Goal: Task Accomplishment & Management: Complete application form

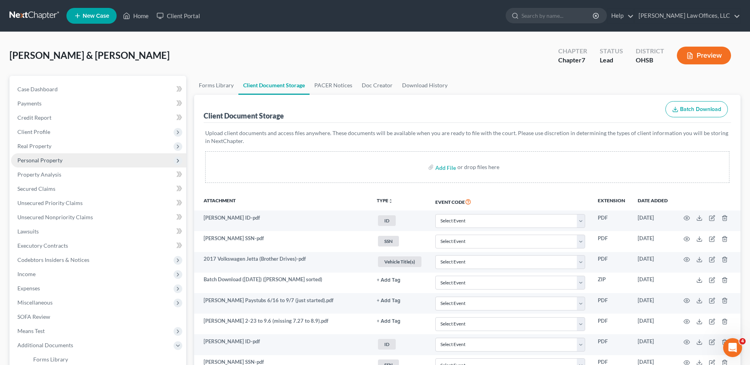
click at [54, 157] on span "Personal Property" at bounding box center [39, 160] width 45 height 7
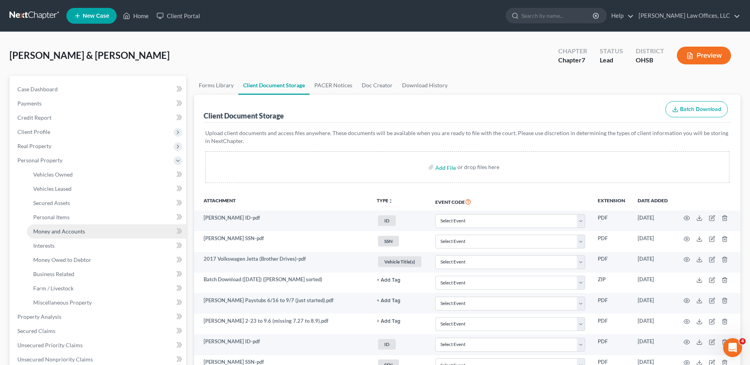
click at [67, 233] on span "Money and Accounts" at bounding box center [59, 231] width 52 height 7
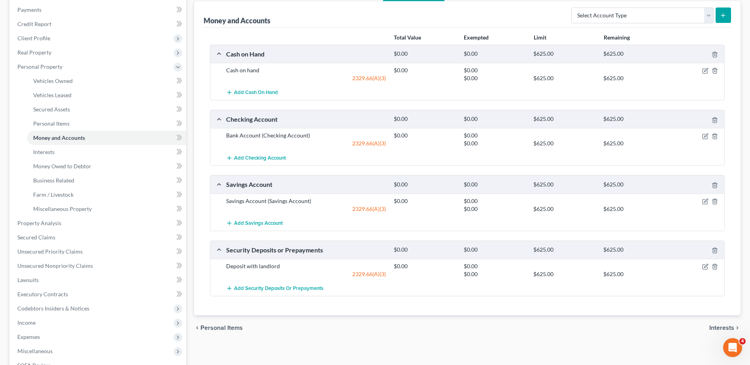
scroll to position [119, 0]
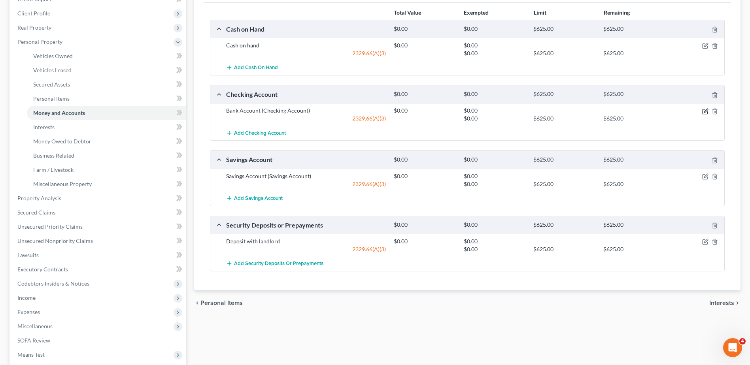
click at [706, 110] on icon "button" at bounding box center [706, 111] width 4 height 4
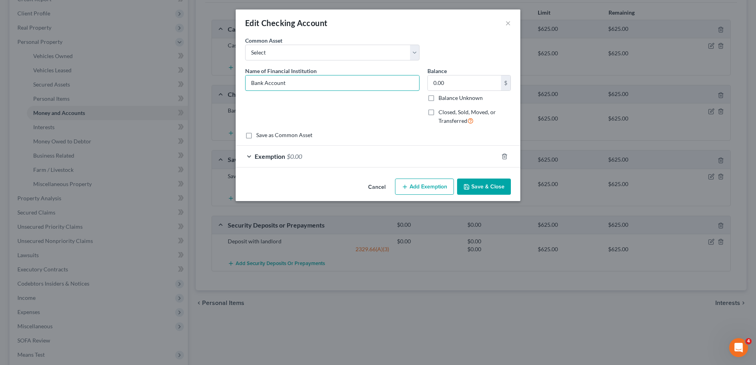
drag, startPoint x: 264, startPoint y: 82, endPoint x: 195, endPoint y: 83, distance: 69.2
click at [195, 83] on div "Edit Checking Account × An exemption set must first be selected from the Filing…" at bounding box center [378, 182] width 756 height 365
type input "Navy Federal Credit Union Checking 7047"
click at [479, 186] on button "Save & Close" at bounding box center [484, 187] width 54 height 17
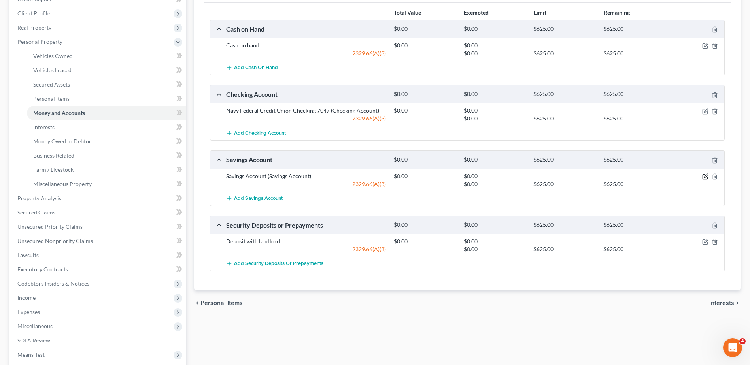
click at [705, 176] on icon "button" at bounding box center [705, 177] width 6 height 6
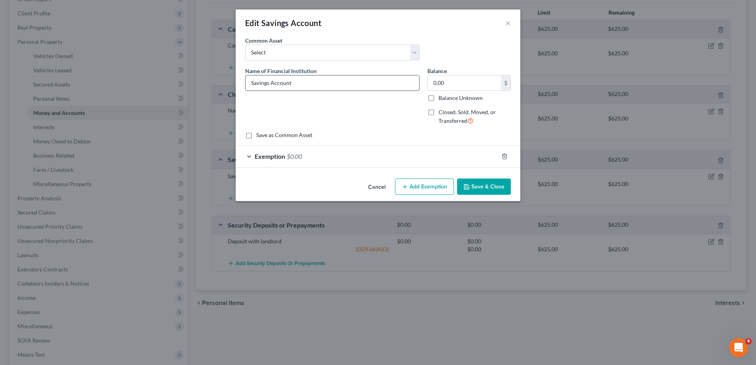
drag, startPoint x: 300, startPoint y: 85, endPoint x: 248, endPoint y: 85, distance: 52.2
click at [248, 85] on input "Savings Account" at bounding box center [333, 83] width 174 height 15
type input "Navy Federal Credit Union 7324"
click at [475, 184] on button "Save & Close" at bounding box center [484, 187] width 54 height 17
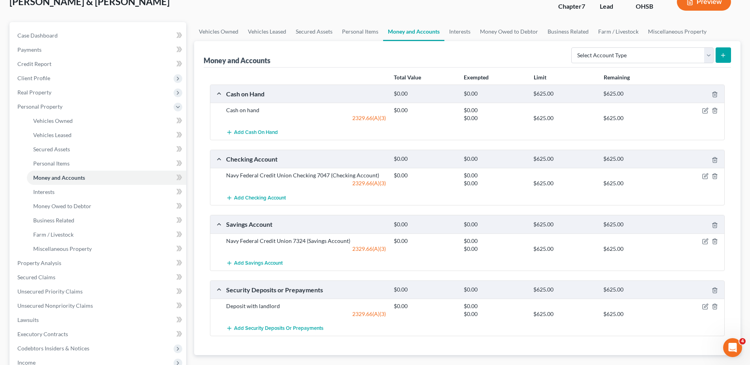
scroll to position [0, 0]
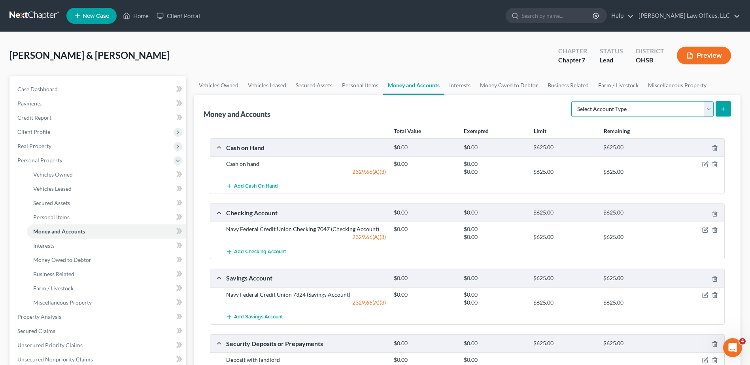
click at [705, 109] on select "Select Account Type Brokerage Cash on Hand Certificates of Deposit Checking Acc…" at bounding box center [642, 109] width 142 height 16
select select "savings"
click at [573, 101] on select "Select Account Type Brokerage Cash on Hand Certificates of Deposit Checking Acc…" at bounding box center [642, 109] width 142 height 16
click at [720, 111] on button "submit" at bounding box center [723, 108] width 15 height 15
click at [707, 112] on select "Select Account Type Brokerage Cash on Hand Certificates of Deposit Checking Acc…" at bounding box center [642, 109] width 142 height 16
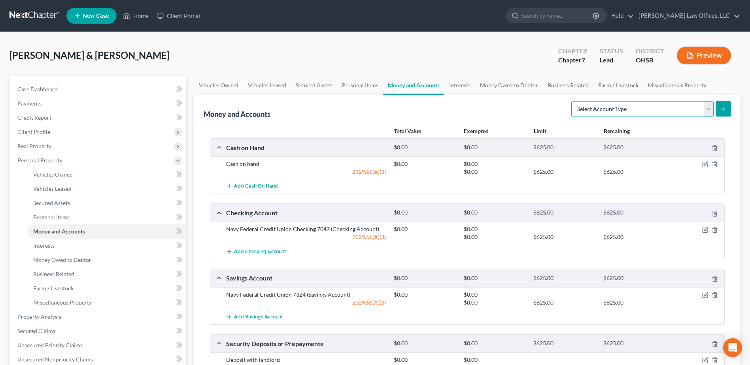
select select "savings"
click at [573, 101] on select "Select Account Type Brokerage Cash on Hand Certificates of Deposit Checking Acc…" at bounding box center [642, 109] width 142 height 16
click at [725, 107] on icon "submit" at bounding box center [723, 109] width 6 height 6
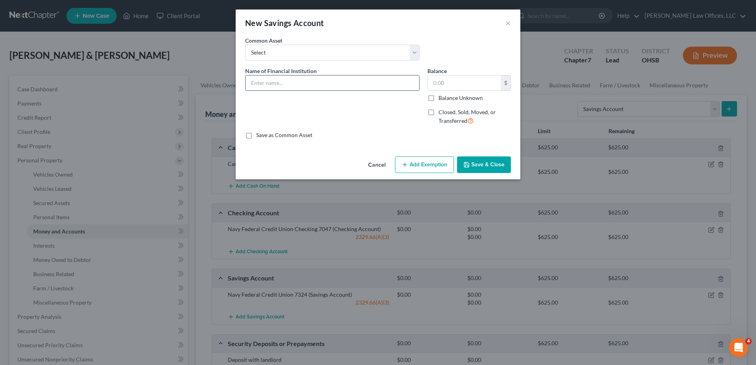
click at [280, 82] on input "text" at bounding box center [333, 83] width 174 height 15
type input "Navy Federal Credit Union Savings 8371"
click at [415, 164] on button "Add Exemption" at bounding box center [424, 165] width 59 height 17
select select "2"
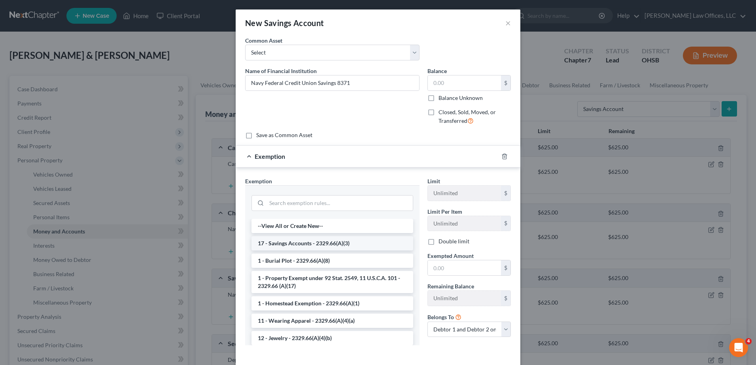
click at [293, 246] on li "17 - Savings Accounts - 2329.66(A)(3)" at bounding box center [332, 243] width 162 height 14
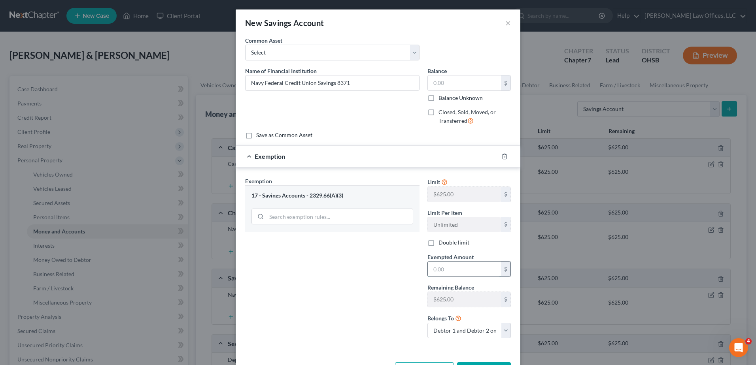
click at [439, 270] on input "text" at bounding box center [464, 269] width 73 height 15
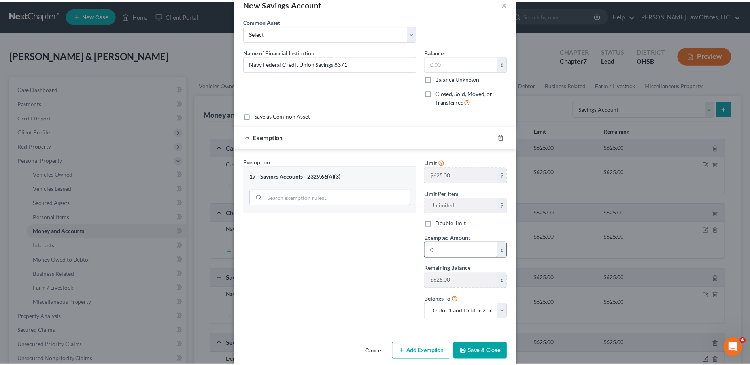
scroll to position [30, 0]
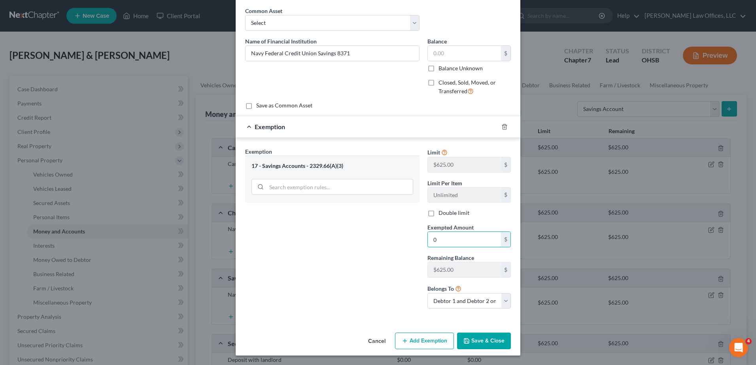
type input "0"
click at [494, 342] on button "Save & Close" at bounding box center [484, 341] width 54 height 17
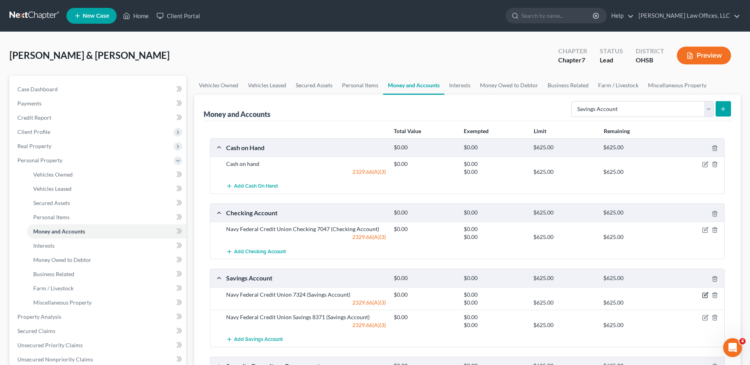
click at [706, 293] on icon "button" at bounding box center [705, 295] width 6 height 6
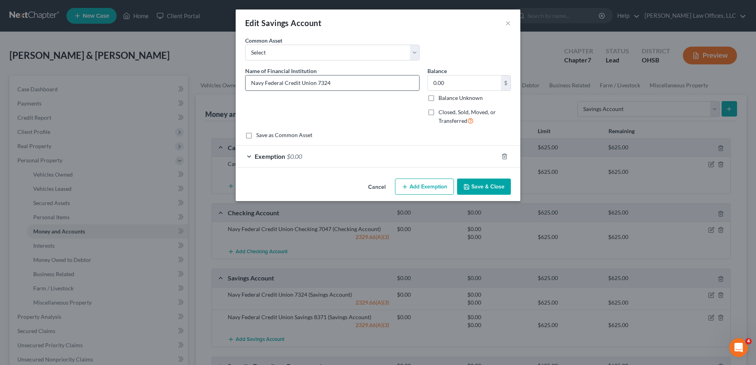
click at [317, 83] on input "Navy Federal Credit Union 7324" at bounding box center [333, 83] width 174 height 15
type input "Navy Federal Credit Union Savings 7324"
click at [478, 186] on button "Save & Close" at bounding box center [484, 187] width 54 height 17
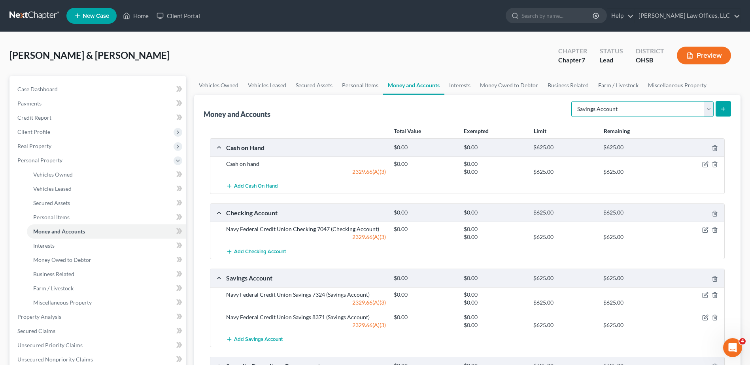
drag, startPoint x: 708, startPoint y: 109, endPoint x: 694, endPoint y: 117, distance: 16.6
click at [708, 109] on select "Select Account Type Brokerage Cash on Hand Certificates of Deposit Checking Acc…" at bounding box center [642, 109] width 142 height 16
select select "checking"
click at [573, 101] on select "Select Account Type Brokerage Cash on Hand Certificates of Deposit Checking Acc…" at bounding box center [642, 109] width 142 height 16
click at [723, 110] on line "submit" at bounding box center [723, 109] width 0 height 4
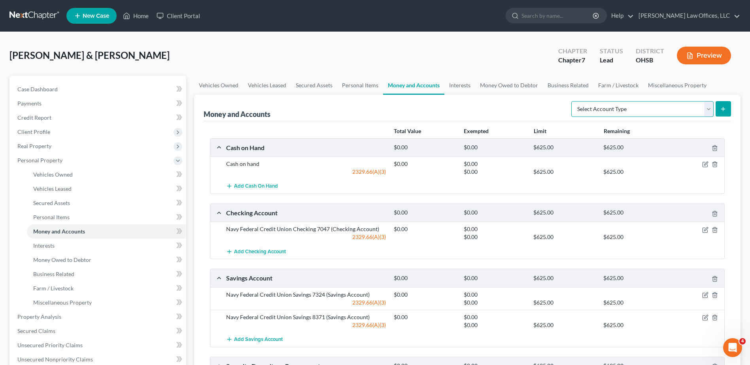
click at [703, 106] on select "Select Account Type Brokerage Cash on Hand Certificates of Deposit Checking Acc…" at bounding box center [642, 109] width 142 height 16
select select "checking"
click at [573, 101] on select "Select Account Type Brokerage Cash on Hand Certificates of Deposit Checking Acc…" at bounding box center [642, 109] width 142 height 16
click at [720, 108] on icon "submit" at bounding box center [723, 109] width 6 height 6
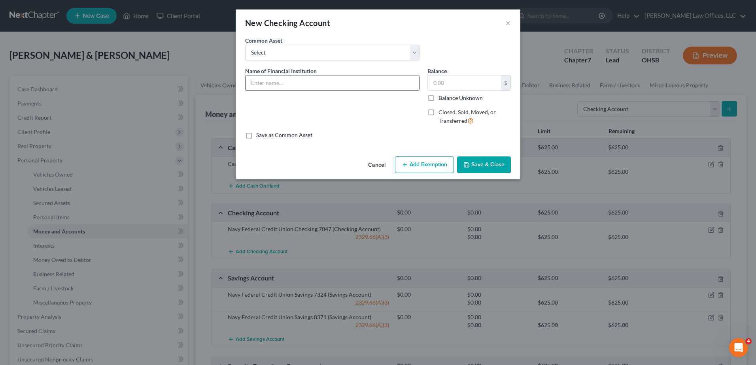
click at [280, 83] on input "text" at bounding box center [333, 83] width 174 height 15
type input "CinFed Credit Union Checking"
click at [425, 164] on button "Add Exemption" at bounding box center [424, 165] width 59 height 17
select select "2"
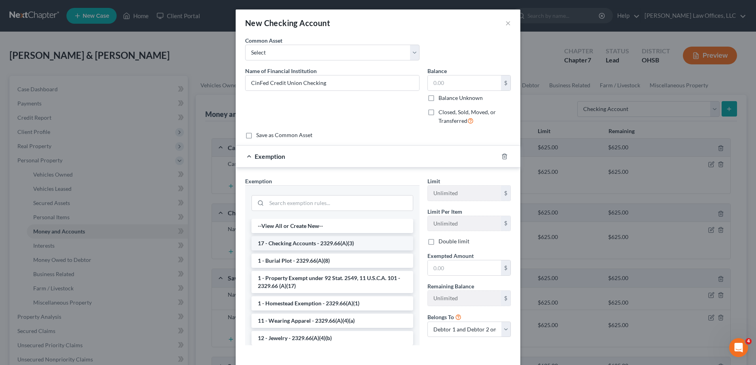
click at [293, 246] on li "17 - Checking Accounts - 2329.66(A)(3)" at bounding box center [332, 243] width 162 height 14
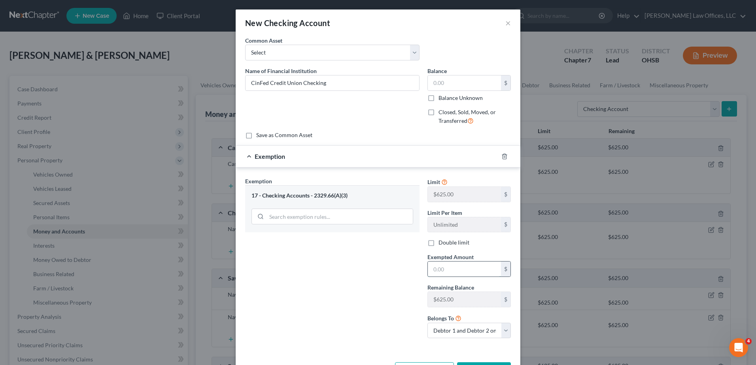
click at [471, 274] on input "text" at bounding box center [464, 269] width 73 height 15
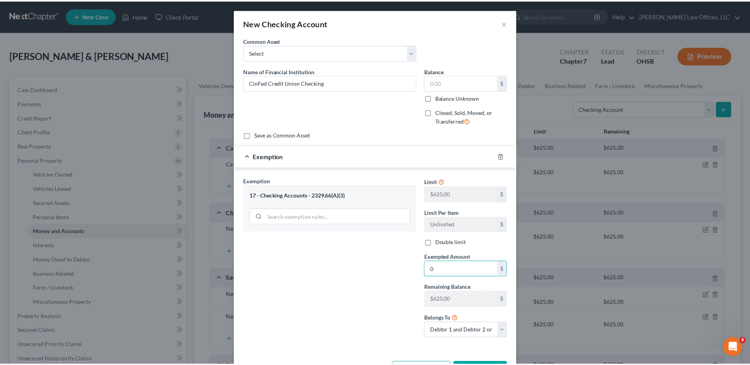
scroll to position [30, 0]
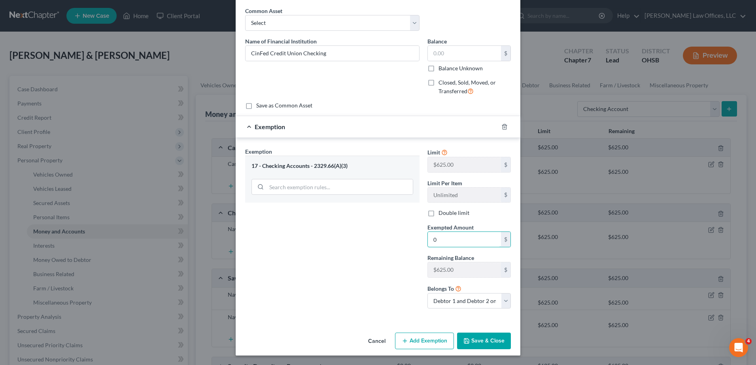
type input "0"
click at [478, 340] on button "Save & Close" at bounding box center [484, 341] width 54 height 17
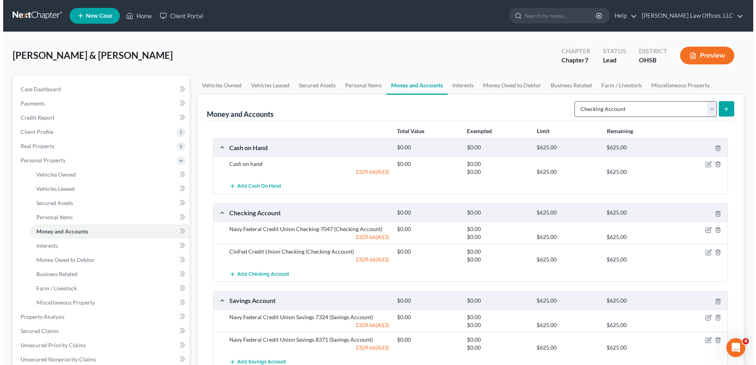
scroll to position [40, 0]
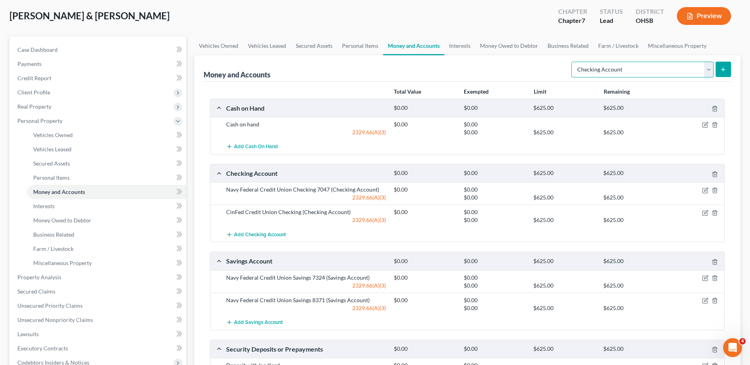
click at [700, 69] on select "Select Account Type Brokerage Cash on Hand Certificates of Deposit Checking Acc…" at bounding box center [642, 70] width 142 height 16
select select "other"
click at [573, 62] on select "Select Account Type Brokerage Cash on Hand Certificates of Deposit Checking Acc…" at bounding box center [642, 70] width 142 height 16
click at [722, 71] on icon "submit" at bounding box center [723, 69] width 6 height 6
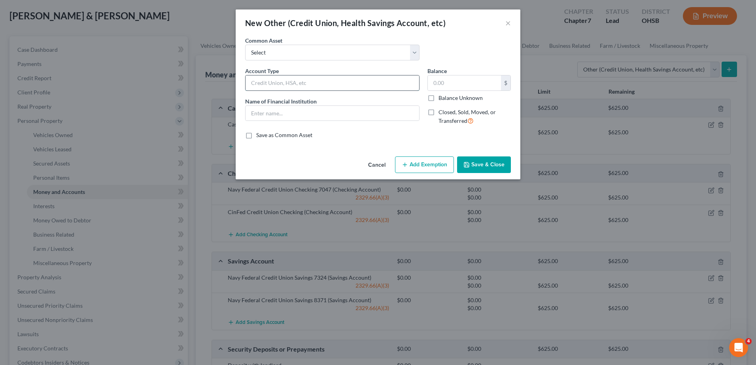
click at [280, 83] on input "text" at bounding box center [333, 83] width 174 height 15
type input "Apple Cash"
click at [284, 112] on input "text" at bounding box center [333, 113] width 174 height 15
type input "Apple Cash"
click at [418, 170] on button "Add Exemption" at bounding box center [424, 165] width 59 height 17
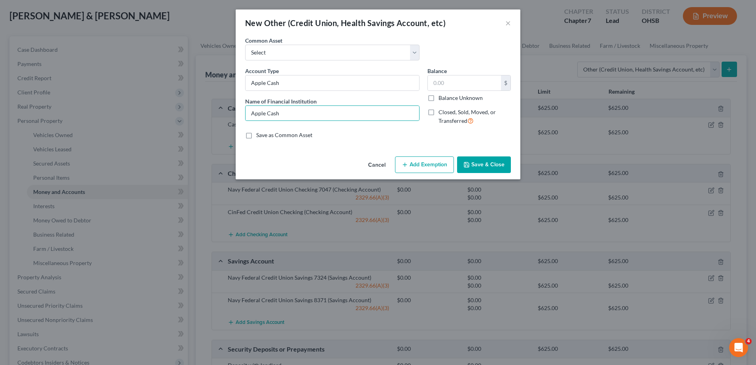
select select "2"
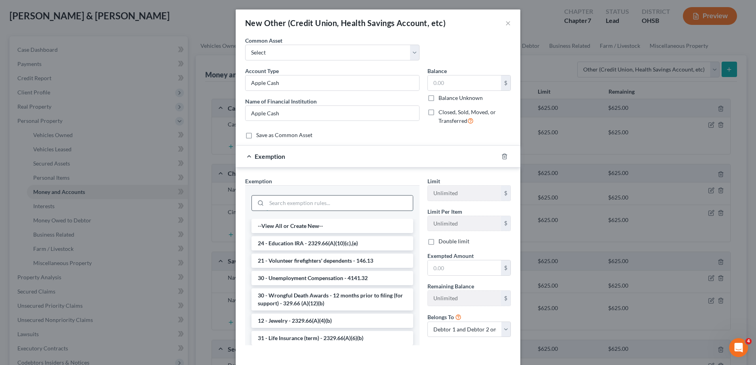
click at [315, 208] on input "search" at bounding box center [340, 203] width 146 height 15
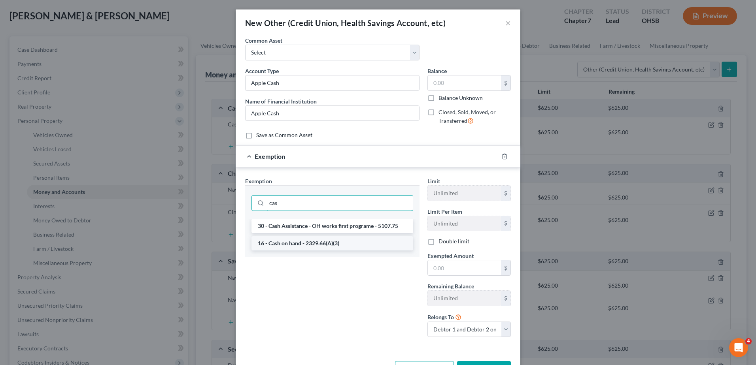
type input "cas"
click at [303, 242] on li "16 - Cash on hand - 2329.66(A)(3)" at bounding box center [332, 243] width 162 height 14
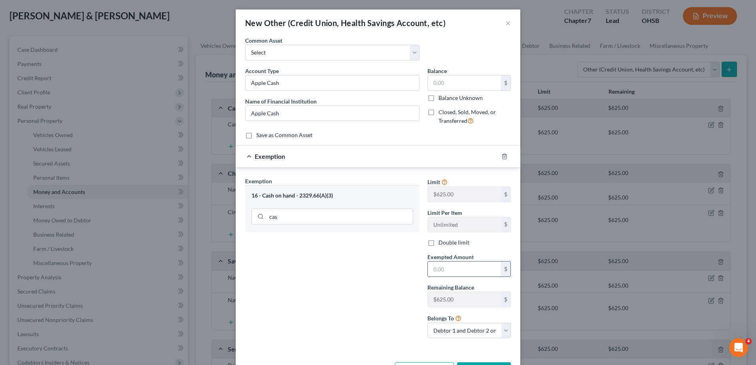
click at [450, 271] on input "text" at bounding box center [464, 269] width 73 height 15
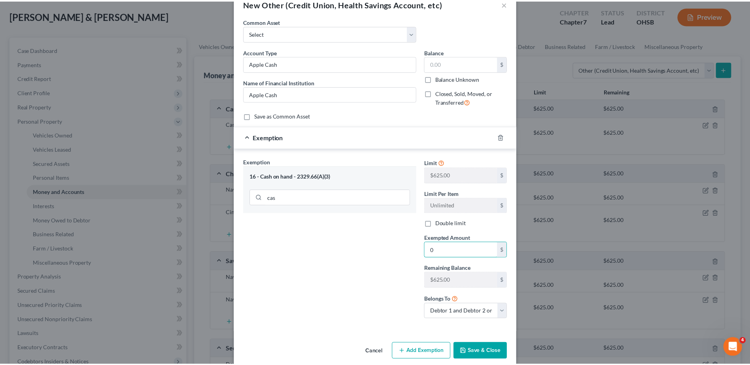
scroll to position [30, 0]
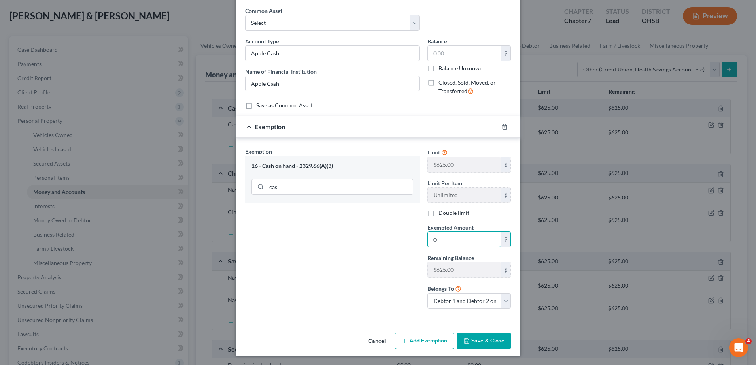
type input "0"
click at [485, 345] on button "Save & Close" at bounding box center [484, 341] width 54 height 17
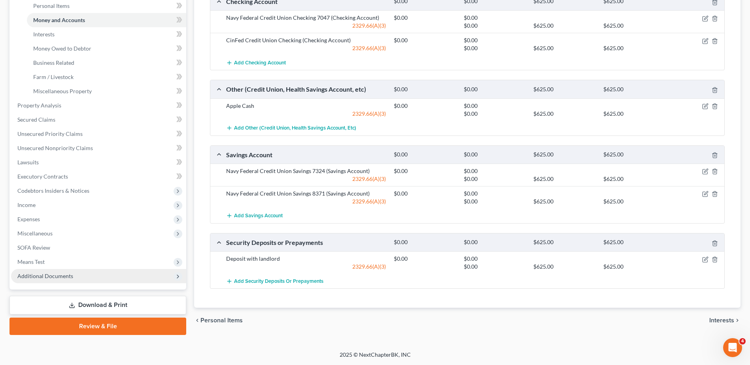
click at [34, 274] on span "Additional Documents" at bounding box center [45, 276] width 56 height 7
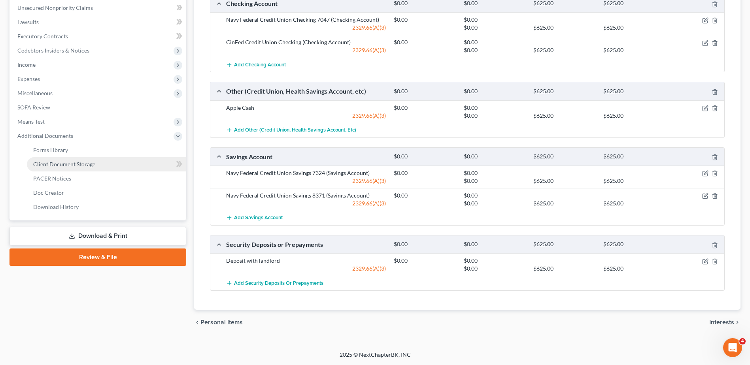
click at [66, 166] on span "Client Document Storage" at bounding box center [64, 164] width 62 height 7
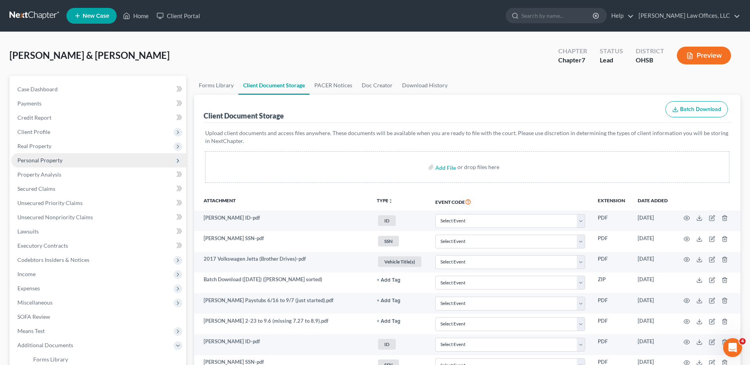
click at [33, 161] on span "Personal Property" at bounding box center [39, 160] width 45 height 7
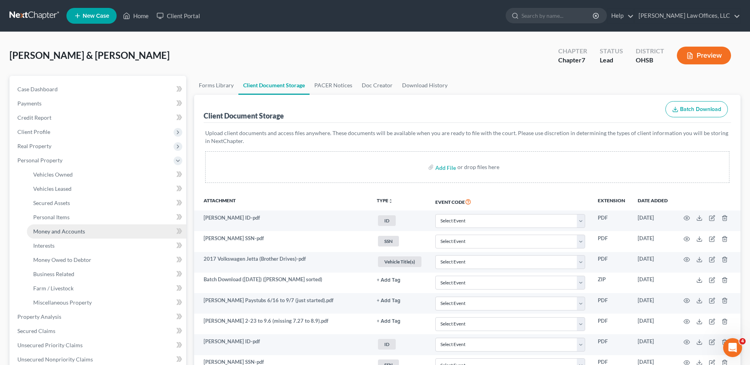
drag, startPoint x: 45, startPoint y: 232, endPoint x: 74, endPoint y: 227, distance: 29.7
click at [45, 232] on span "Money and Accounts" at bounding box center [59, 231] width 52 height 7
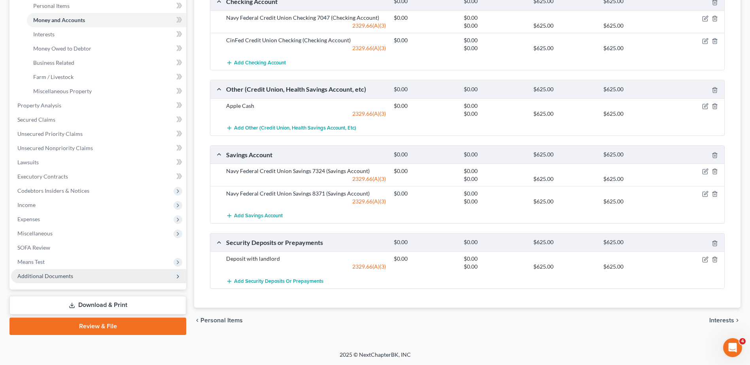
click at [28, 276] on span "Additional Documents" at bounding box center [45, 276] width 56 height 7
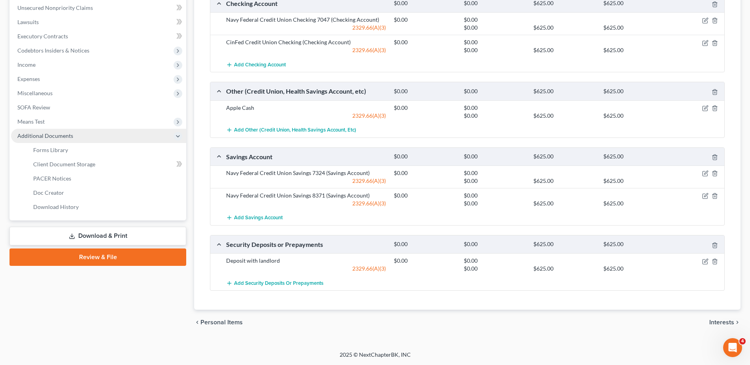
scroll to position [210, 0]
click at [62, 165] on span "Client Document Storage" at bounding box center [64, 164] width 62 height 7
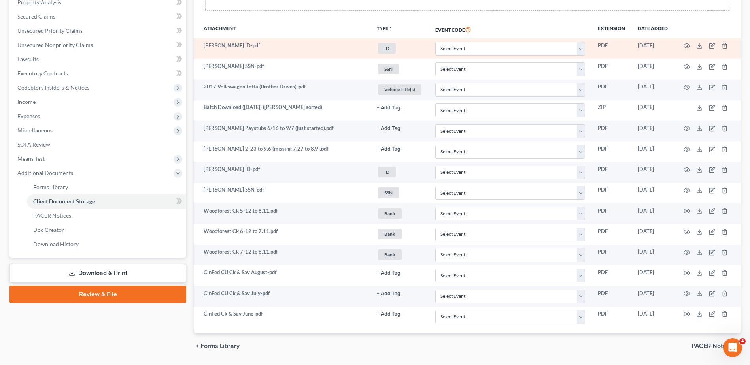
scroll to position [196, 0]
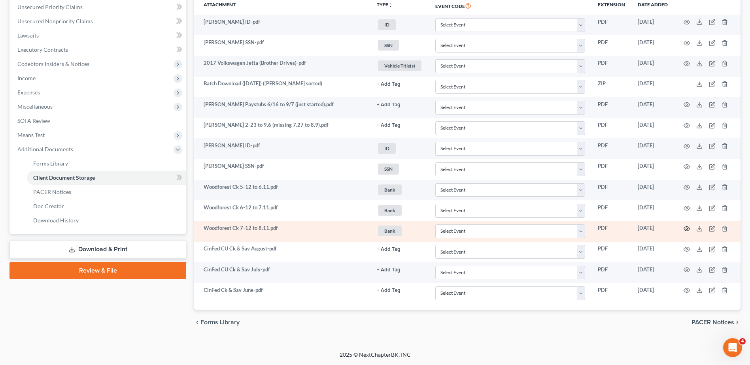
click at [686, 229] on circle "button" at bounding box center [687, 229] width 2 height 2
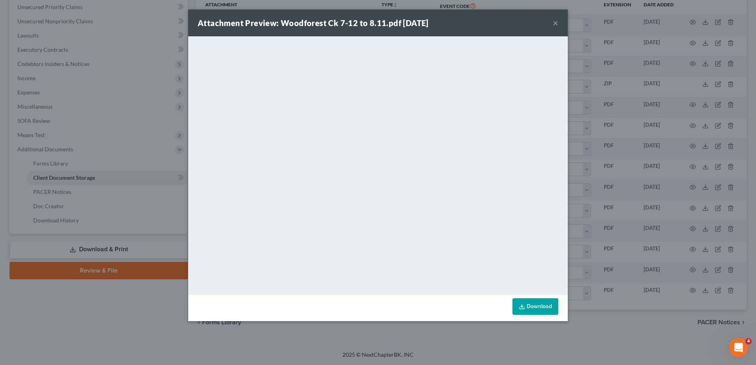
click at [554, 22] on button "×" at bounding box center [556, 22] width 6 height 9
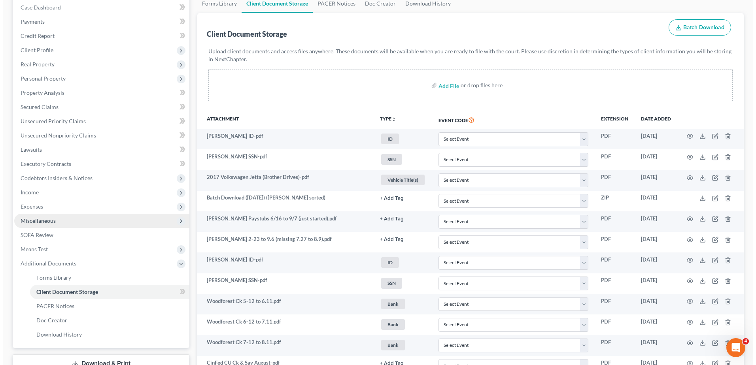
scroll to position [0, 0]
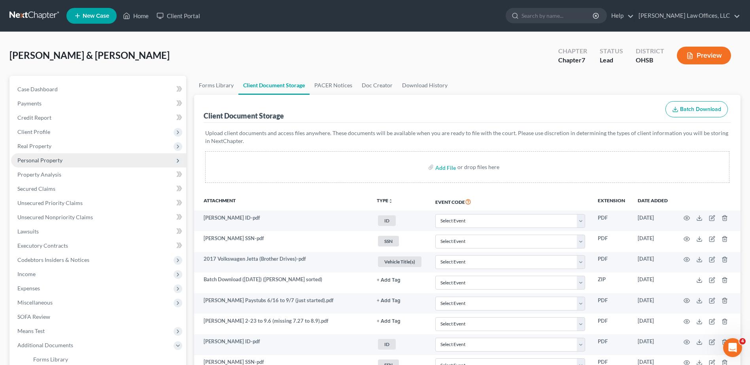
click at [44, 161] on span "Personal Property" at bounding box center [39, 160] width 45 height 7
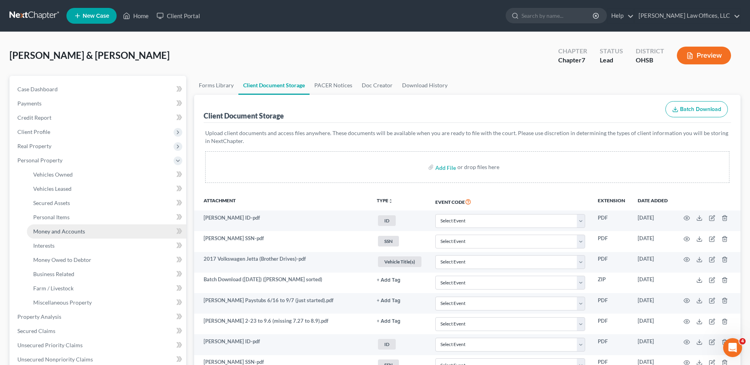
click at [46, 233] on span "Money and Accounts" at bounding box center [59, 231] width 52 height 7
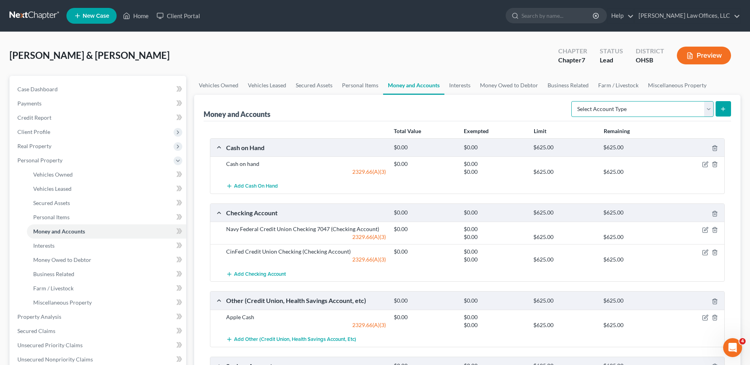
drag, startPoint x: 699, startPoint y: 109, endPoint x: 691, endPoint y: 112, distance: 8.7
click at [699, 109] on select "Select Account Type Brokerage Cash on Hand Certificates of Deposit Checking Acc…" at bounding box center [642, 109] width 142 height 16
select select "checking"
click at [573, 101] on select "Select Account Type Brokerage Cash on Hand Certificates of Deposit Checking Acc…" at bounding box center [642, 109] width 142 height 16
click at [722, 108] on icon "submit" at bounding box center [723, 109] width 6 height 6
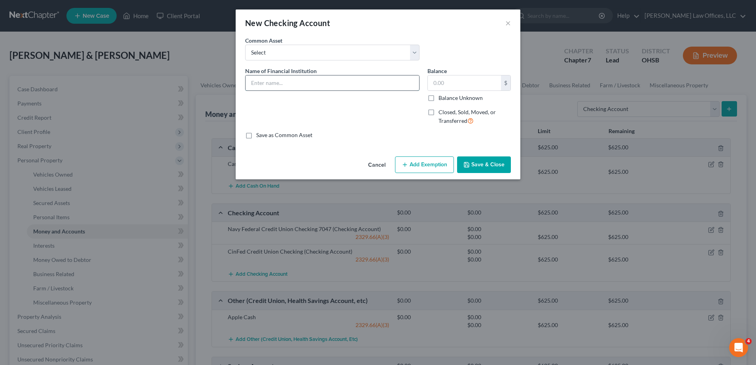
click at [276, 85] on input "text" at bounding box center [333, 83] width 174 height 15
type input "Woodforest Bank Checking"
click at [420, 159] on button "Add Exemption" at bounding box center [424, 165] width 59 height 17
select select "2"
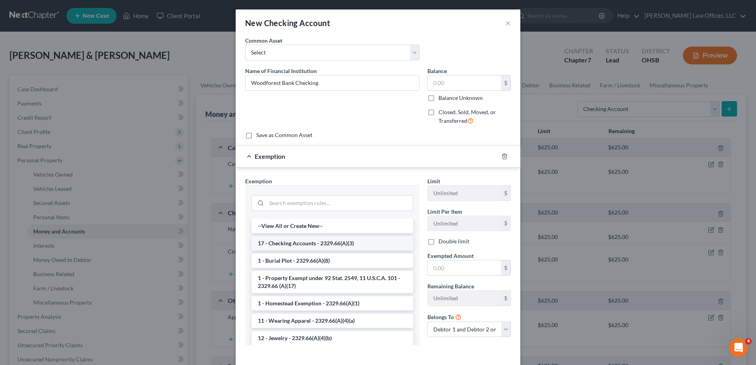
click at [277, 241] on li "17 - Checking Accounts - 2329.66(A)(3)" at bounding box center [332, 243] width 162 height 14
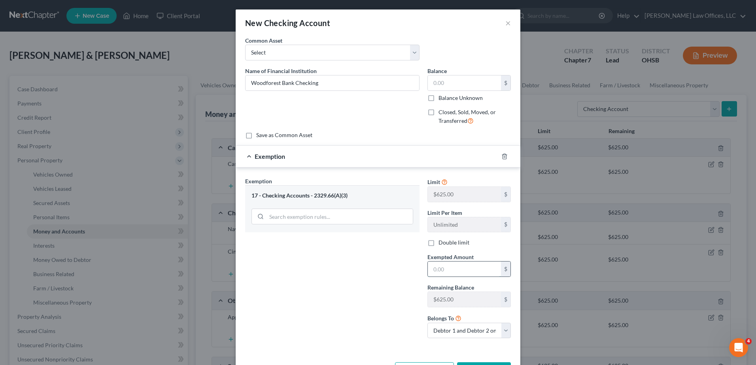
click at [439, 270] on input "text" at bounding box center [464, 269] width 73 height 15
type input "0"
click at [376, 279] on div "Exemption Set must be selected for CA. Exemption * 17 - Checking Accounts - 232…" at bounding box center [332, 261] width 182 height 168
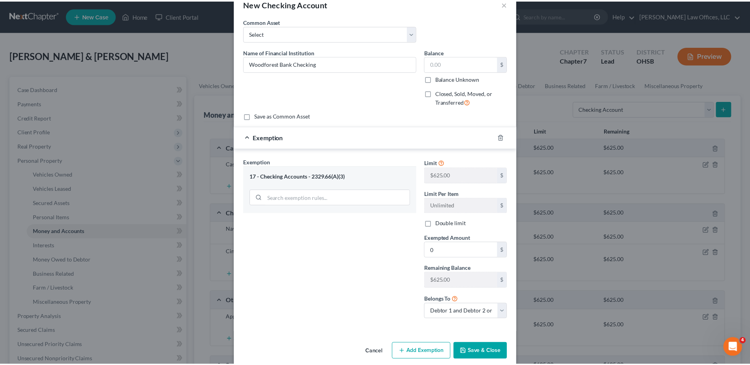
scroll to position [30, 0]
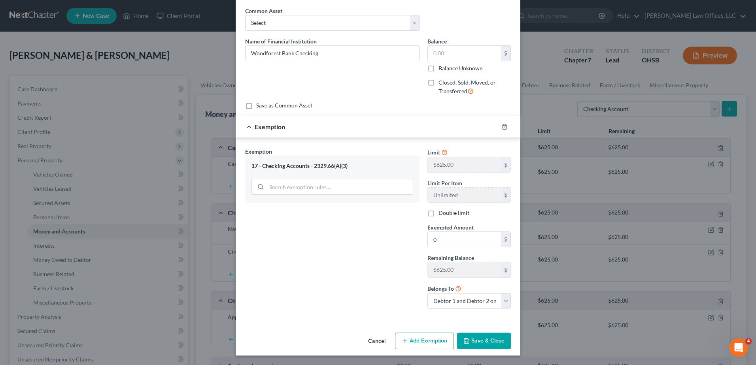
click at [478, 343] on button "Save & Close" at bounding box center [484, 341] width 54 height 17
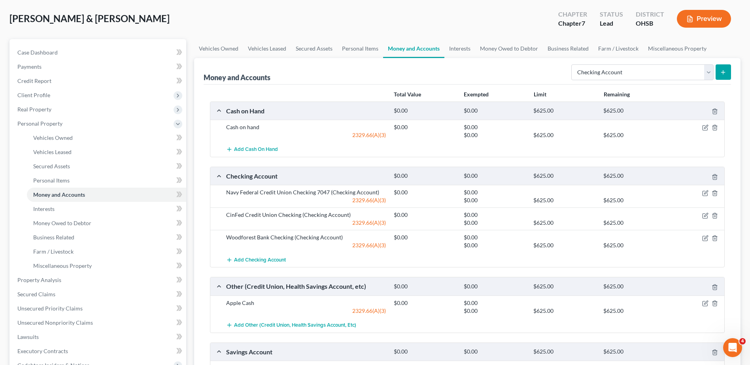
scroll to position [232, 0]
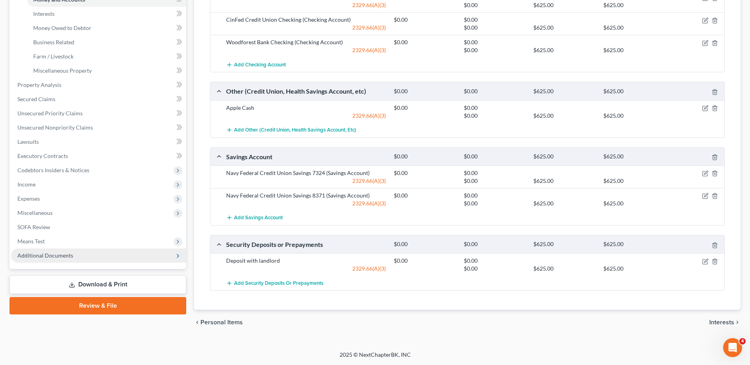
click at [40, 257] on span "Additional Documents" at bounding box center [45, 255] width 56 height 7
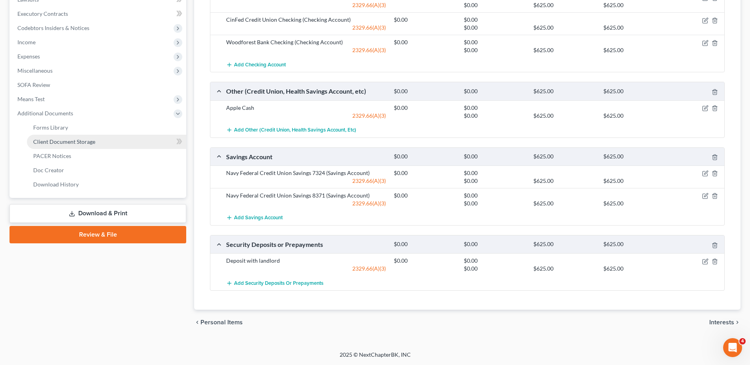
click at [63, 143] on span "Client Document Storage" at bounding box center [64, 141] width 62 height 7
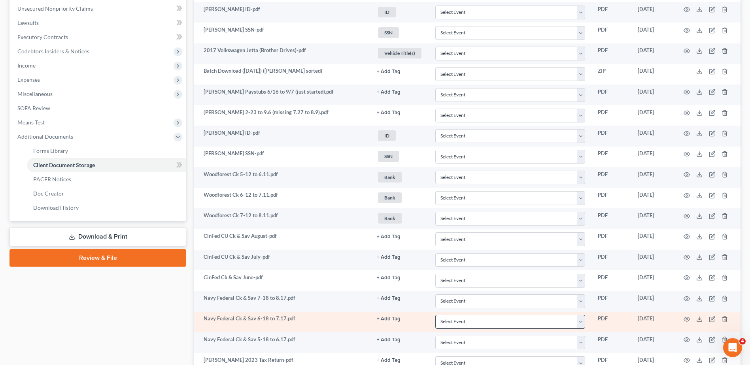
scroll to position [341, 0]
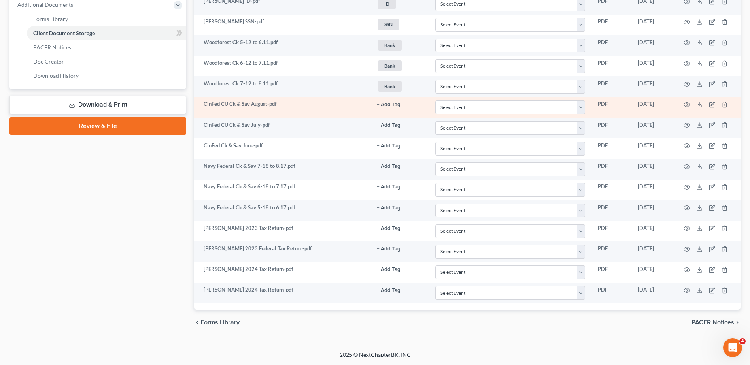
click at [385, 104] on button "+ Add Tag" at bounding box center [389, 104] width 24 height 5
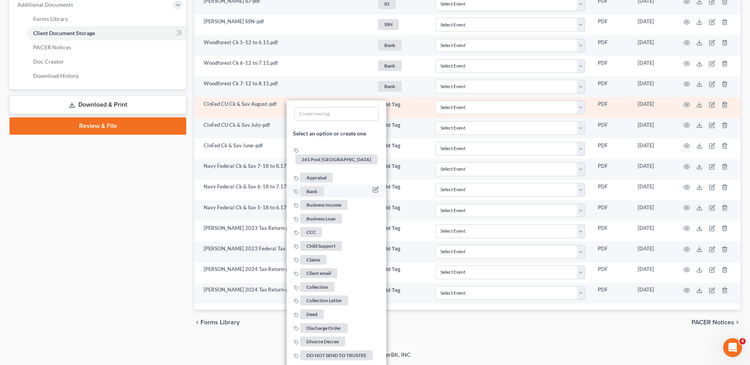
click at [318, 187] on span "Bank" at bounding box center [312, 192] width 24 height 10
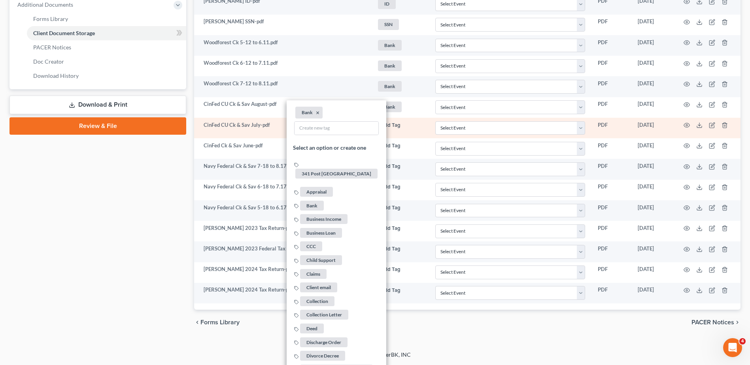
click at [394, 125] on button "+ Add Tag" at bounding box center [389, 125] width 24 height 5
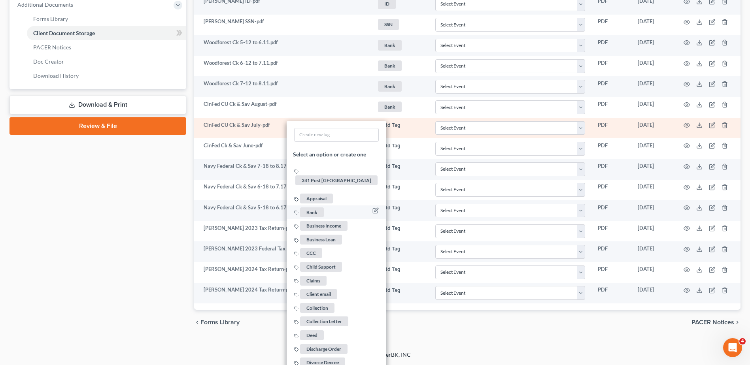
click at [309, 207] on span "Bank" at bounding box center [312, 212] width 24 height 10
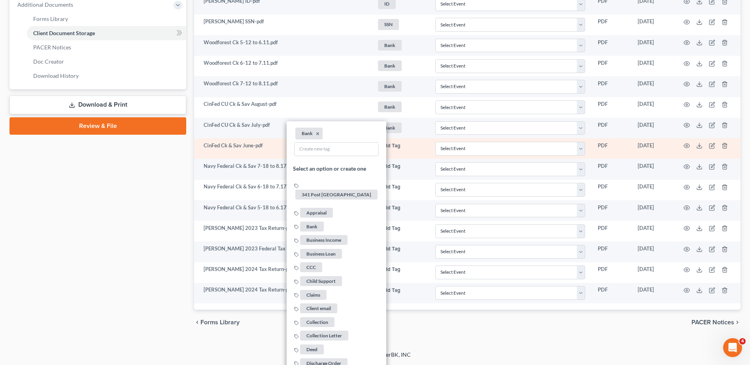
click at [387, 146] on button "+ Add Tag" at bounding box center [389, 146] width 24 height 5
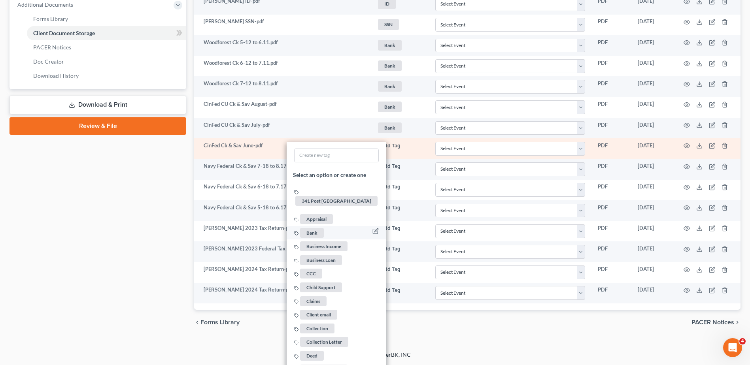
click at [316, 228] on span "Bank" at bounding box center [312, 233] width 24 height 10
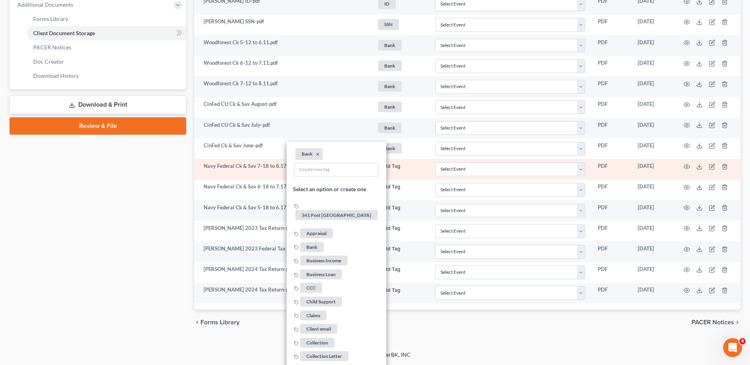
click at [390, 165] on button "+ Add Tag" at bounding box center [389, 166] width 24 height 5
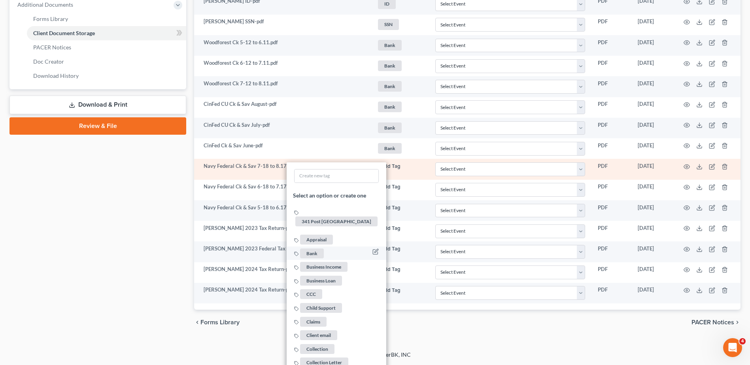
click at [312, 249] on span "Bank" at bounding box center [312, 254] width 24 height 10
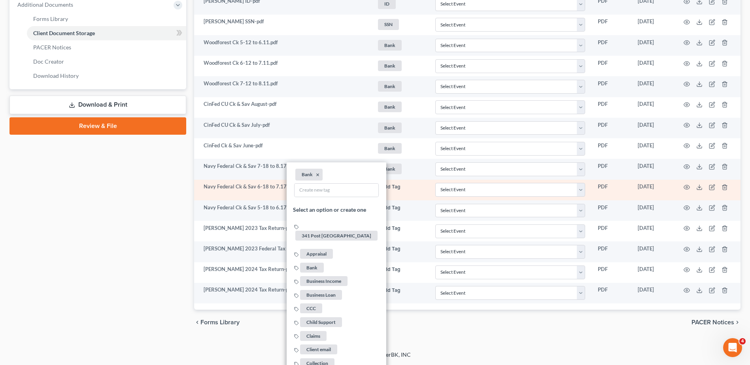
click at [391, 185] on button "+ Add Tag" at bounding box center [389, 187] width 24 height 5
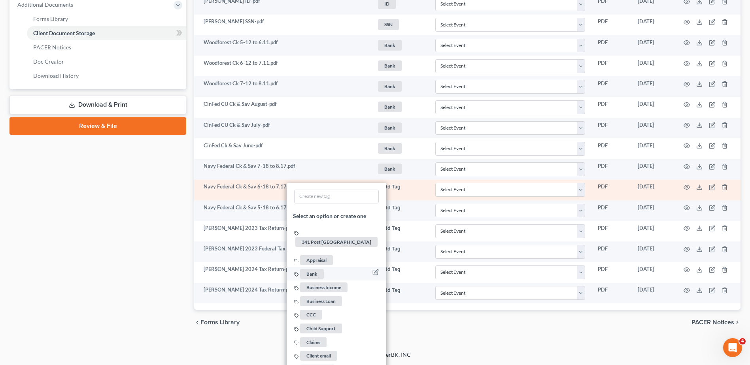
click at [307, 269] on span "Bank" at bounding box center [312, 274] width 24 height 10
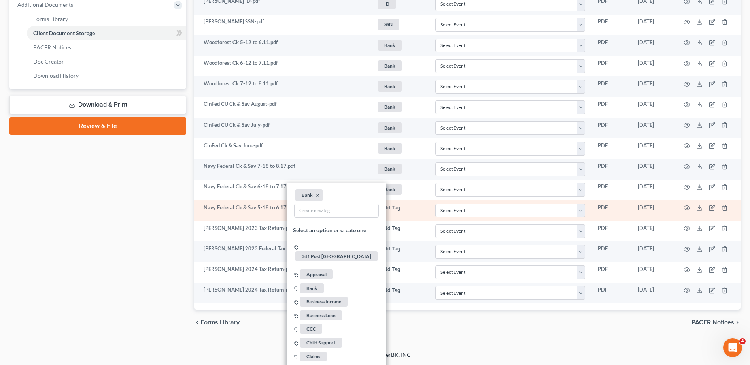
click at [383, 208] on button "+ Add Tag" at bounding box center [389, 208] width 24 height 5
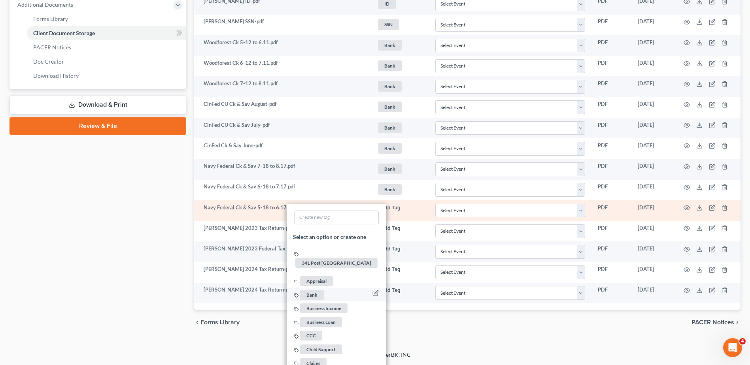
click at [316, 290] on span "Bank" at bounding box center [312, 295] width 24 height 10
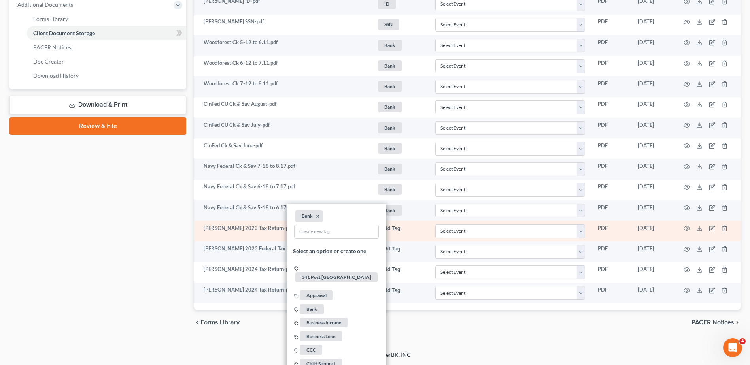
click at [388, 229] on button "+ Add Tag" at bounding box center [389, 228] width 24 height 5
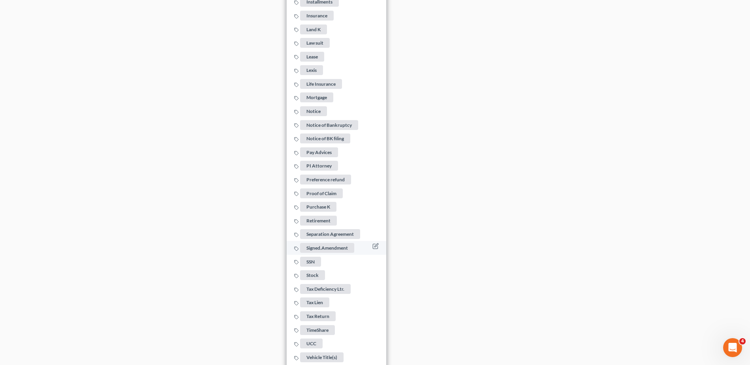
scroll to position [889, 0]
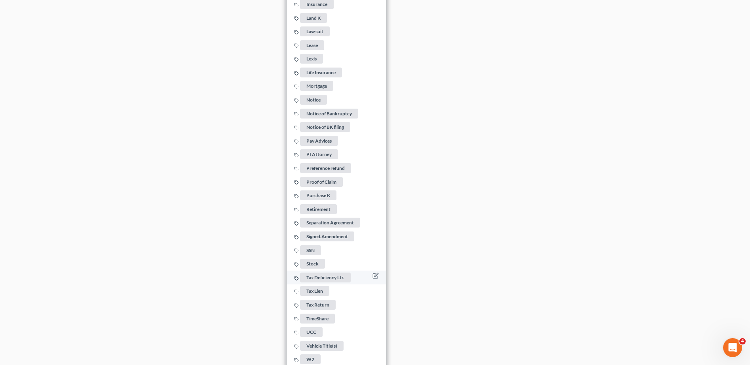
drag, startPoint x: 311, startPoint y: 297, endPoint x: 373, endPoint y: 282, distance: 64.3
click at [311, 300] on span "Tax Return" at bounding box center [318, 305] width 36 height 10
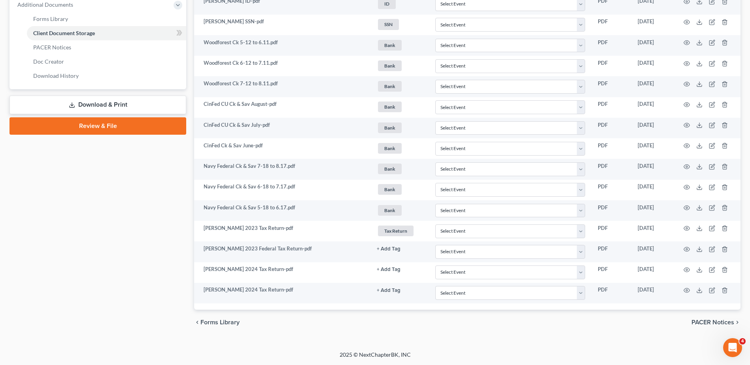
scroll to position [341, 0]
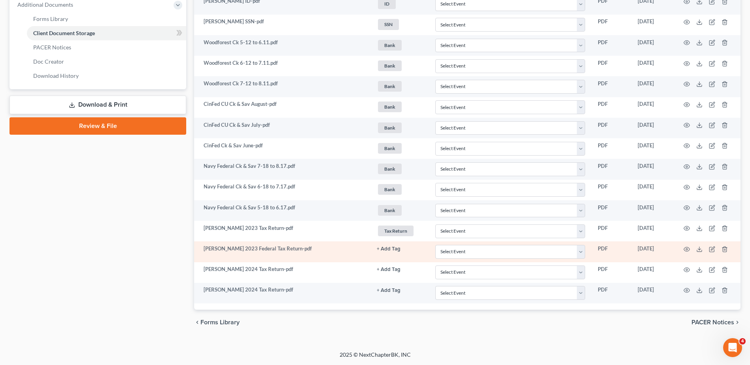
click at [386, 247] on button "+ Add Tag" at bounding box center [389, 249] width 24 height 5
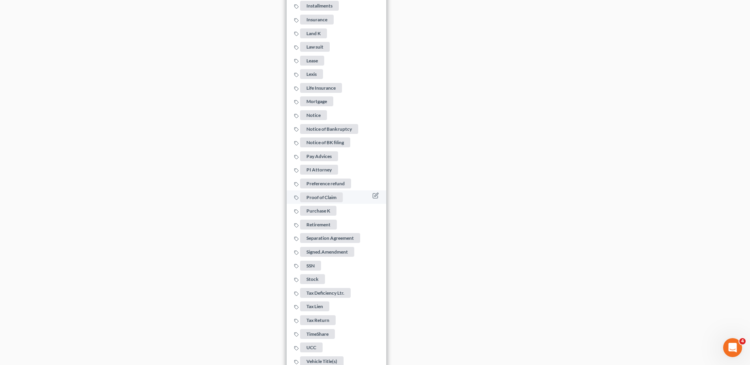
scroll to position [910, 0]
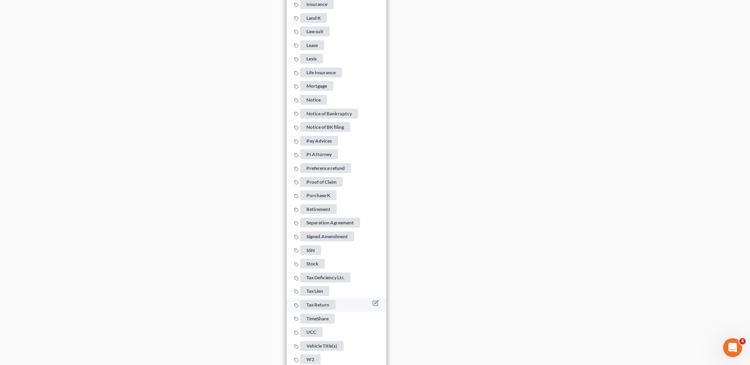
click at [321, 300] on span "Tax Return" at bounding box center [318, 305] width 36 height 10
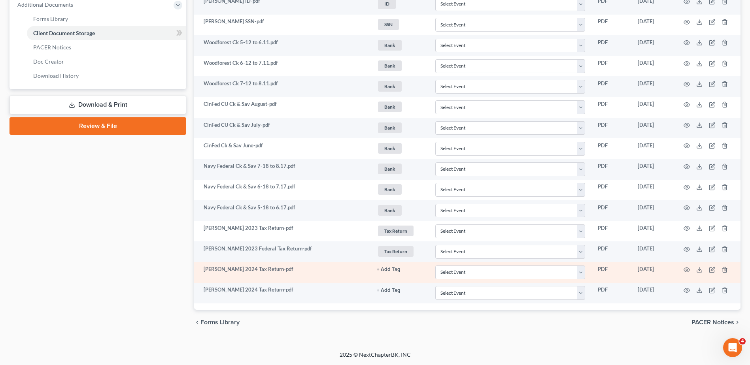
click at [385, 269] on button "+ Add Tag" at bounding box center [389, 269] width 24 height 5
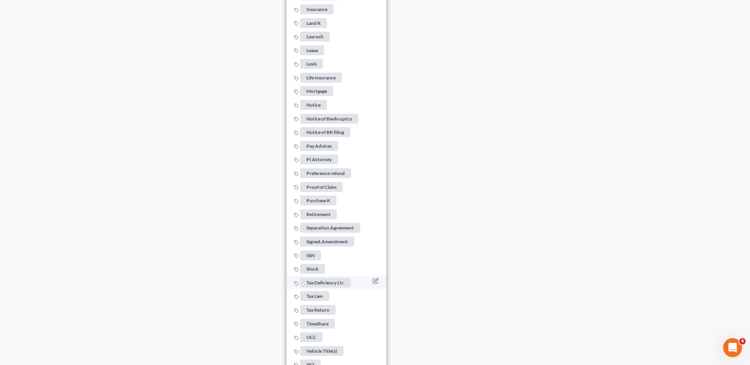
scroll to position [930, 0]
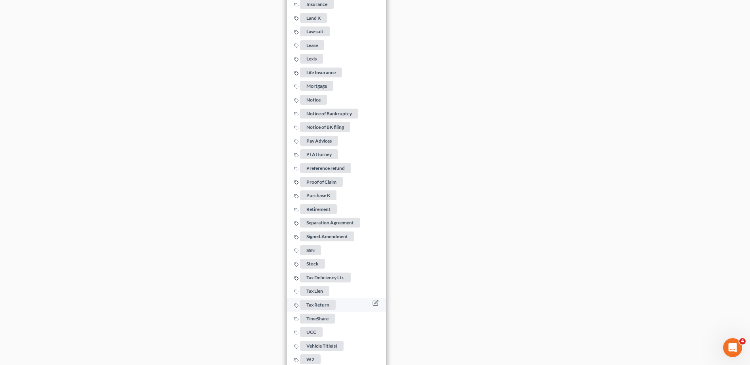
click at [322, 300] on span "Tax Return" at bounding box center [318, 305] width 36 height 10
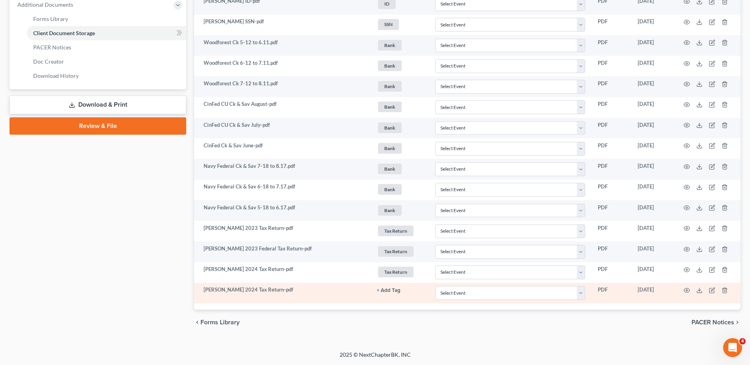
click at [386, 290] on button "+ Add Tag" at bounding box center [389, 290] width 24 height 5
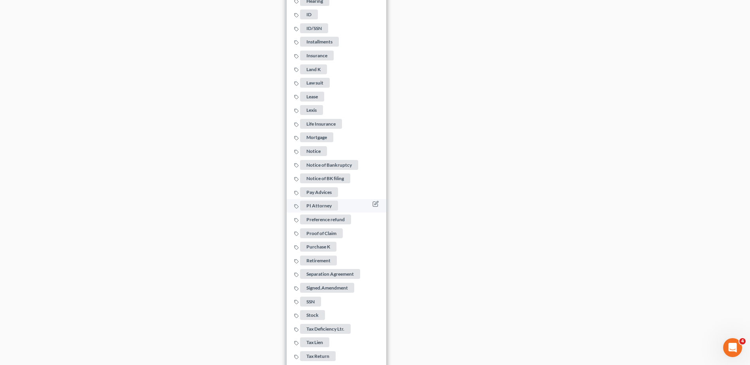
scroll to position [934, 0]
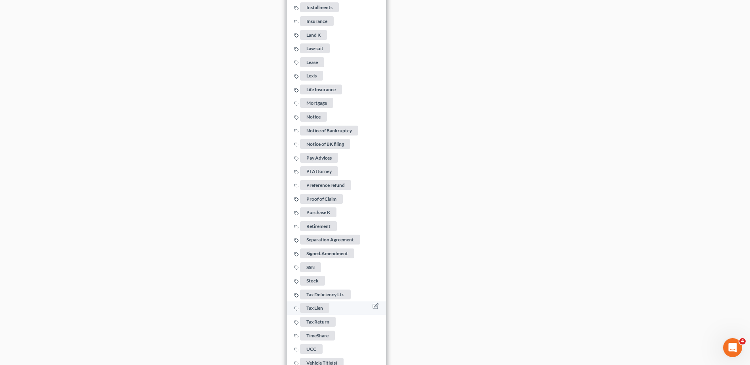
click at [322, 317] on span "Tax Return" at bounding box center [318, 322] width 36 height 10
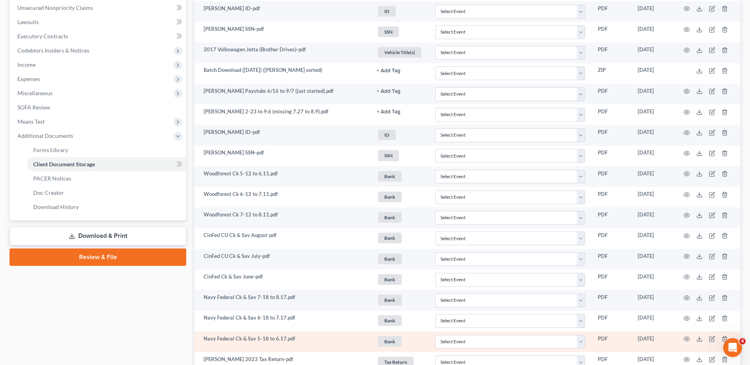
scroll to position [341, 0]
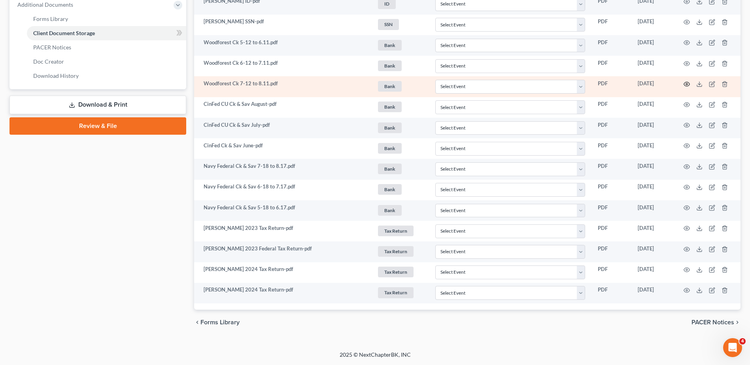
click at [687, 83] on circle "button" at bounding box center [687, 84] width 2 height 2
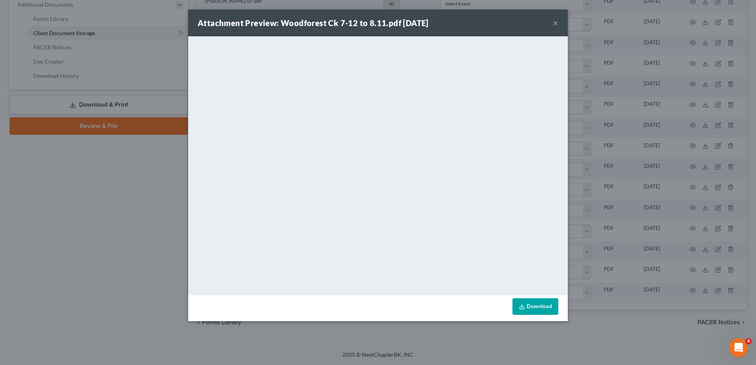
click at [556, 23] on button "×" at bounding box center [556, 22] width 6 height 9
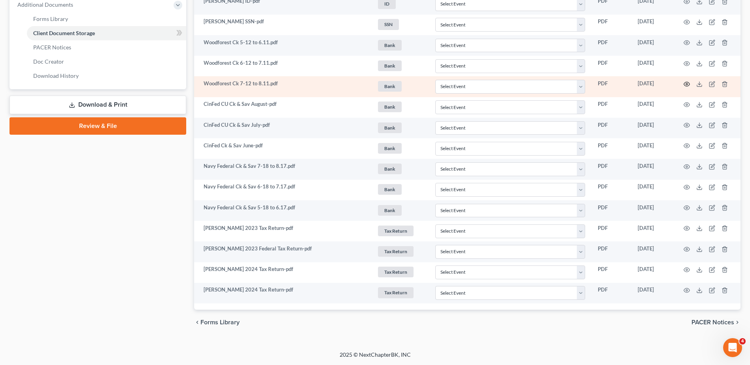
click at [688, 85] on icon "button" at bounding box center [687, 84] width 6 height 6
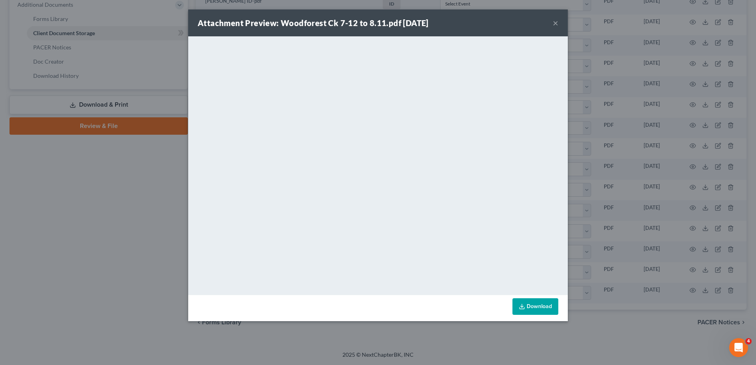
click at [555, 23] on button "×" at bounding box center [556, 22] width 6 height 9
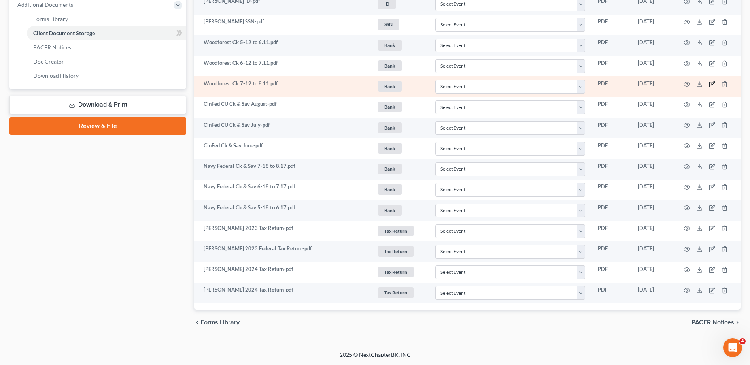
click at [713, 85] on icon "button" at bounding box center [712, 84] width 6 height 6
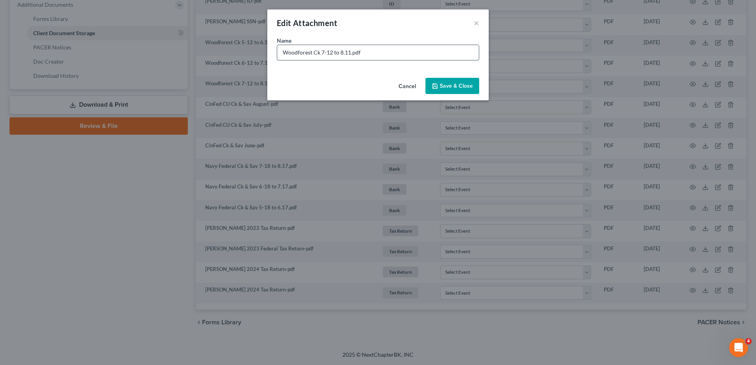
click at [321, 53] on input "Woodforest Ck 7-12 to 8.11.pdf" at bounding box center [378, 52] width 202 height 15
click at [342, 54] on input "Woodforest Ck Ronda 7-12 to 8.11.pdf" at bounding box center [378, 52] width 202 height 15
click at [361, 53] on input "Woodforest Ck Ronda 7/12 to 8.11.pdf" at bounding box center [378, 52] width 202 height 15
click at [338, 54] on input "Woodforest Ck Ronda 7/12 to 8/11.pdf" at bounding box center [378, 52] width 202 height 15
type input "Woodforest Ck Ronda 7346 7/12 to 8/11.pdf"
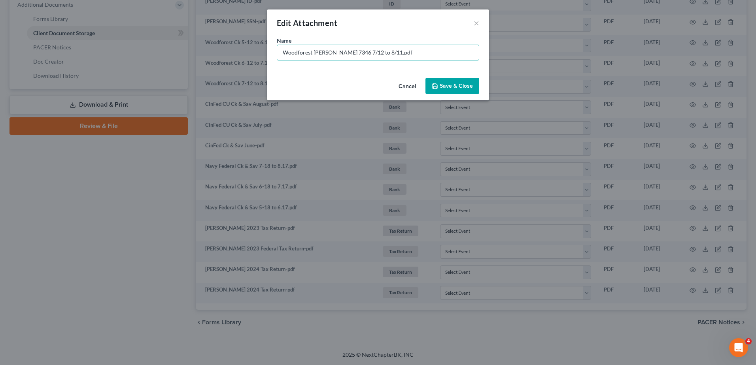
click at [452, 87] on span "Save & Close" at bounding box center [456, 86] width 33 height 7
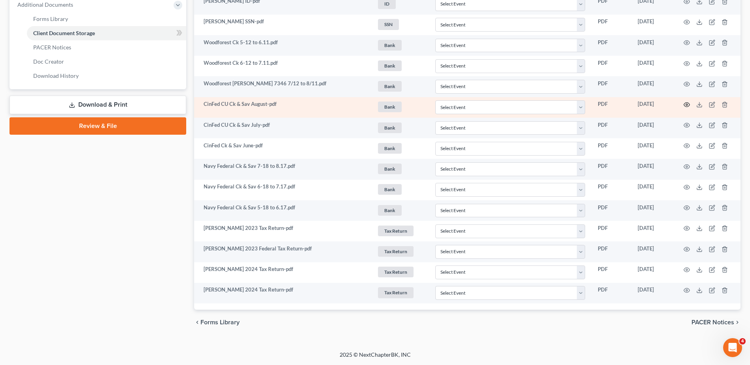
click at [685, 104] on icon "button" at bounding box center [687, 105] width 6 height 6
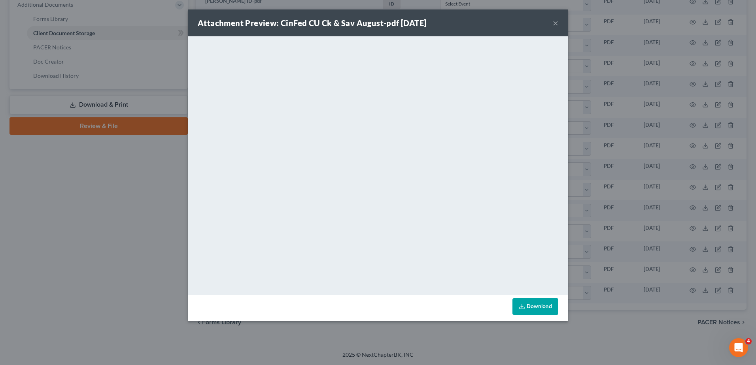
click at [554, 23] on button "×" at bounding box center [556, 22] width 6 height 9
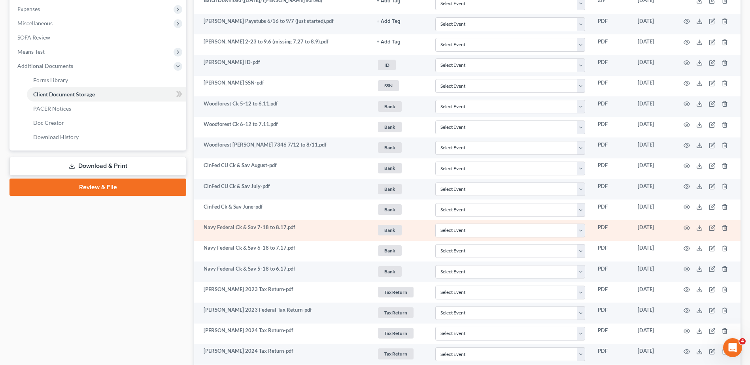
scroll to position [262, 0]
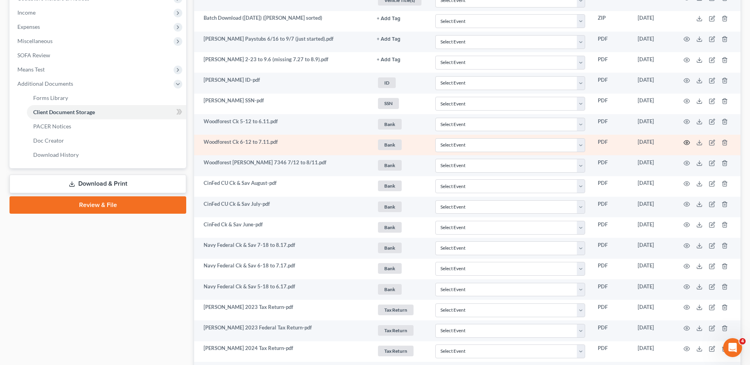
click at [686, 142] on icon "button" at bounding box center [687, 143] width 6 height 6
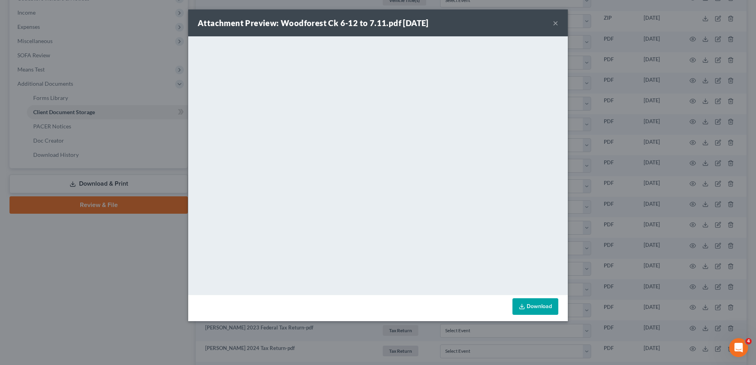
click at [556, 22] on button "×" at bounding box center [556, 22] width 6 height 9
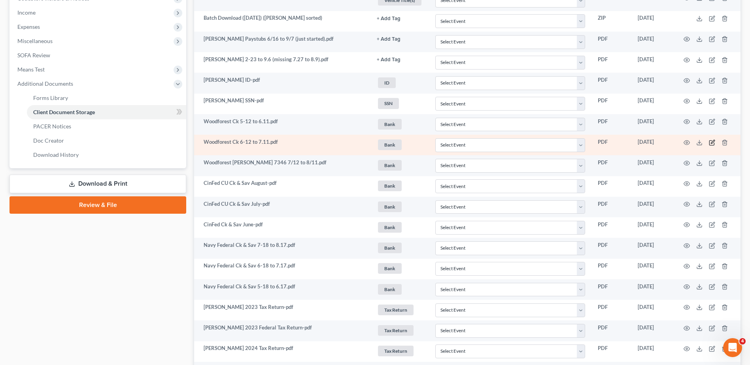
click at [713, 141] on icon "button" at bounding box center [713, 142] width 4 height 4
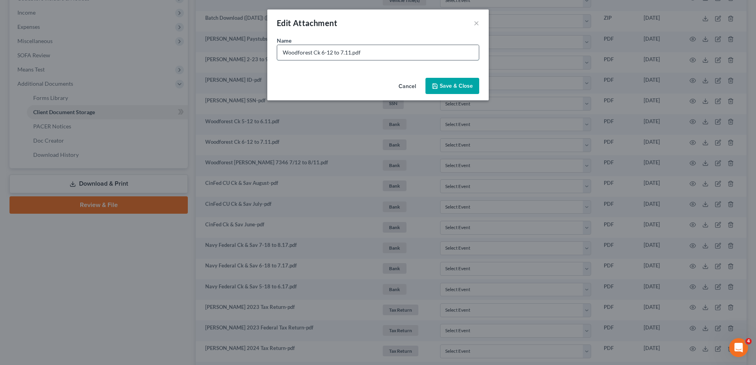
click at [321, 53] on input "Woodforest Ck 6-12 to 7.11.pdf" at bounding box center [378, 52] width 202 height 15
click at [357, 53] on input "Woodforest Ck Ronda 7346 6-12 to 7.11.pdf" at bounding box center [378, 52] width 202 height 15
click at [376, 53] on input "Woodforest Ck Ronda 7346 6/12 to 7.11.pdf" at bounding box center [378, 52] width 202 height 15
type input "Woodforest Ck Ronda 7346 6/12 to 7/11.pdf"
click at [451, 81] on button "Save & Close" at bounding box center [452, 86] width 54 height 17
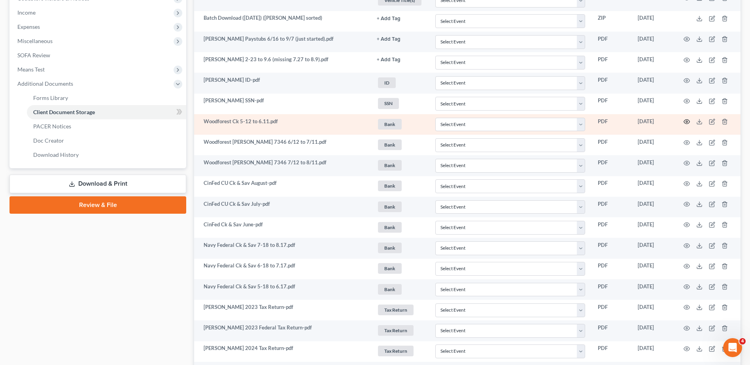
click at [687, 120] on icon "button" at bounding box center [687, 122] width 6 height 6
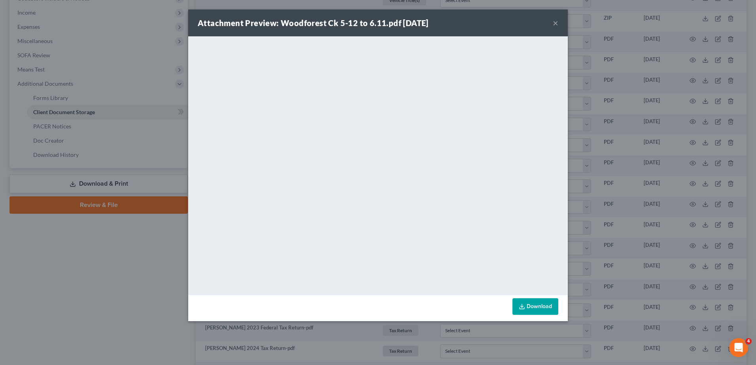
click at [554, 25] on button "×" at bounding box center [556, 22] width 6 height 9
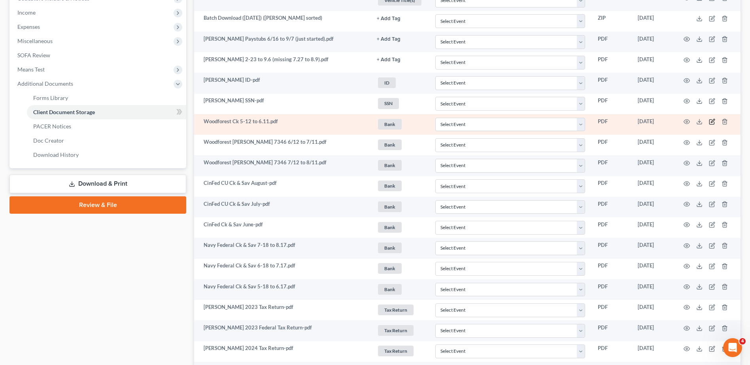
click at [710, 121] on icon "button" at bounding box center [712, 122] width 6 height 6
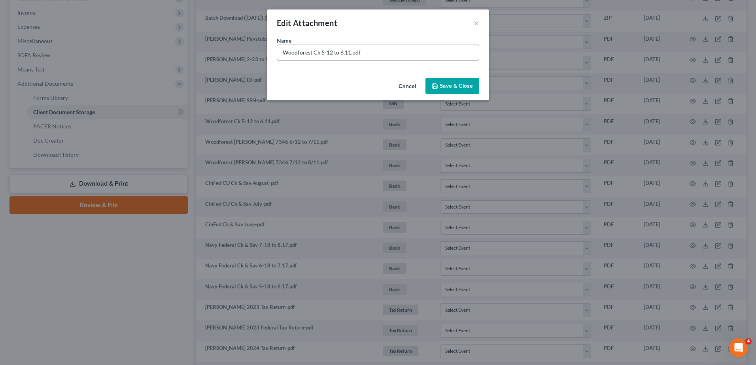
click at [321, 53] on input "Woodforest Ck 5-12 to 6.11.pdf" at bounding box center [378, 52] width 202 height 15
click at [357, 54] on input "Woodforest Ck Ronda 7346 5-12 to 6.11.pdf" at bounding box center [378, 52] width 202 height 15
click at [375, 53] on input "Woodforest Ck Ronda 7346 5/12 to 6.11.pdf" at bounding box center [378, 52] width 202 height 15
type input "Woodforest Ck Ronda 7346 5/12 to 6/11.pdf"
click at [448, 88] on span "Save & Close" at bounding box center [456, 86] width 33 height 7
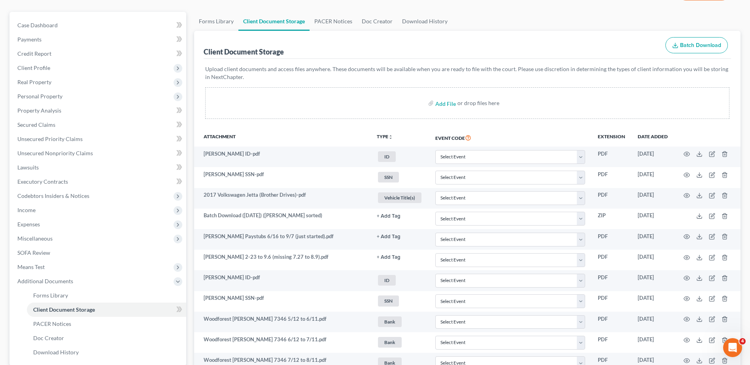
scroll to position [403, 0]
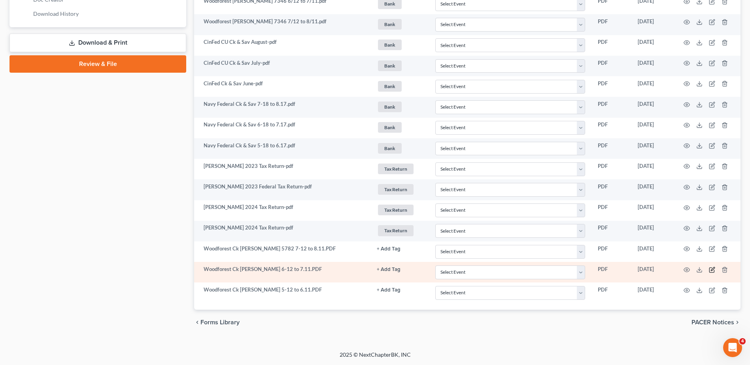
click at [712, 270] on icon "button" at bounding box center [713, 269] width 4 height 4
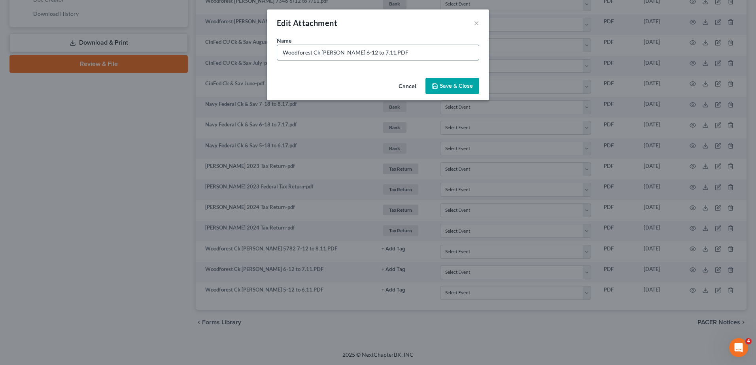
click at [337, 54] on input "Woodforest Ck Cleon 6-12 to 7.11.PDF" at bounding box center [378, 52] width 202 height 15
click at [355, 52] on input "Woodforest Ck Cleon 5782 6-12 to 7.11.PDF" at bounding box center [378, 52] width 202 height 15
click at [375, 53] on input "Woodforest Ck Cleon 5782 6/12 to 7.11.PDF" at bounding box center [378, 52] width 202 height 15
click at [374, 53] on input "Woodforest Ck Cleon 5782 6/12 to 7.11.PDF" at bounding box center [378, 52] width 202 height 15
type input "Woodforest Ck Cleon 5782 6/12 to 7/11.PDF"
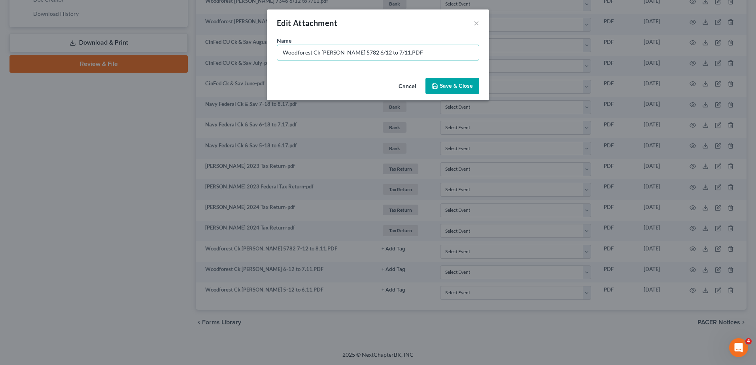
click at [476, 89] on button "Save & Close" at bounding box center [452, 86] width 54 height 17
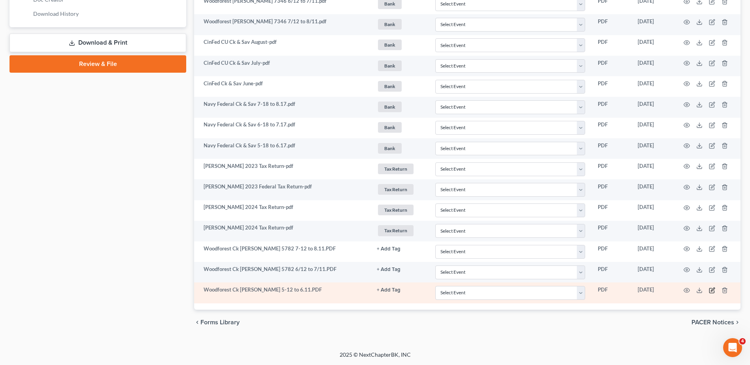
click at [712, 291] on icon "button" at bounding box center [712, 290] width 6 height 6
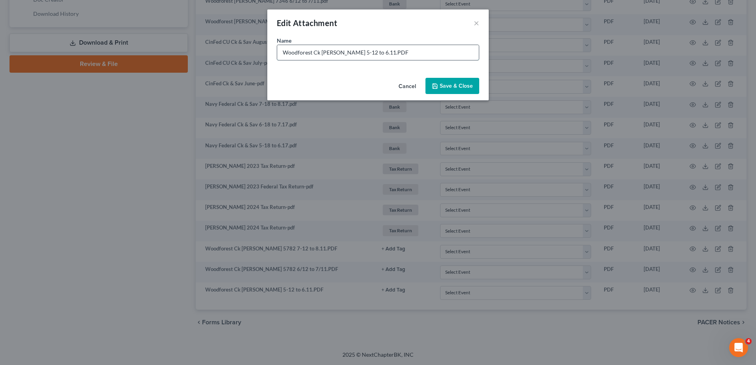
click at [337, 55] on input "Woodforest Ck Cleon 5-12 to 6.11.PDF" at bounding box center [378, 52] width 202 height 15
click at [354, 53] on input "Woodforest Ck Cleon 5782 5-12 to 6.11.PDF" at bounding box center [378, 52] width 202 height 15
click at [373, 53] on input "Woodforest Ck Cleon 5782 5/12 to 6.11.PDF" at bounding box center [378, 52] width 202 height 15
type input "Woodforest Ck Cleon 5782 5/12 to 6/11.PDF"
click at [466, 87] on span "Save & Close" at bounding box center [456, 86] width 33 height 7
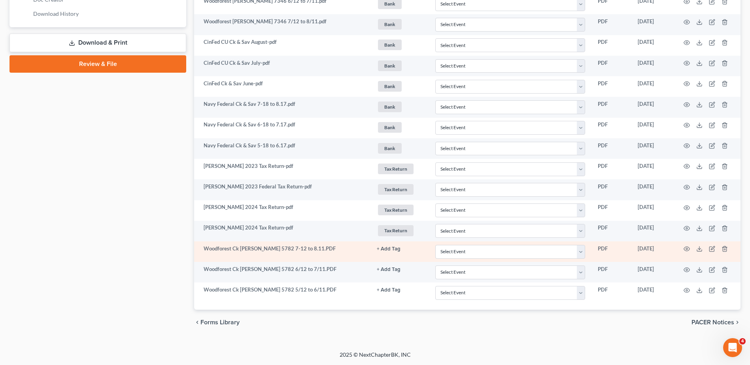
click at [388, 249] on button "+ Add Tag" at bounding box center [389, 249] width 24 height 5
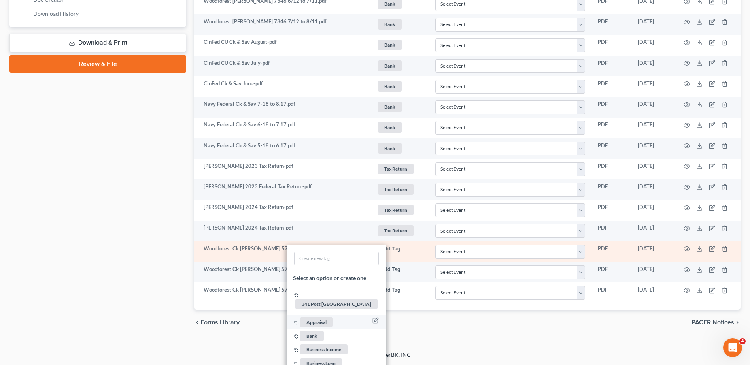
click at [316, 331] on span "Bank" at bounding box center [312, 336] width 24 height 10
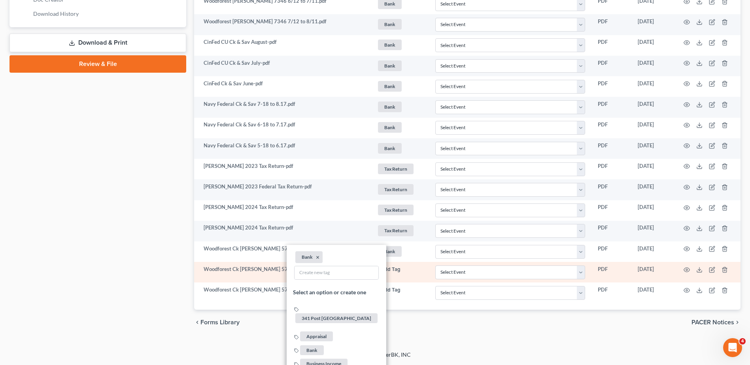
click at [389, 268] on button "+ Add Tag" at bounding box center [389, 269] width 24 height 5
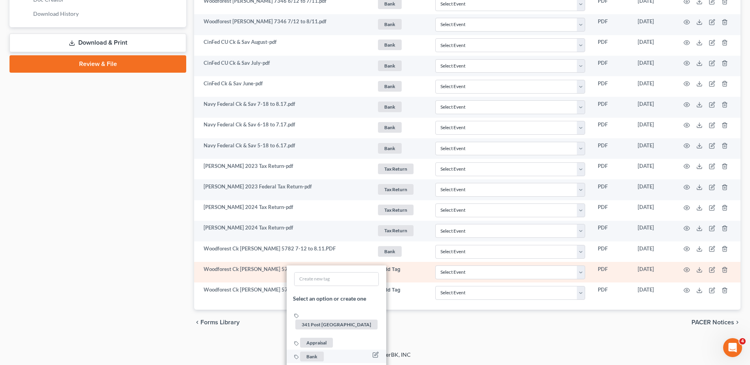
click at [313, 352] on span "Bank" at bounding box center [312, 357] width 24 height 10
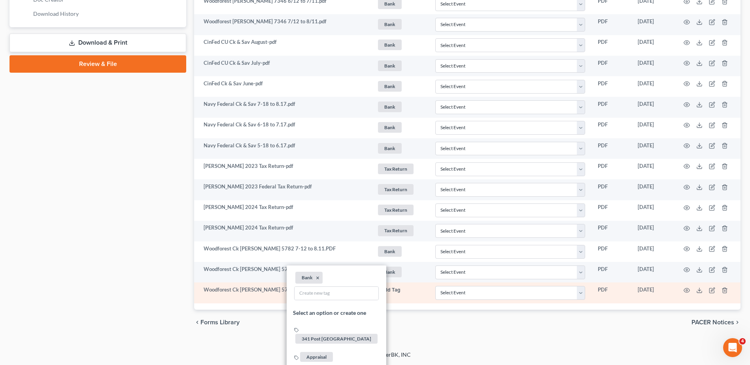
click at [391, 287] on link "+ Add Tag" at bounding box center [400, 290] width 46 height 8
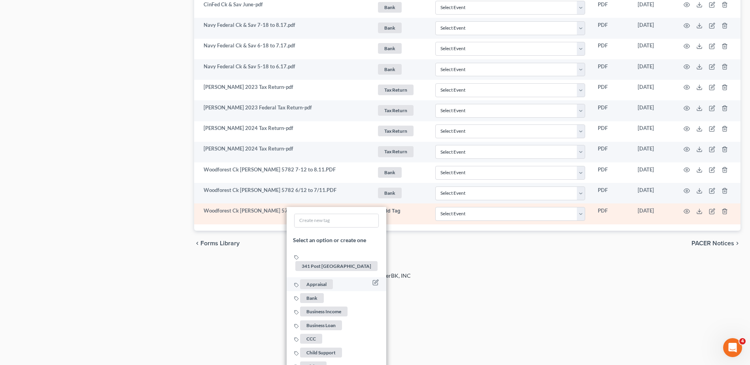
click at [314, 293] on span "Bank" at bounding box center [312, 298] width 24 height 10
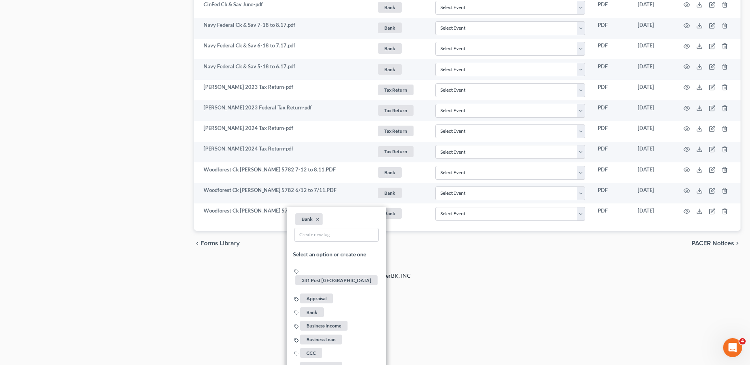
click at [456, 281] on div "2025 © NextChapterBK, INC" at bounding box center [375, 279] width 451 height 14
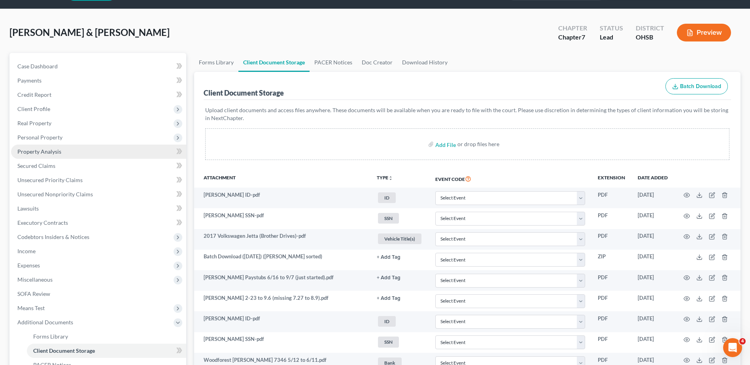
scroll to position [8, 0]
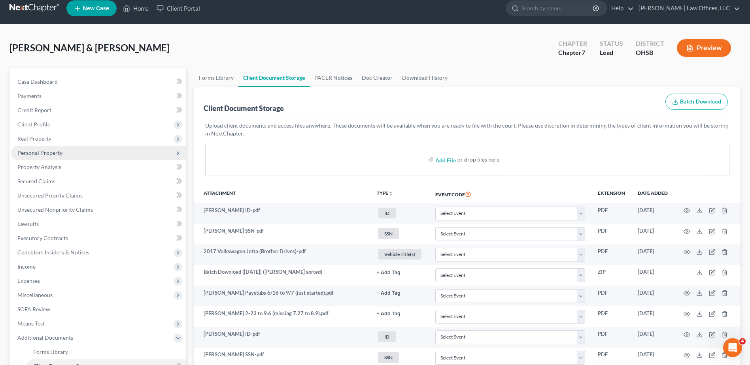
click at [40, 152] on span "Personal Property" at bounding box center [39, 152] width 45 height 7
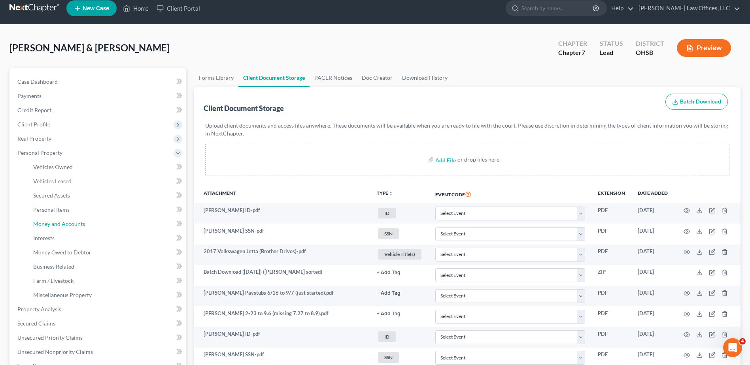
drag, startPoint x: 45, startPoint y: 222, endPoint x: 264, endPoint y: 229, distance: 219.2
click at [45, 222] on span "Money and Accounts" at bounding box center [59, 224] width 52 height 7
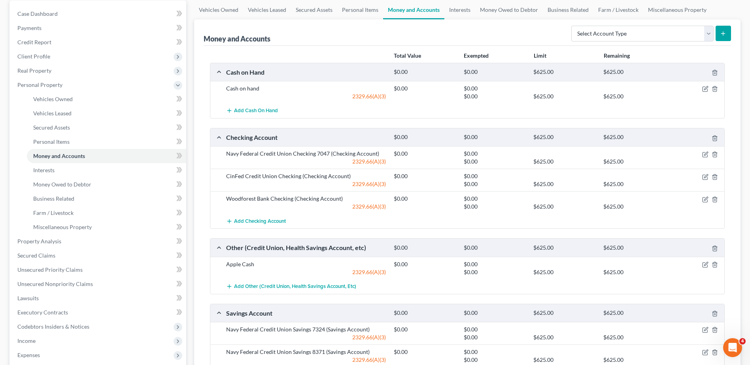
scroll to position [79, 0]
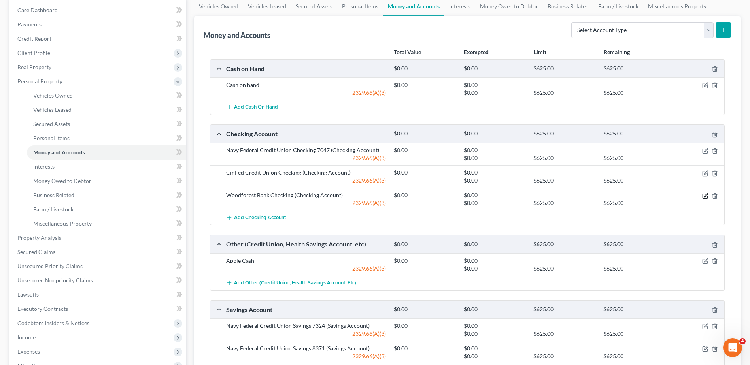
click at [703, 195] on icon "button" at bounding box center [705, 196] width 6 height 6
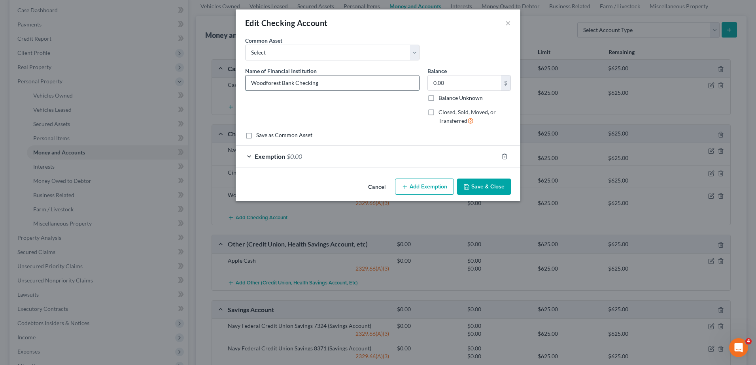
click at [326, 83] on input "Woodforest Bank Checking" at bounding box center [333, 83] width 174 height 15
type input "Woodforest Bank Checking 7346"
click at [481, 187] on button "Save & Close" at bounding box center [484, 187] width 54 height 17
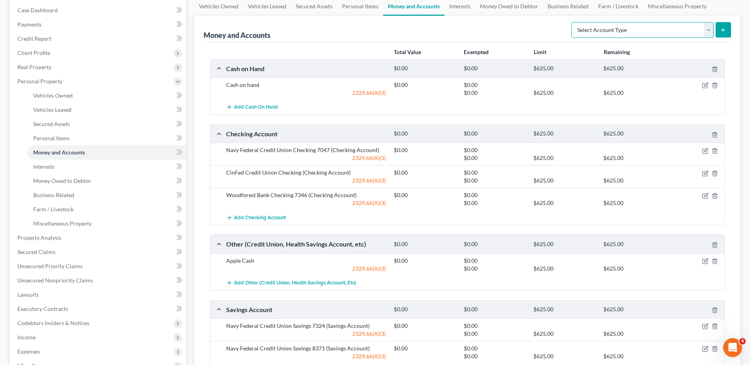
click at [704, 32] on select "Select Account Type Brokerage Cash on Hand Certificates of Deposit Checking Acc…" at bounding box center [642, 30] width 142 height 16
select select "checking"
click at [573, 22] on select "Select Account Type Brokerage Cash on Hand Certificates of Deposit Checking Acc…" at bounding box center [642, 30] width 142 height 16
click at [720, 29] on icon "submit" at bounding box center [723, 30] width 6 height 6
drag, startPoint x: 703, startPoint y: 32, endPoint x: 686, endPoint y: 35, distance: 17.7
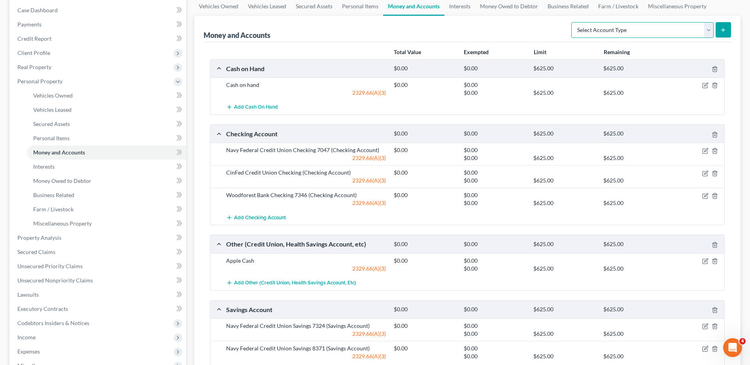
click at [703, 32] on select "Select Account Type Brokerage Cash on Hand Certificates of Deposit Checking Acc…" at bounding box center [642, 30] width 142 height 16
select select "checking"
click at [573, 22] on select "Select Account Type Brokerage Cash on Hand Certificates of Deposit Checking Acc…" at bounding box center [642, 30] width 142 height 16
click at [725, 30] on icon "submit" at bounding box center [723, 30] width 6 height 6
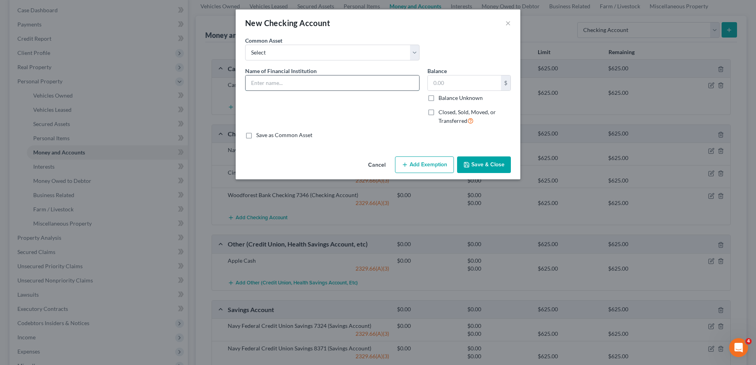
click at [293, 84] on input "text" at bounding box center [333, 83] width 174 height 15
type input "Woodforest Bank Checking 5782"
click at [424, 172] on button "Add Exemption" at bounding box center [424, 165] width 59 height 17
select select "2"
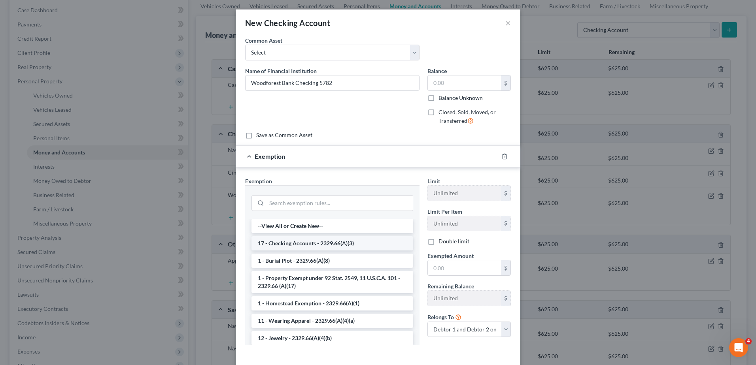
click at [283, 242] on li "17 - Checking Accounts - 2329.66(A)(3)" at bounding box center [332, 243] width 162 height 14
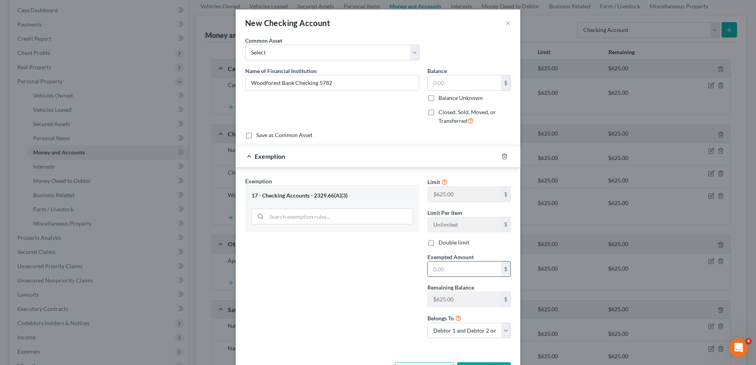
click at [439, 267] on input "text" at bounding box center [464, 269] width 73 height 15
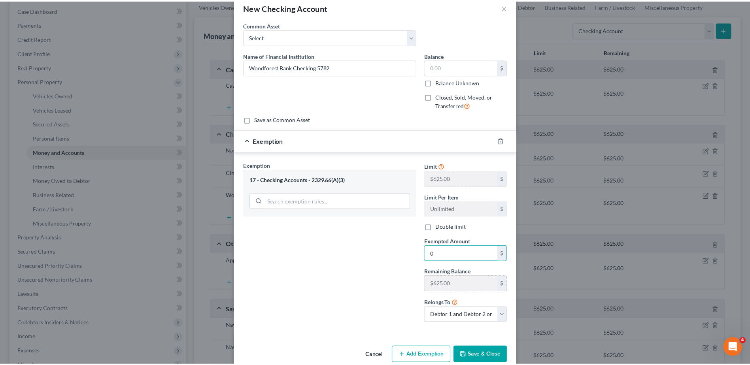
scroll to position [30, 0]
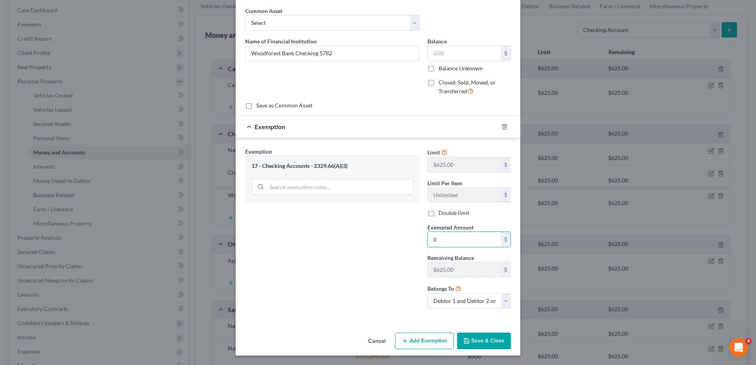
type input "0"
click at [469, 339] on button "Save & Close" at bounding box center [484, 341] width 54 height 17
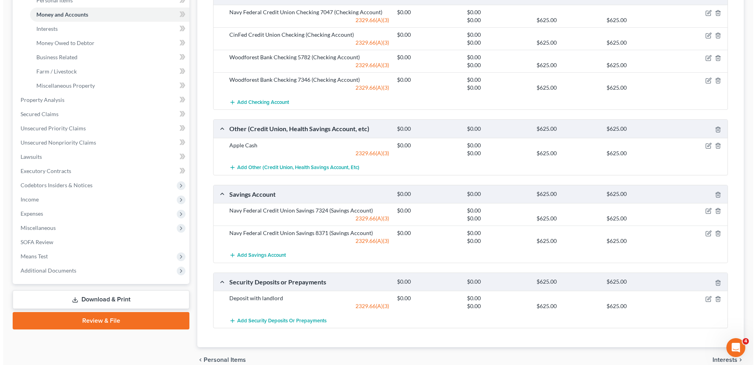
scroll to position [198, 0]
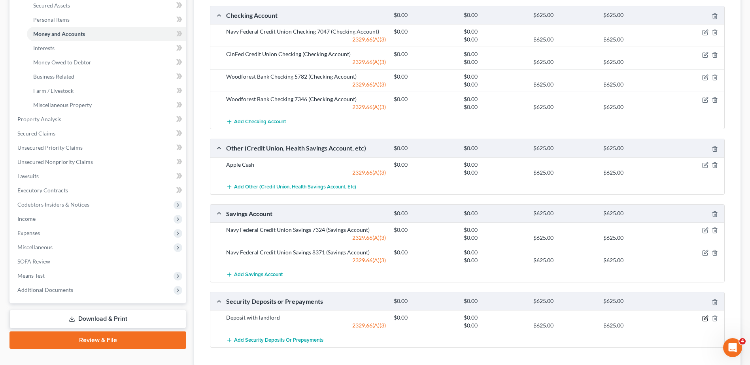
click at [703, 320] on icon "button" at bounding box center [705, 319] width 6 height 6
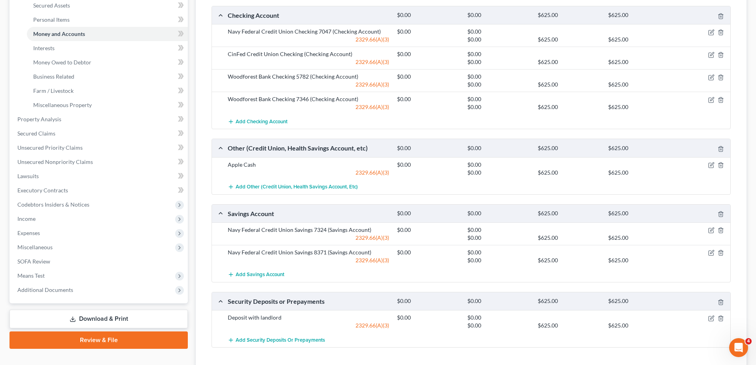
select select "3"
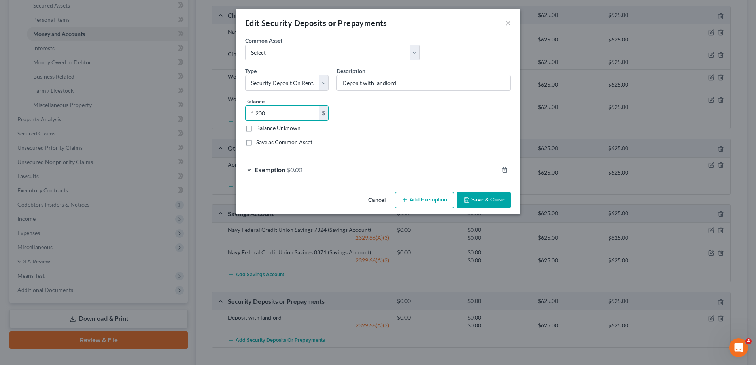
type input "1,200"
click at [263, 170] on span "Exemption" at bounding box center [270, 170] width 30 height 8
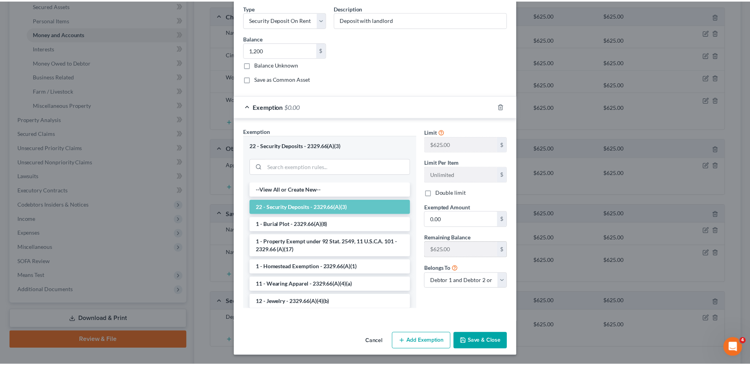
scroll to position [64, 0]
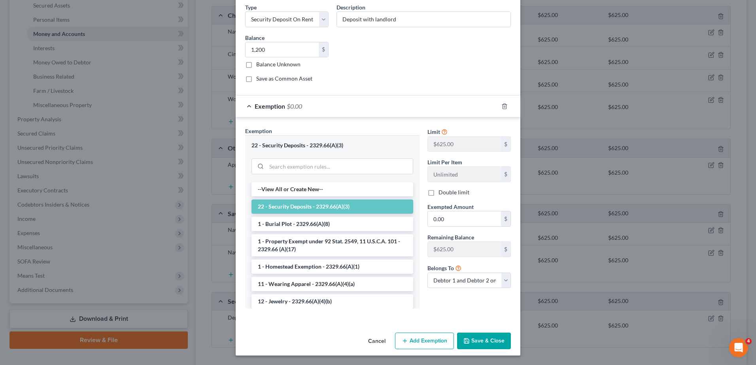
click at [474, 342] on button "Save & Close" at bounding box center [484, 341] width 54 height 17
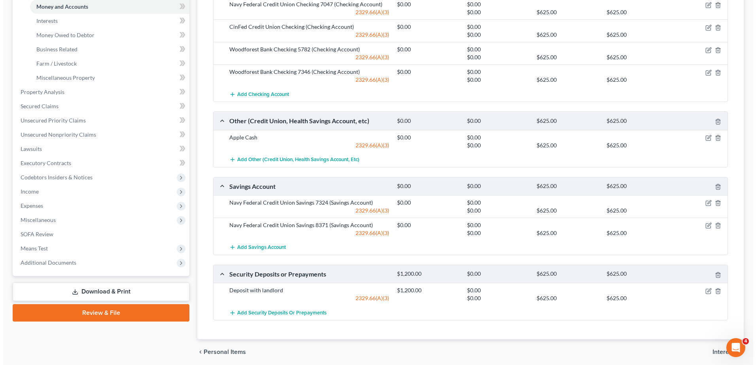
scroll to position [255, 0]
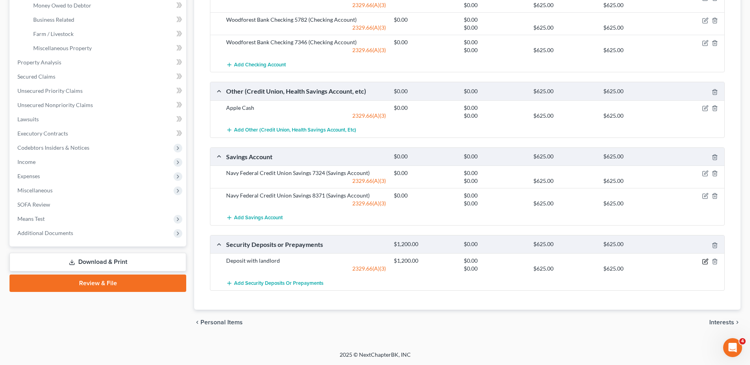
click at [705, 262] on icon "button" at bounding box center [706, 261] width 4 height 4
select select "3"
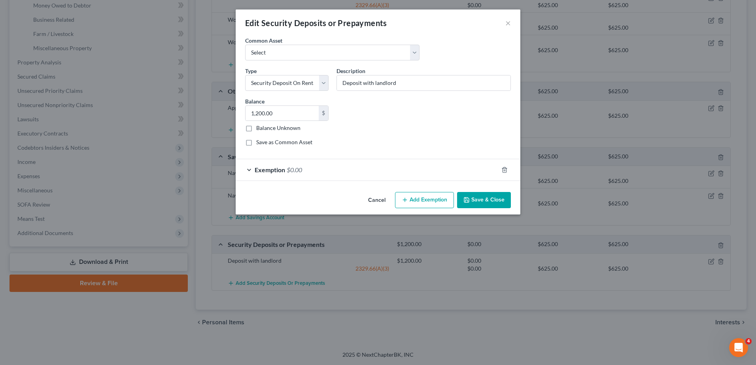
click at [354, 165] on div "Exemption $0.00" at bounding box center [367, 169] width 263 height 21
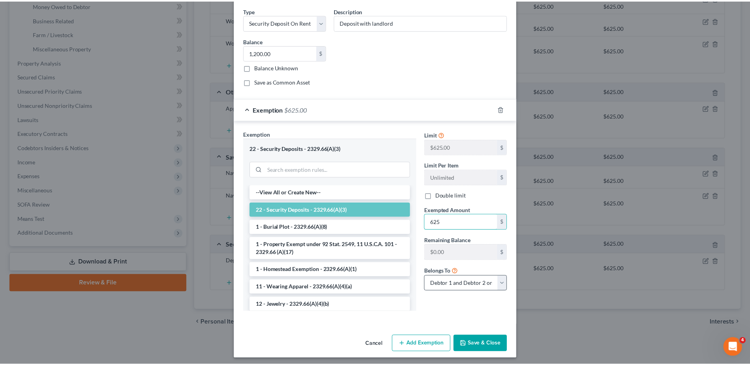
scroll to position [64, 0]
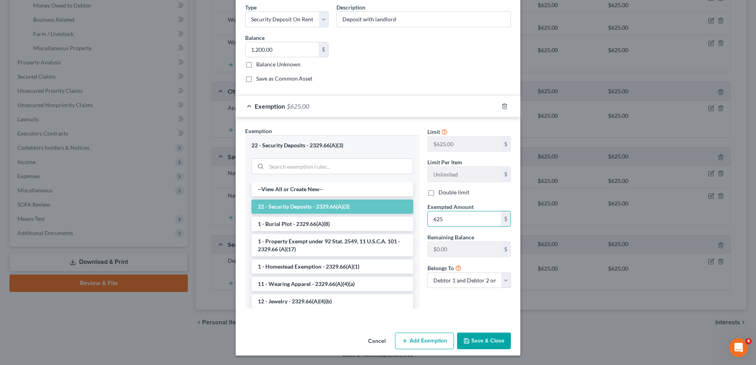
type input "625"
click at [476, 340] on button "Save & Close" at bounding box center [484, 341] width 54 height 17
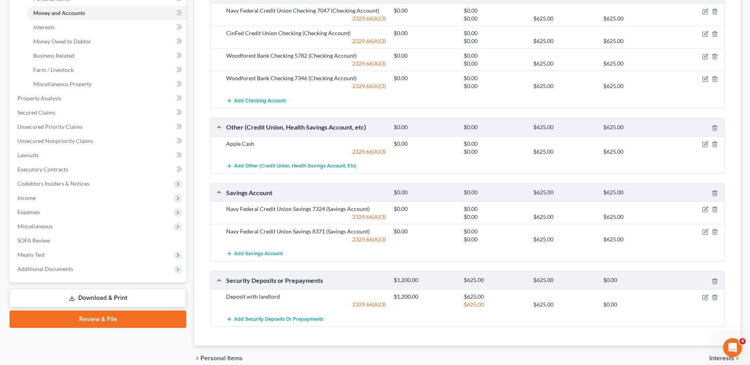
scroll to position [255, 0]
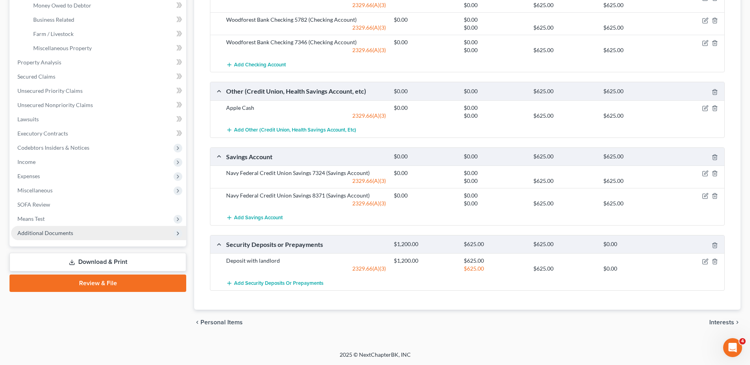
click at [25, 235] on span "Additional Documents" at bounding box center [45, 233] width 56 height 7
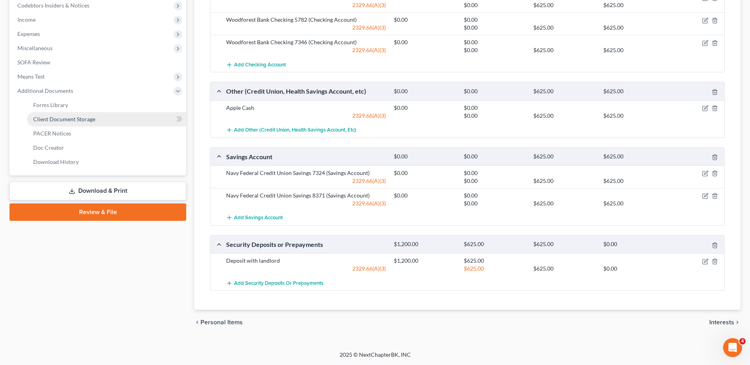
click at [69, 120] on span "Client Document Storage" at bounding box center [64, 119] width 62 height 7
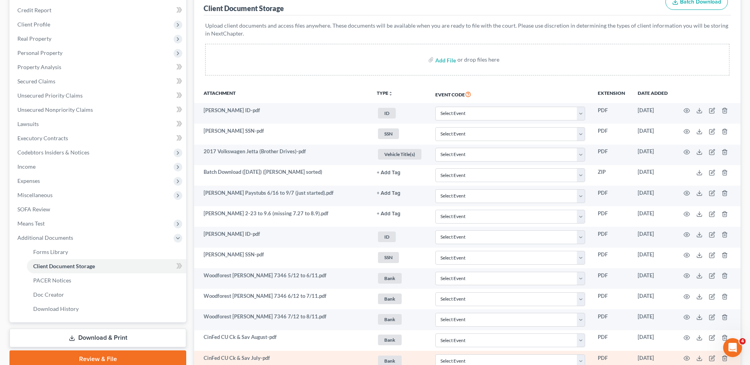
scroll to position [107, 0]
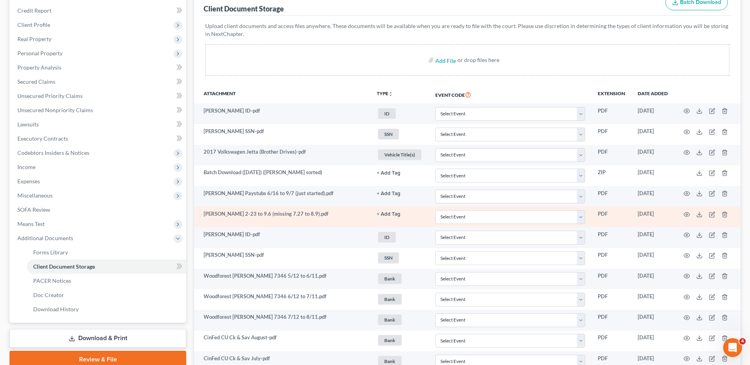
click at [386, 215] on button "+ Add Tag" at bounding box center [389, 214] width 24 height 5
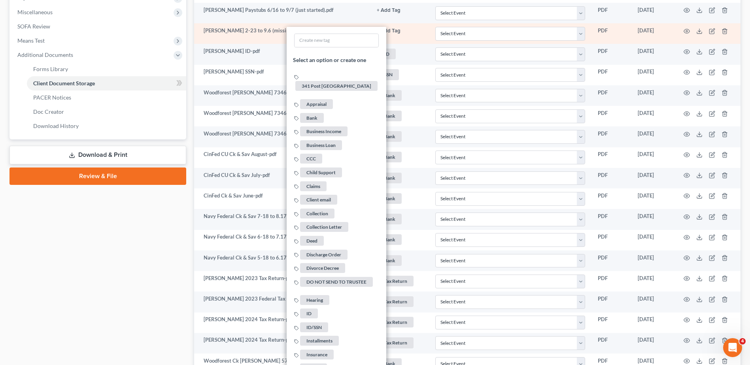
scroll to position [641, 0]
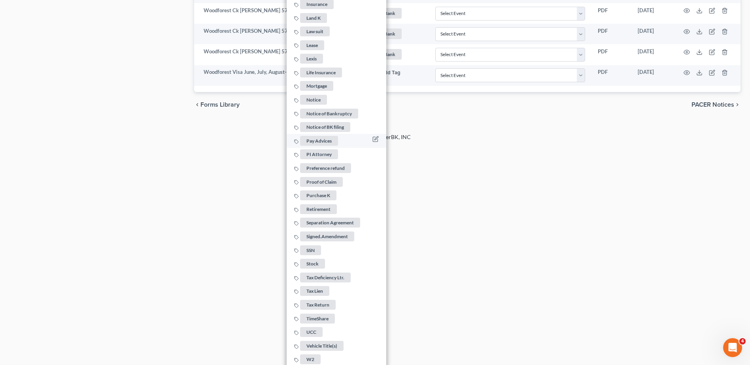
click at [324, 139] on span "Pay Advices" at bounding box center [319, 141] width 38 height 10
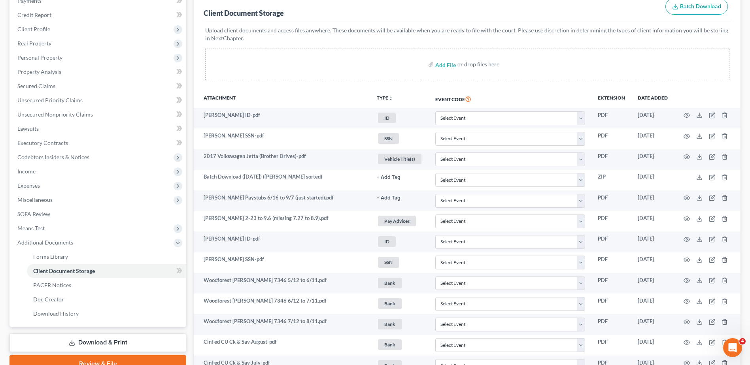
scroll to position [68, 0]
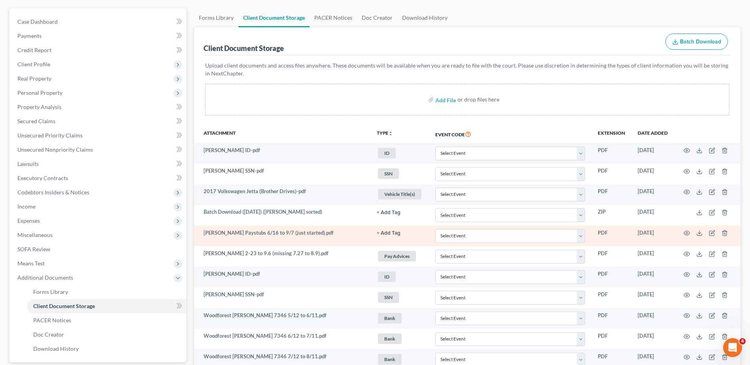
click at [388, 235] on button "+ Add Tag" at bounding box center [389, 233] width 24 height 5
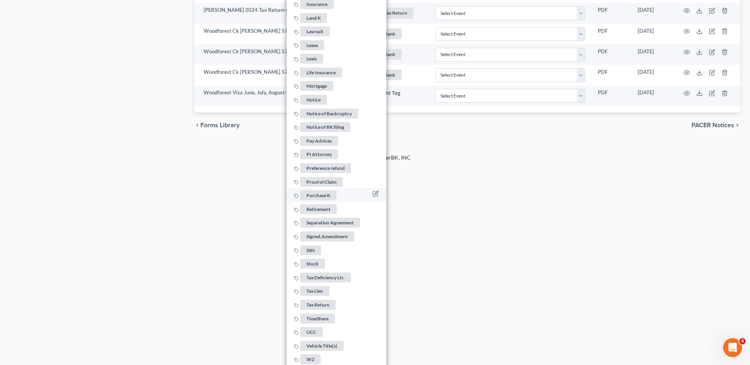
scroll to position [581, 0]
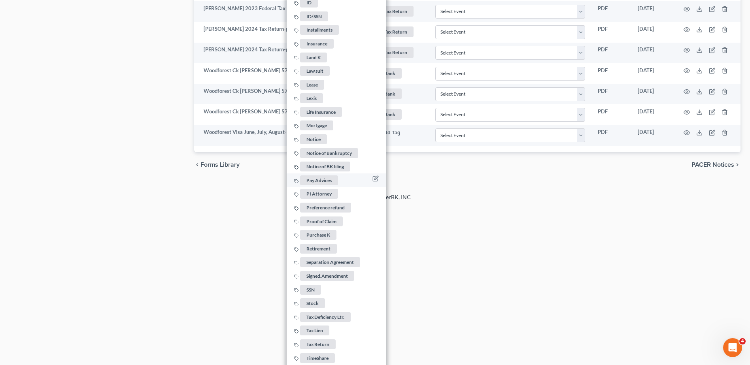
click at [318, 180] on span "Pay Advices" at bounding box center [319, 181] width 38 height 10
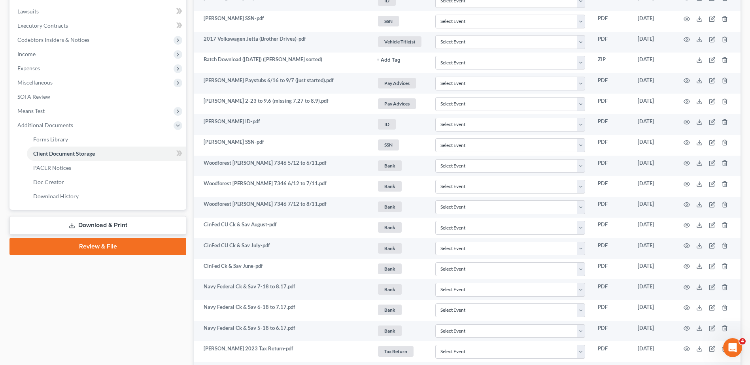
scroll to position [0, 0]
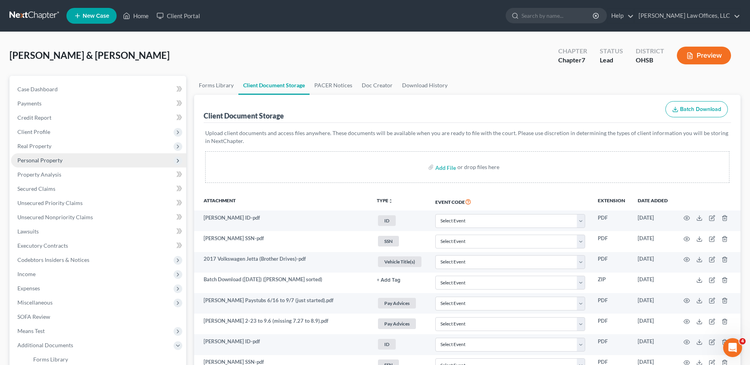
click at [44, 159] on span "Personal Property" at bounding box center [39, 160] width 45 height 7
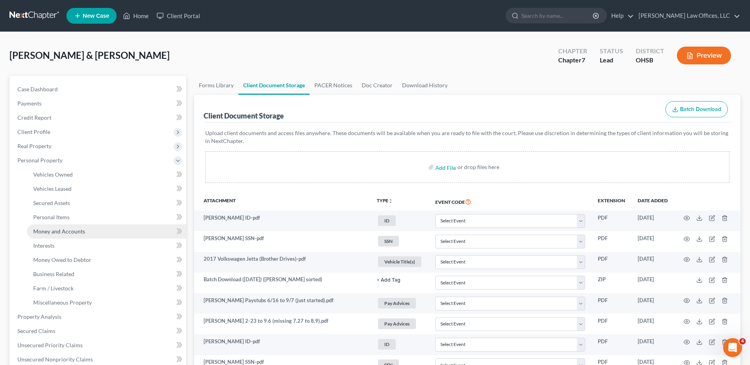
click at [55, 230] on span "Money and Accounts" at bounding box center [59, 231] width 52 height 7
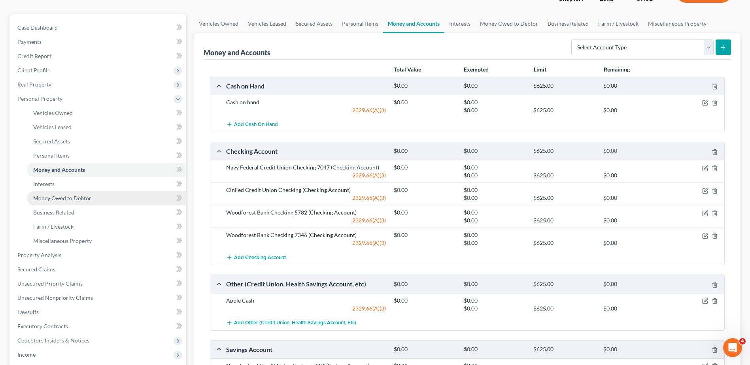
scroll to position [255, 0]
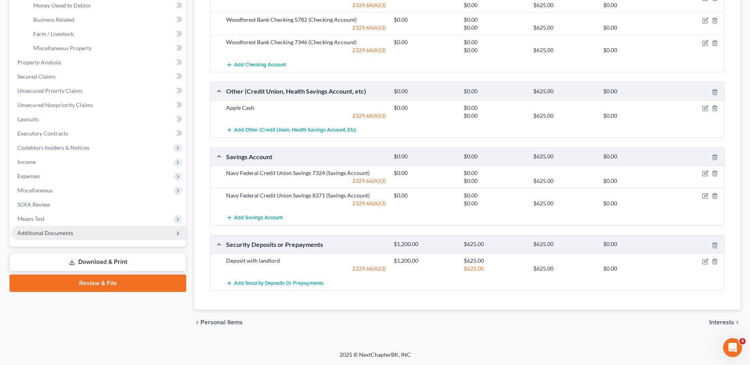
click at [65, 231] on span "Additional Documents" at bounding box center [45, 233] width 56 height 7
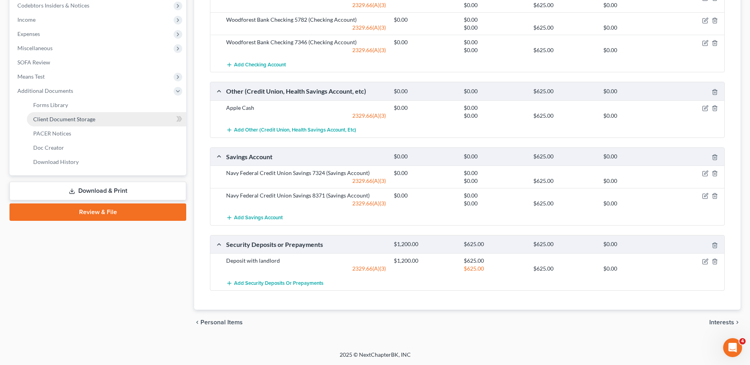
click at [83, 120] on span "Client Document Storage" at bounding box center [64, 119] width 62 height 7
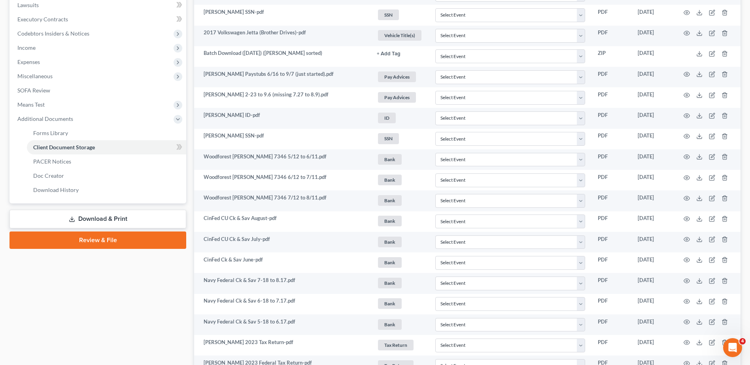
scroll to position [226, 0]
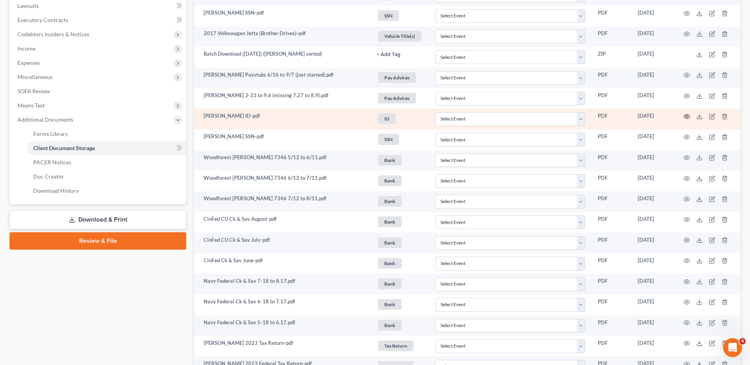
click at [686, 118] on icon "button" at bounding box center [687, 116] width 6 height 6
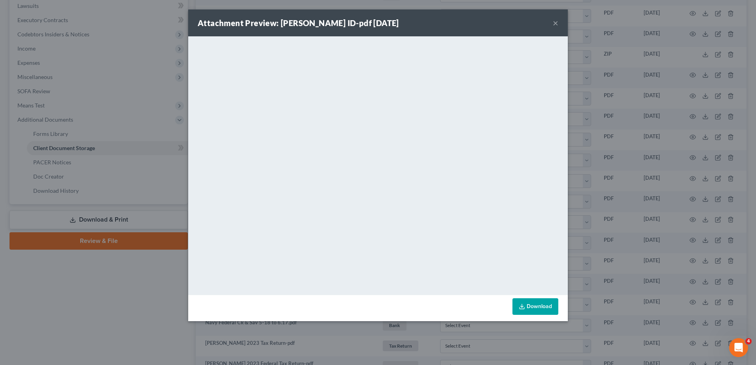
click at [554, 24] on button "×" at bounding box center [556, 22] width 6 height 9
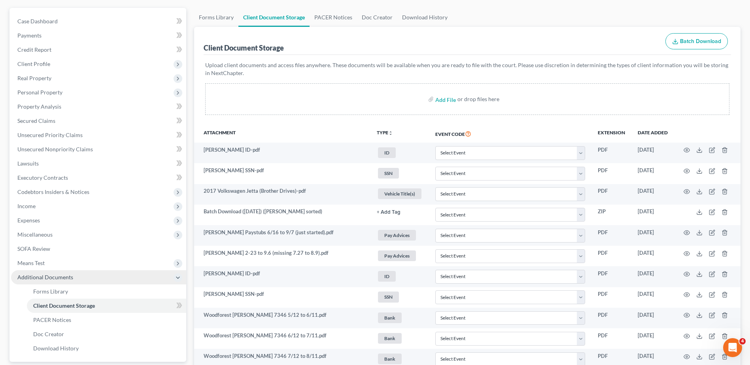
scroll to position [0, 0]
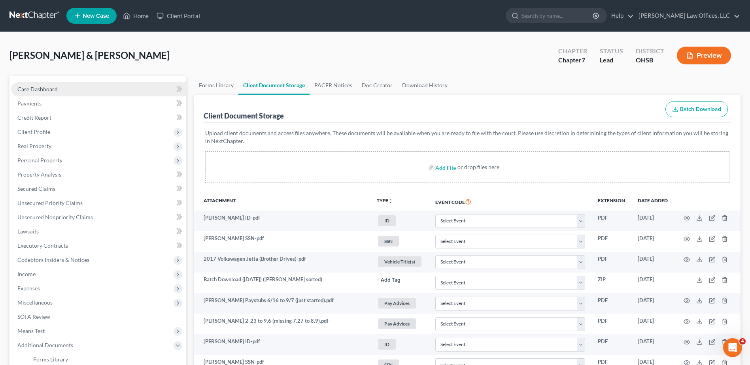
click at [42, 90] on span "Case Dashboard" at bounding box center [37, 89] width 40 height 7
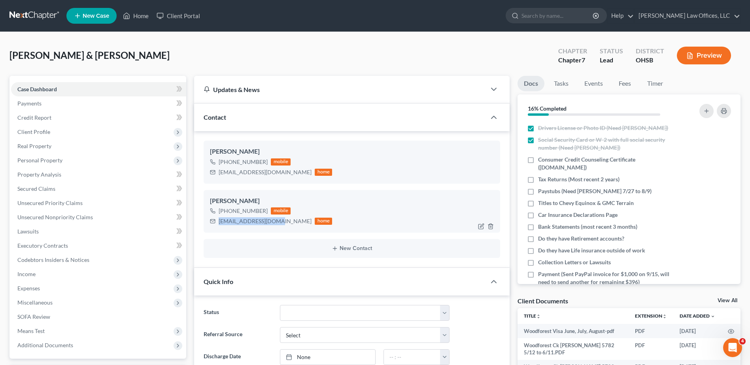
drag, startPoint x: 279, startPoint y: 223, endPoint x: 218, endPoint y: 224, distance: 60.5
click at [218, 224] on div "Ronda1graham@aol.com home" at bounding box center [271, 221] width 122 height 10
drag, startPoint x: 218, startPoint y: 224, endPoint x: 223, endPoint y: 222, distance: 5.3
copy div "Ronda1graham@aol.com"
click at [141, 18] on link "Home" at bounding box center [136, 16] width 34 height 14
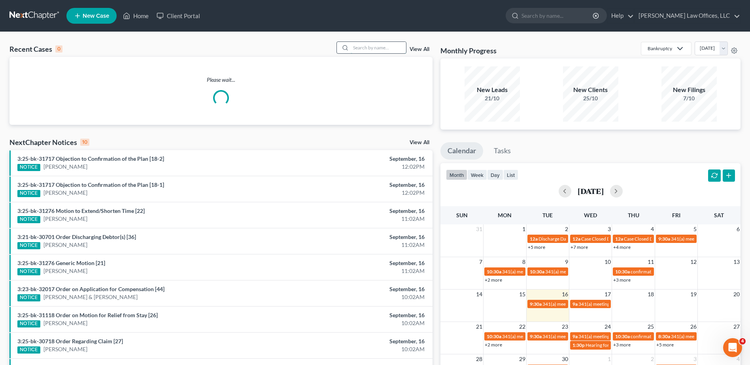
click at [374, 46] on input "search" at bounding box center [378, 47] width 55 height 11
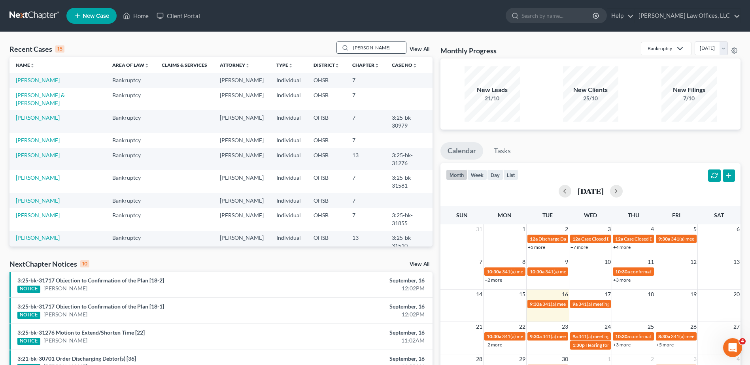
type input "mitchell"
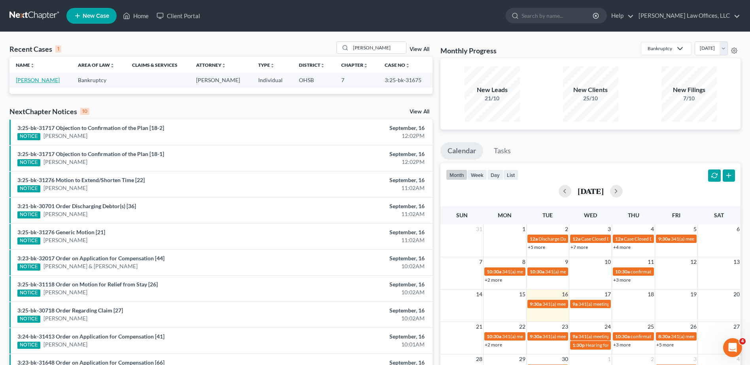
click at [30, 78] on link "Mitchell, Sarah" at bounding box center [38, 80] width 44 height 7
select select "4"
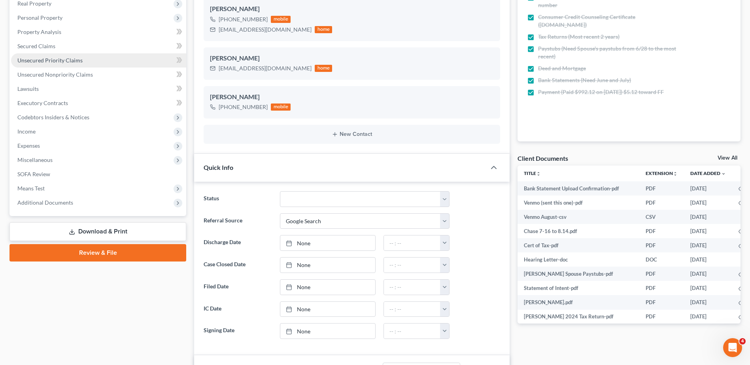
scroll to position [158, 0]
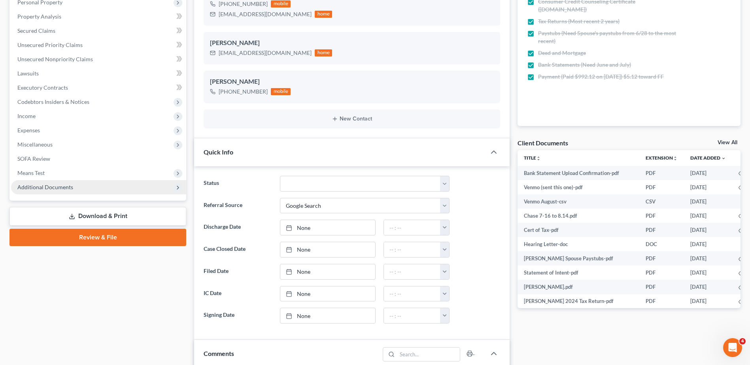
click at [43, 189] on span "Additional Documents" at bounding box center [45, 187] width 56 height 7
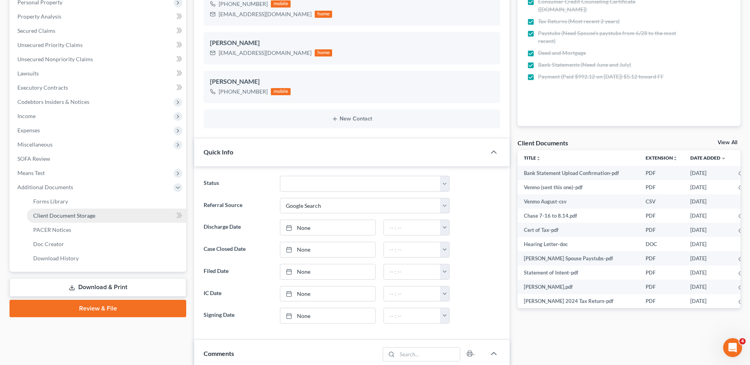
click at [45, 216] on span "Client Document Storage" at bounding box center [64, 215] width 62 height 7
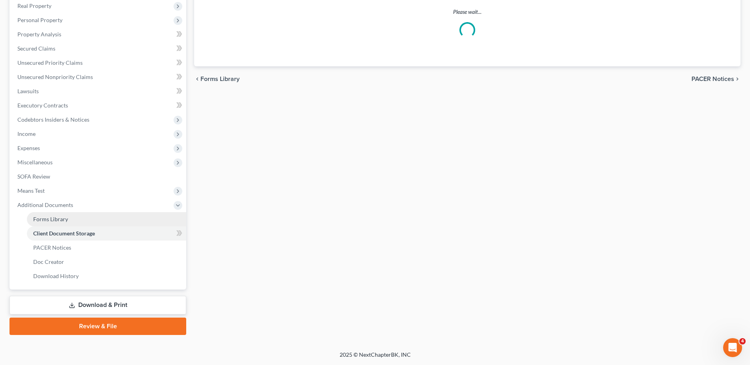
scroll to position [100, 0]
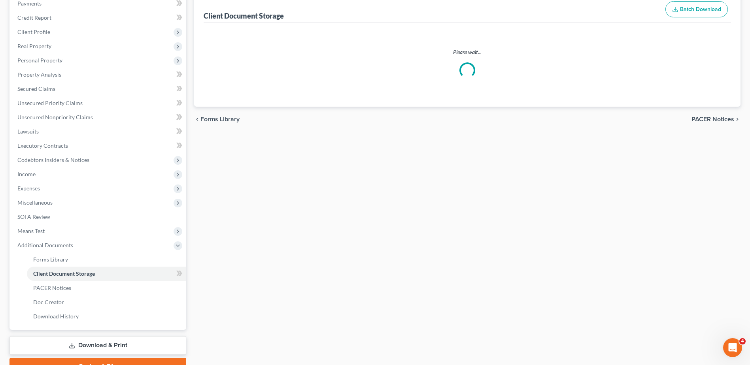
select select "7"
select select "37"
select select "52"
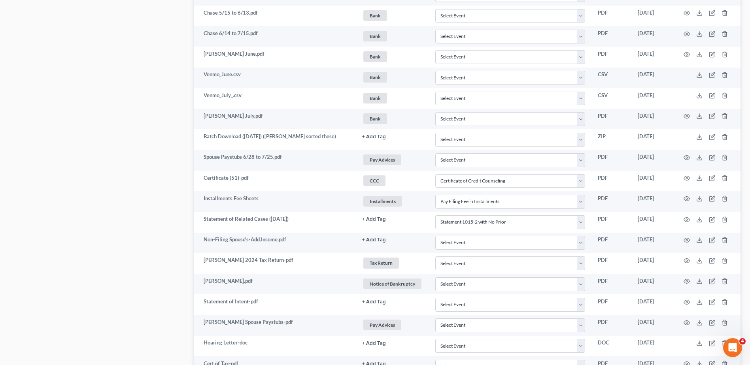
scroll to position [878, 0]
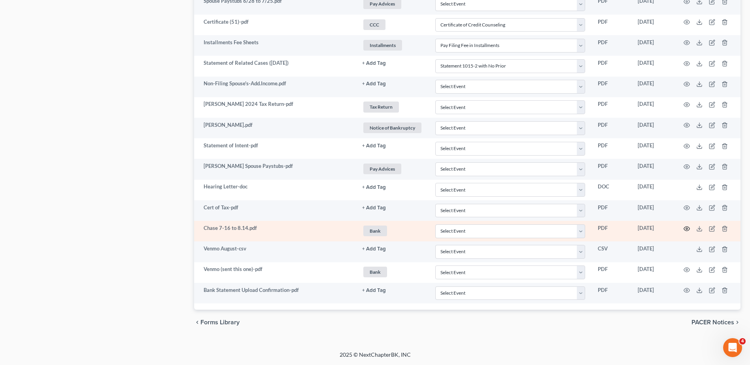
click at [686, 229] on icon "button" at bounding box center [687, 229] width 6 height 6
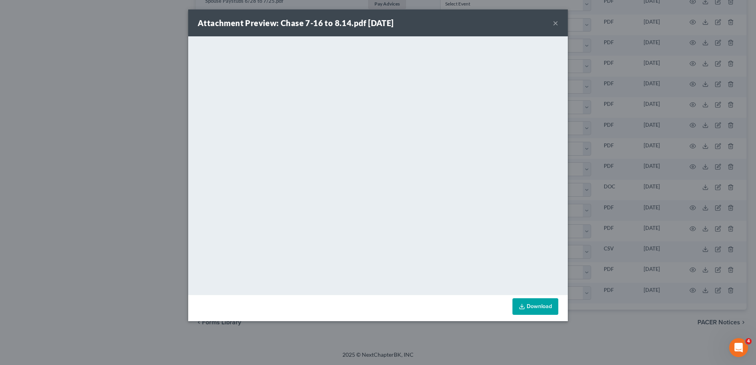
click at [556, 25] on button "×" at bounding box center [556, 22] width 6 height 9
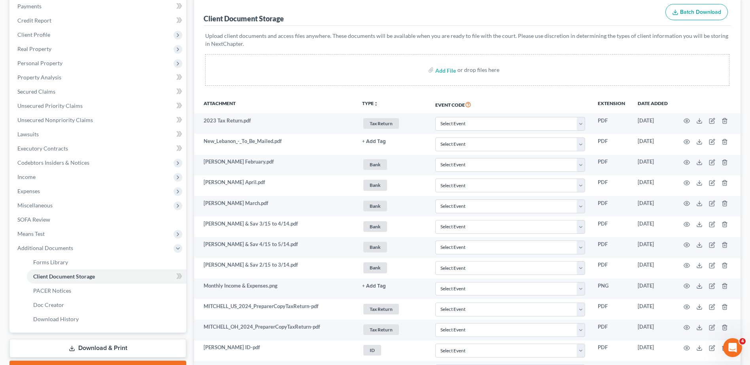
scroll to position [0, 0]
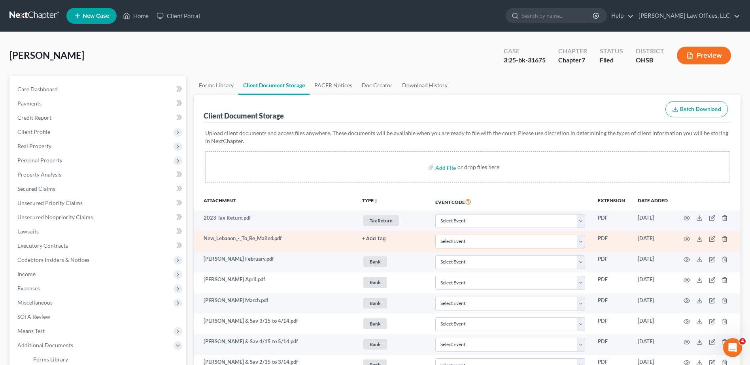
select select "7"
select select "37"
select select "52"
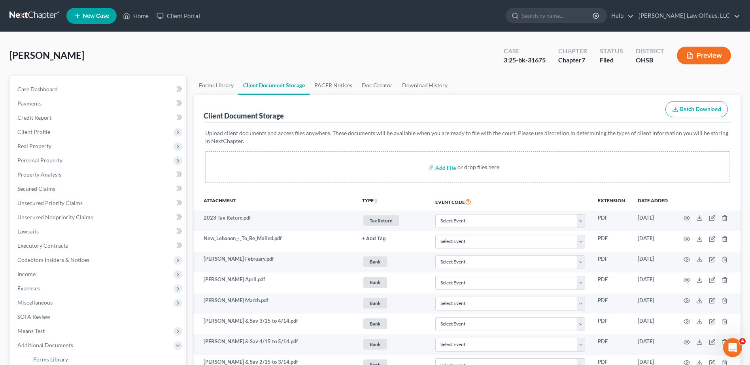
scroll to position [878, 0]
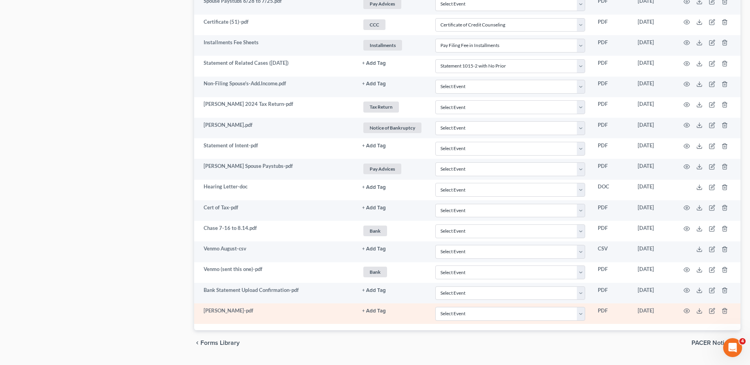
click at [372, 312] on button "+ Add Tag" at bounding box center [374, 311] width 24 height 5
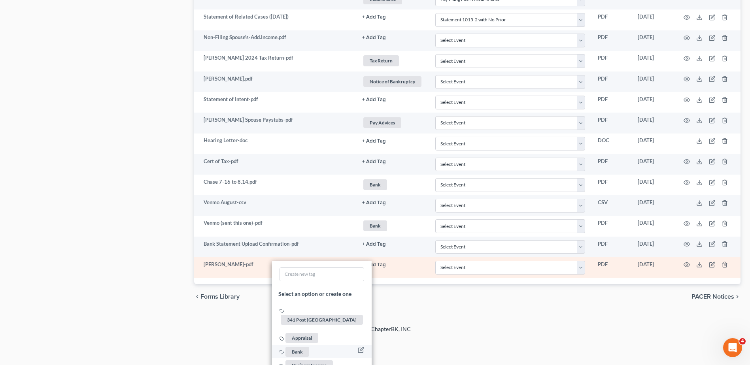
scroll to position [997, 0]
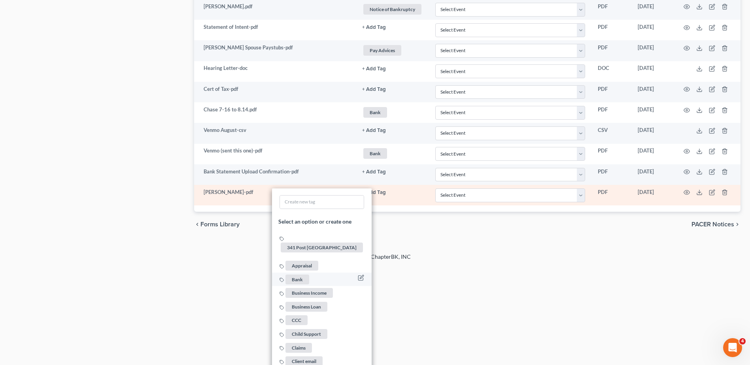
click at [302, 274] on span "Bank" at bounding box center [298, 279] width 24 height 10
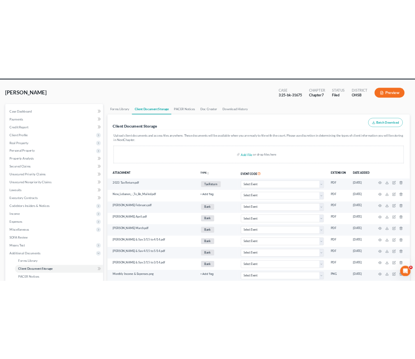
scroll to position [0, 0]
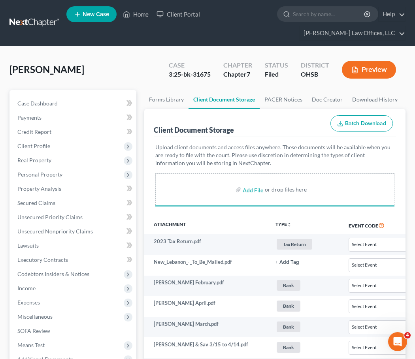
select select "7"
select select "37"
select select "52"
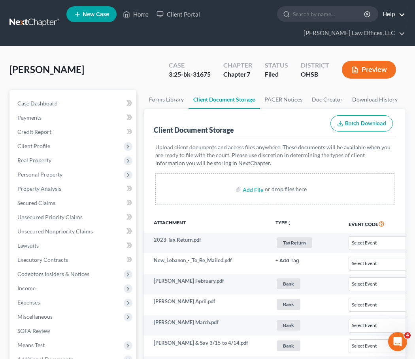
select select "7"
select select "37"
select select "52"
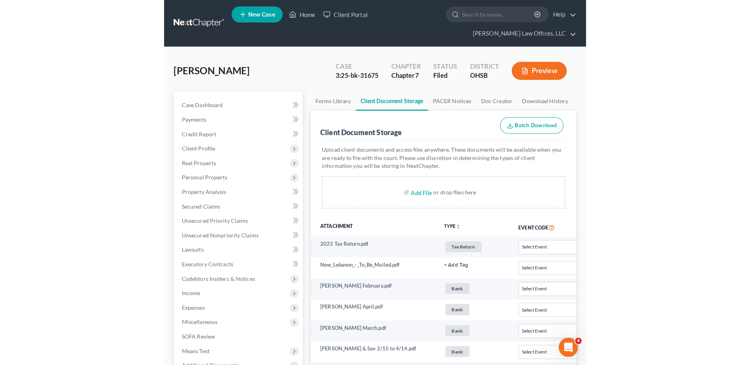
scroll to position [940, 0]
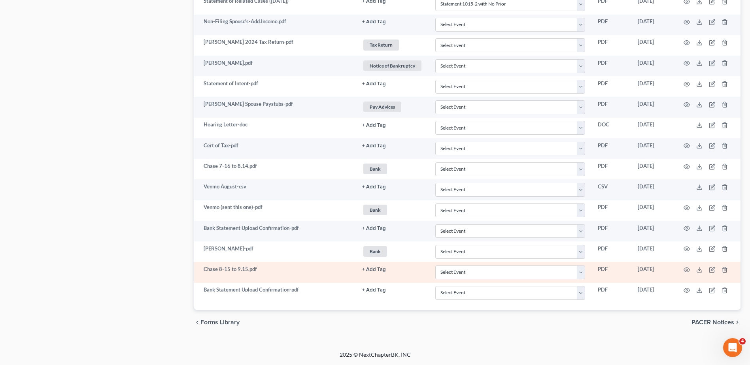
click at [375, 270] on button "+ Add Tag" at bounding box center [374, 269] width 24 height 5
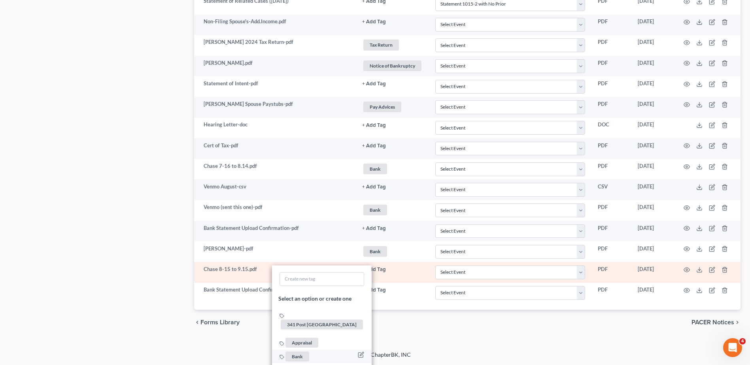
click at [295, 352] on span "Bank" at bounding box center [298, 357] width 24 height 10
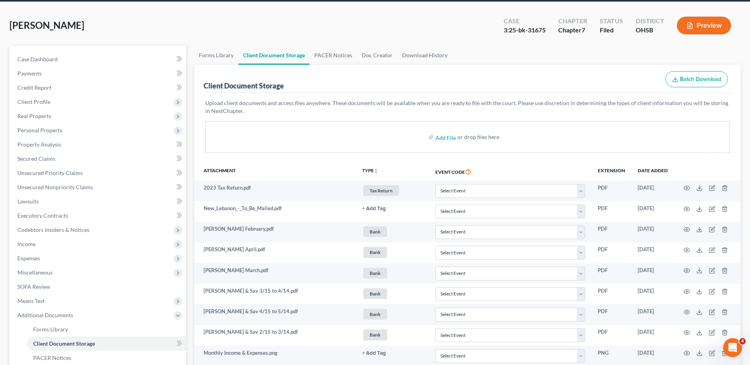
scroll to position [0, 0]
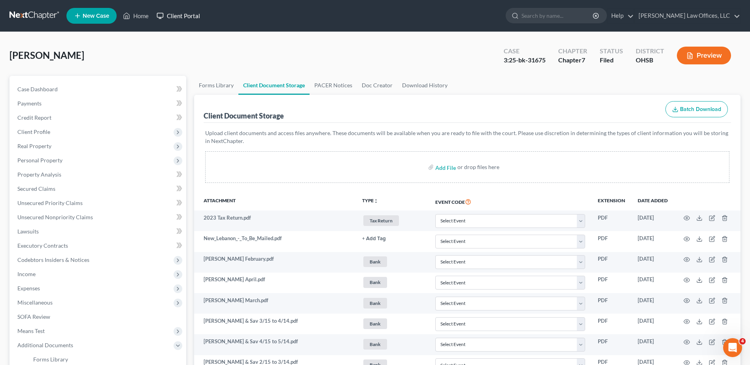
click at [194, 17] on link "Client Portal" at bounding box center [178, 16] width 51 height 14
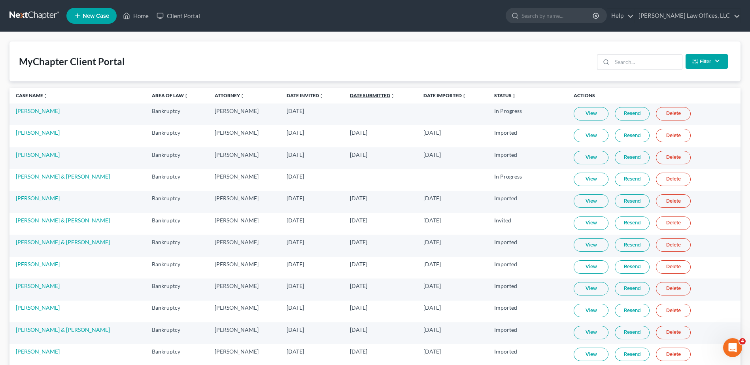
click at [363, 96] on link "Date Submitted unfold_more expand_more expand_less" at bounding box center [372, 96] width 45 height 6
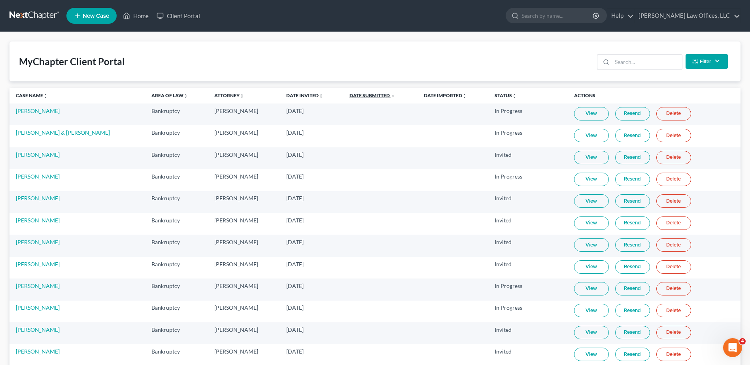
click at [363, 96] on link "Date Submitted unfold_more expand_more expand_less" at bounding box center [373, 96] width 46 height 6
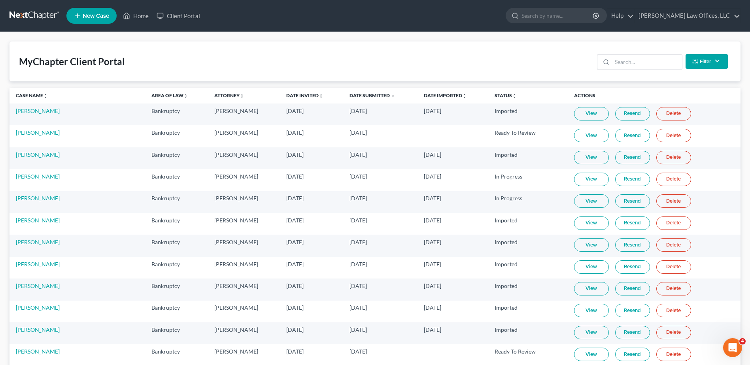
click at [592, 201] on link "View" at bounding box center [591, 201] width 35 height 13
click at [141, 17] on link "Home" at bounding box center [136, 16] width 34 height 14
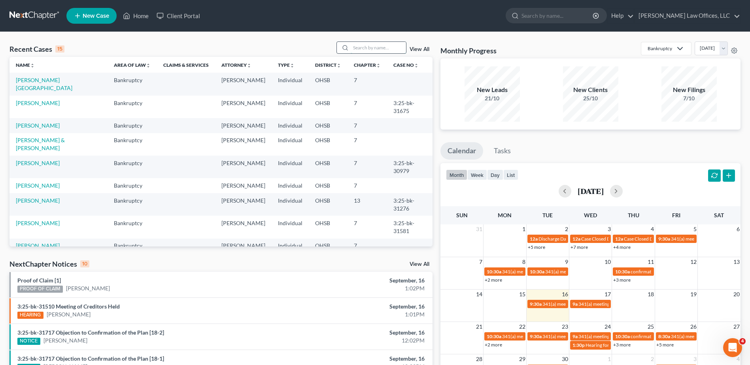
click at [385, 50] on input "search" at bounding box center [378, 47] width 55 height 11
type input "kara"
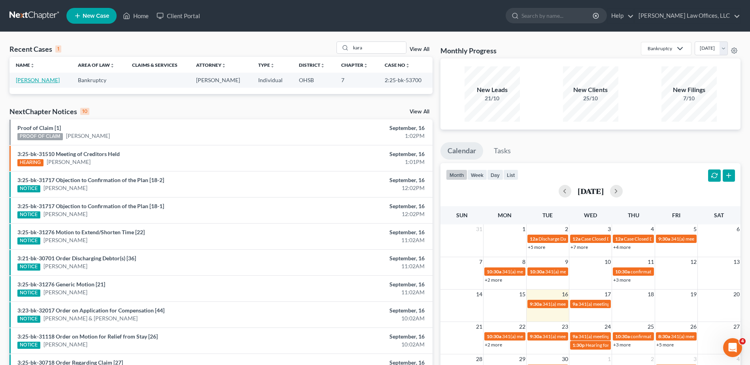
click at [40, 81] on link "[PERSON_NAME]" at bounding box center [38, 80] width 44 height 7
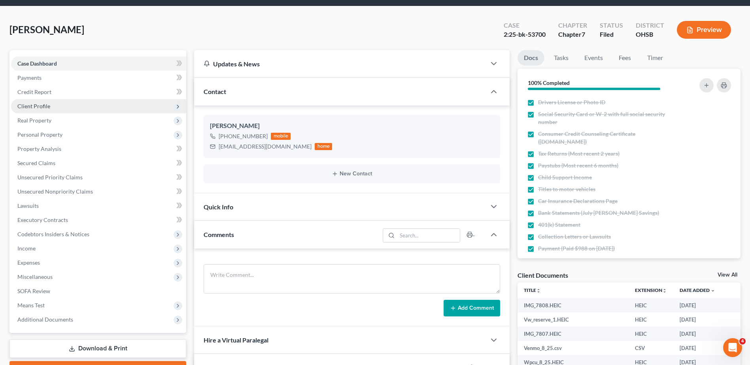
scroll to position [217, 0]
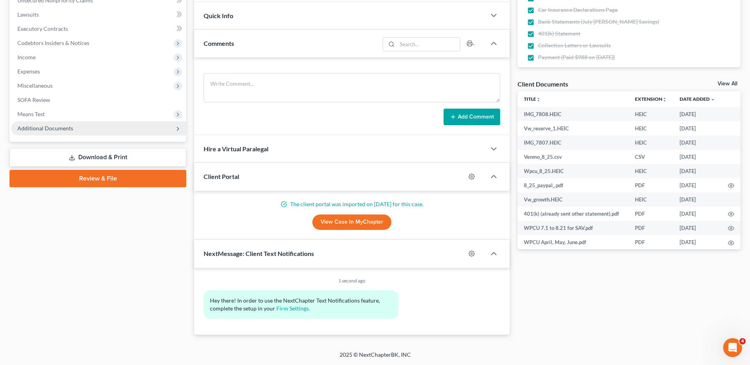
click at [55, 125] on span "Additional Documents" at bounding box center [45, 128] width 56 height 7
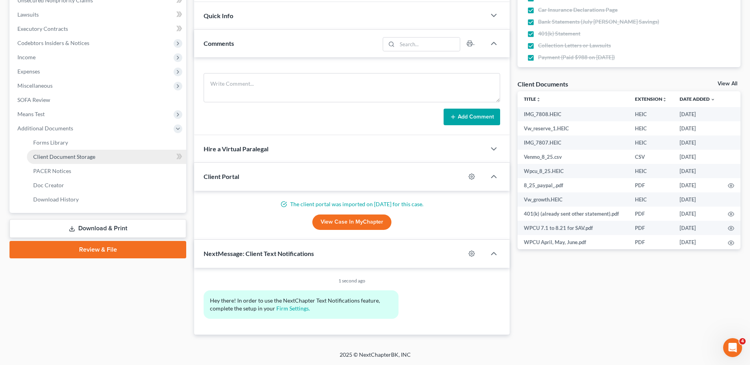
click at [59, 161] on link "Client Document Storage" at bounding box center [106, 157] width 159 height 14
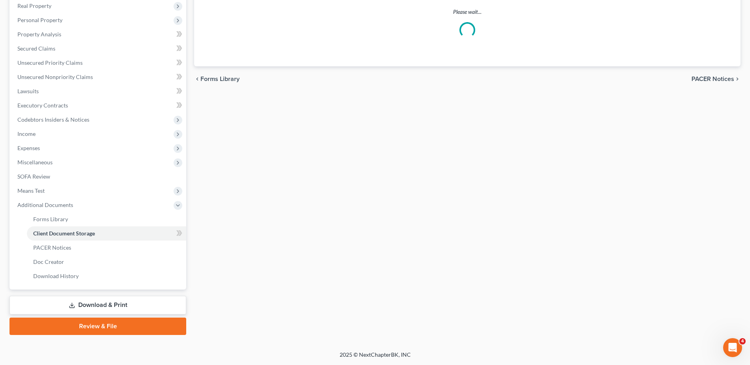
scroll to position [38, 0]
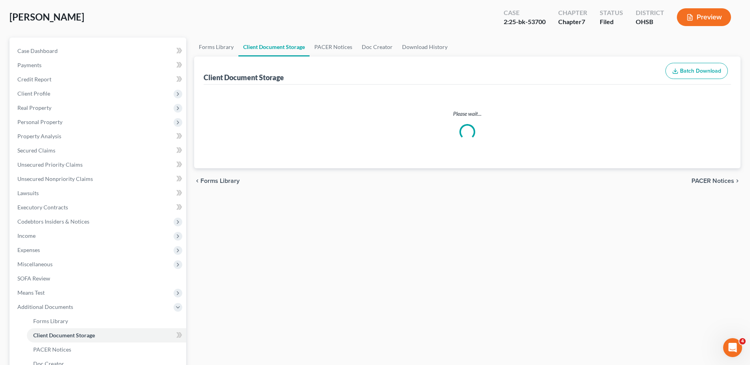
select select "7"
select select "37"
select select "52"
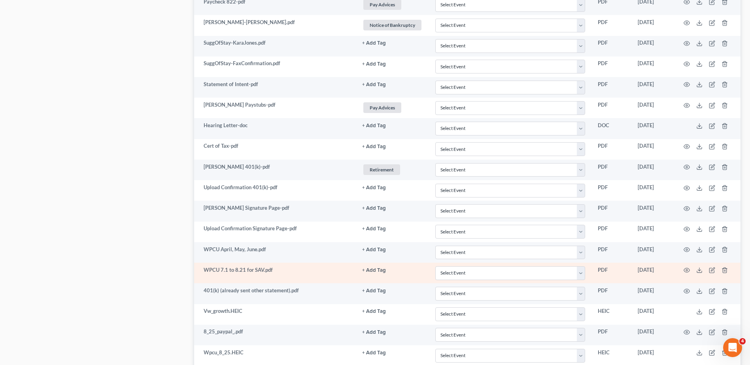
scroll to position [1064, 0]
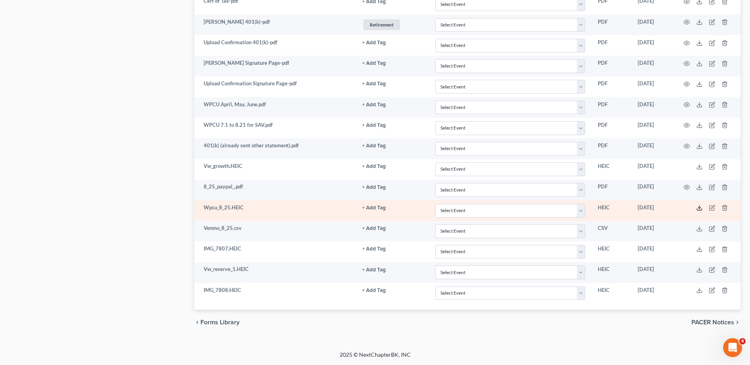
click at [700, 208] on line at bounding box center [700, 207] width 0 height 3
click at [725, 208] on icon "button" at bounding box center [725, 208] width 6 height 6
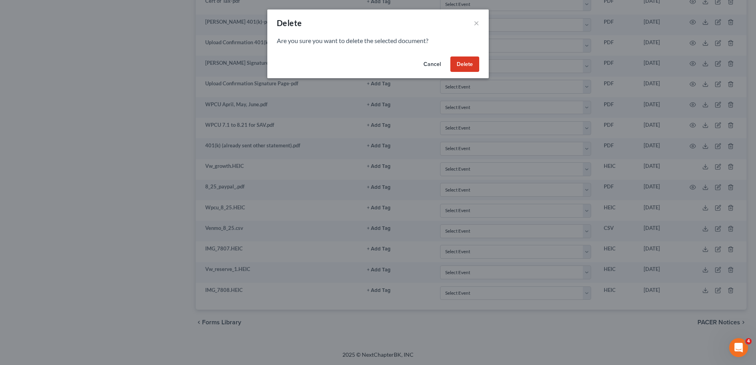
click at [462, 66] on button "Delete" at bounding box center [464, 65] width 29 height 16
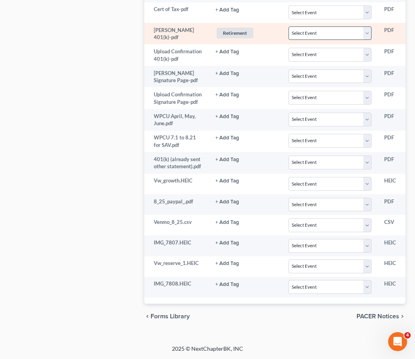
scroll to position [1150, 0]
select select "7"
select select "37"
select select "52"
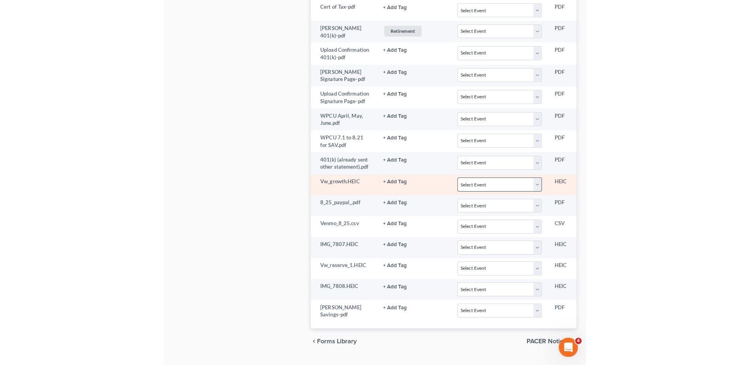
scroll to position [1064, 0]
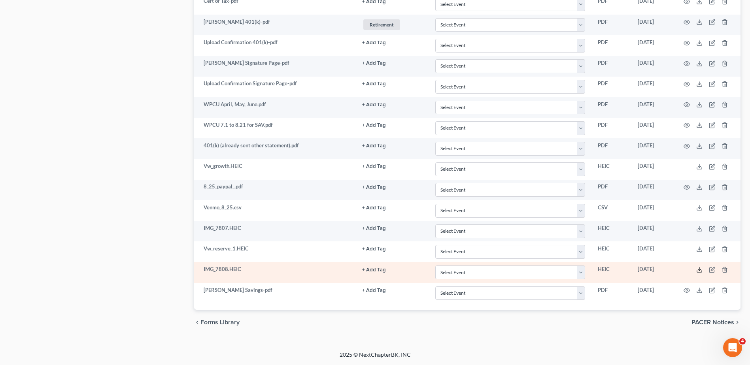
click at [699, 272] on icon at bounding box center [699, 270] width 6 height 6
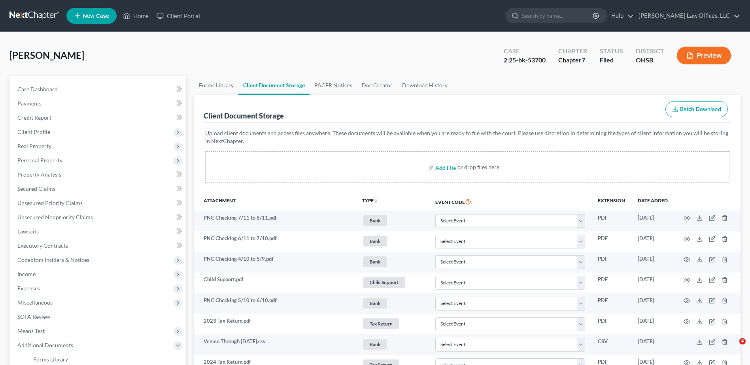
select select "7"
select select "37"
select select "52"
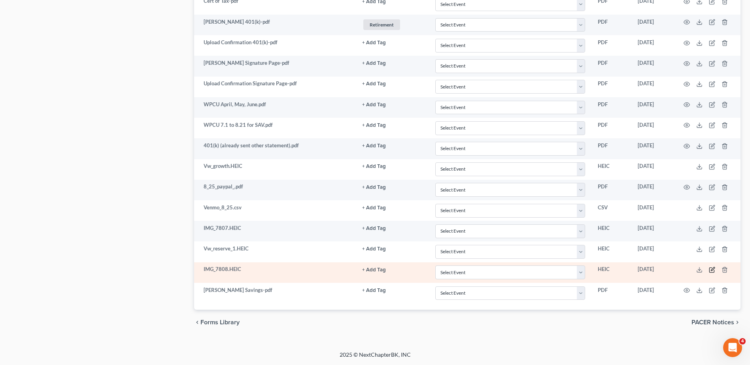
click at [712, 269] on icon "button" at bounding box center [712, 270] width 6 height 6
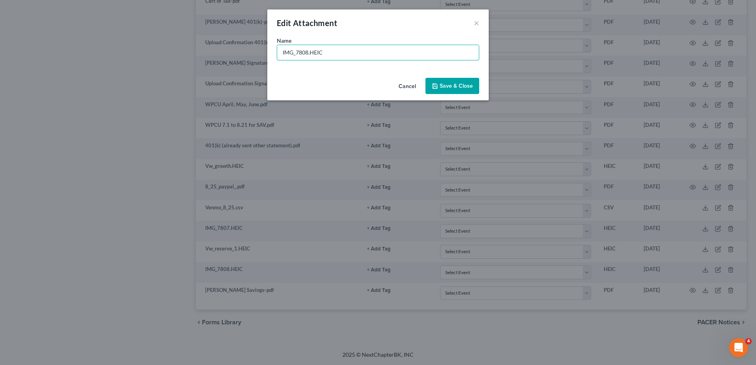
drag, startPoint x: 308, startPoint y: 53, endPoint x: 203, endPoint y: 53, distance: 104.8
click at [204, 57] on div "Edit Attachment × Name * IMG_7808.HEIC Cancel Save & Close" at bounding box center [378, 182] width 756 height 365
type input "pnc ck page 3.HEIC"
click at [446, 86] on span "Save & Close" at bounding box center [456, 86] width 33 height 7
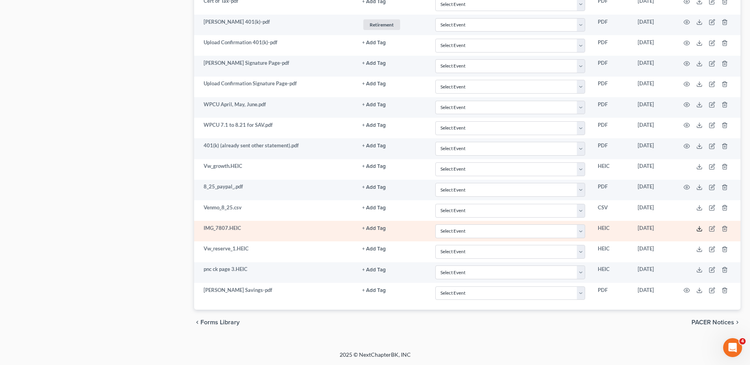
click at [699, 229] on polyline at bounding box center [699, 228] width 3 height 1
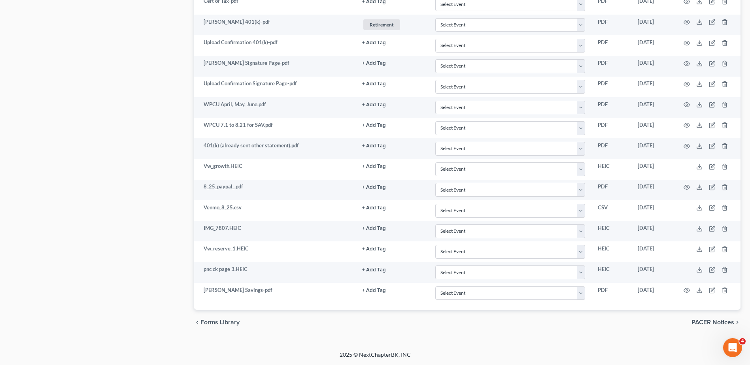
click at [617, 331] on div "chevron_left Forms Library PACER Notices chevron_right" at bounding box center [467, 322] width 546 height 25
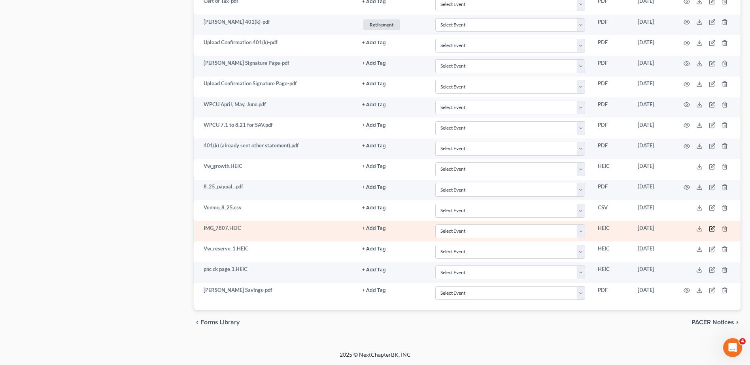
click at [709, 228] on icon "button" at bounding box center [711, 229] width 5 height 5
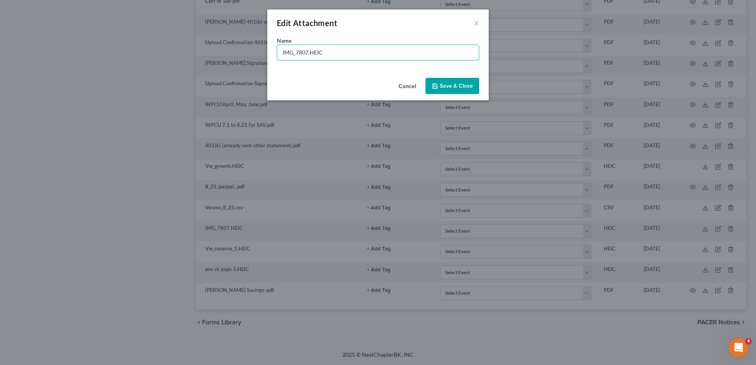
drag, startPoint x: 308, startPoint y: 53, endPoint x: 269, endPoint y: 54, distance: 39.9
click at [269, 54] on div "Name * IMG_7807.HEIC" at bounding box center [377, 55] width 221 height 38
type input "pnc ck page 2.HEIC"
click at [459, 86] on span "Save & Close" at bounding box center [456, 86] width 33 height 7
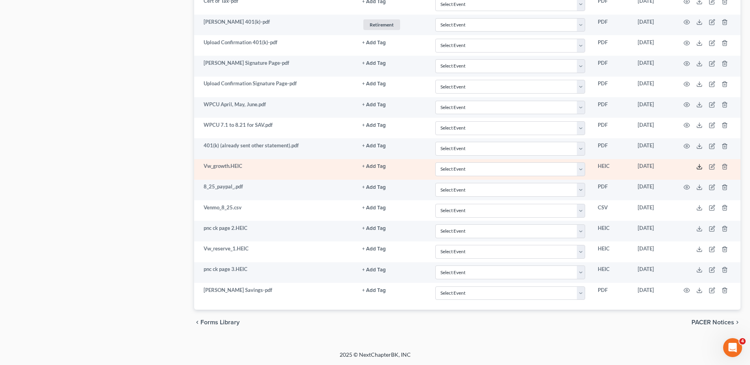
click at [699, 166] on icon at bounding box center [699, 167] width 6 height 6
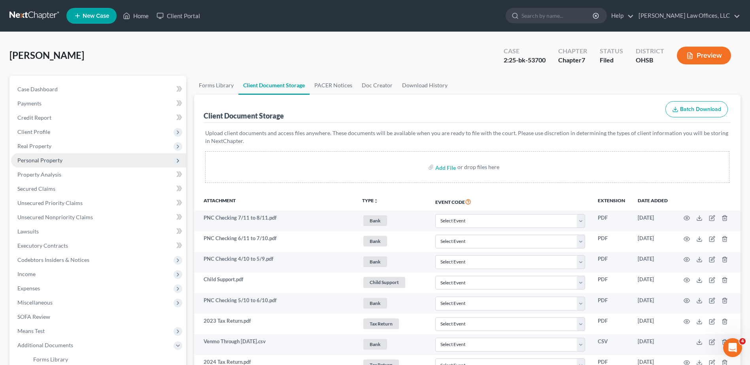
click at [42, 157] on span "Personal Property" at bounding box center [39, 160] width 45 height 7
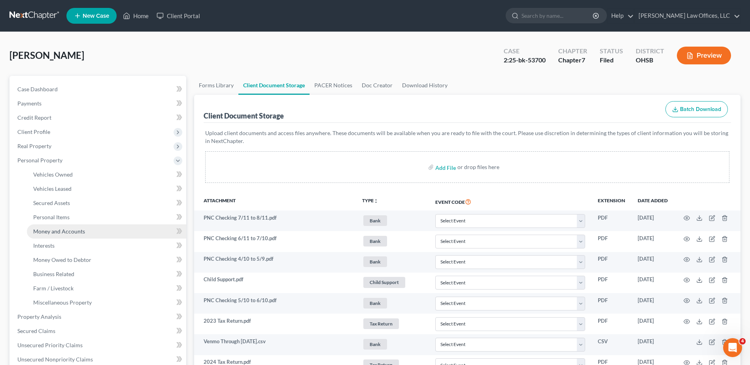
click at [65, 229] on span "Money and Accounts" at bounding box center [59, 231] width 52 height 7
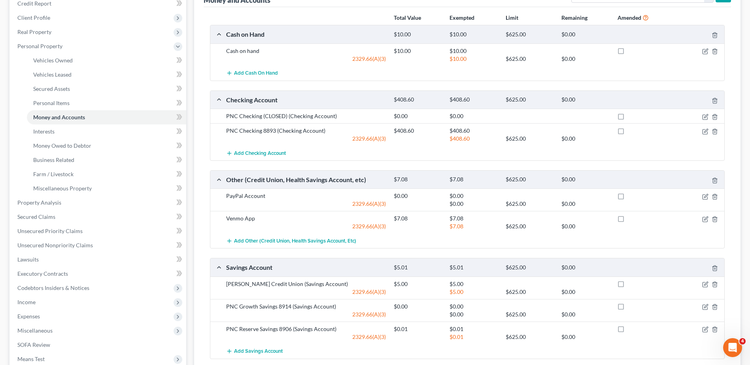
scroll to position [132, 0]
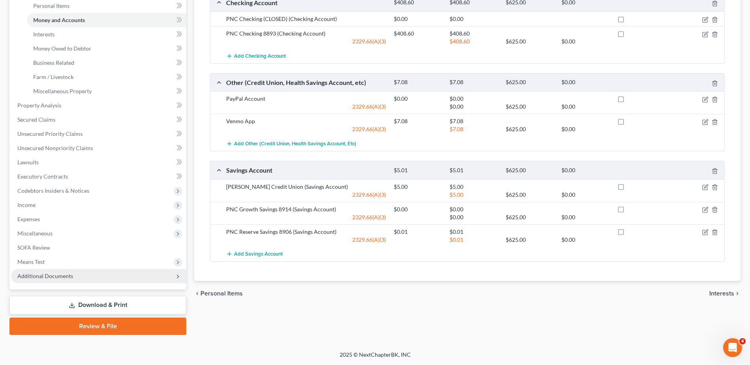
click at [61, 279] on span "Additional Documents" at bounding box center [45, 276] width 56 height 7
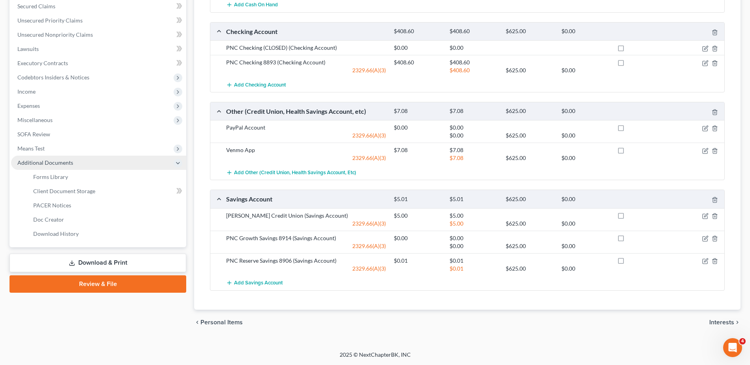
scroll to position [183, 0]
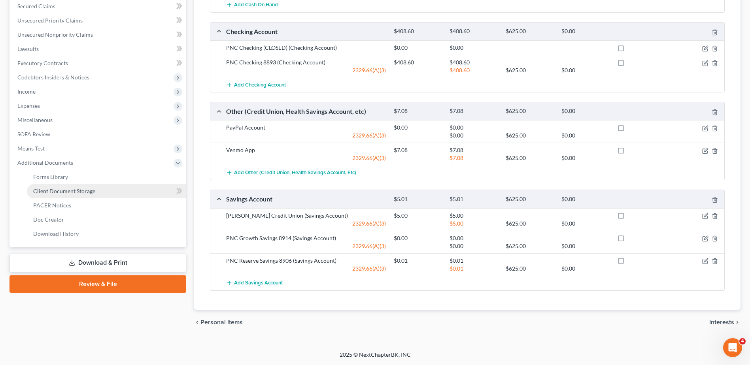
click at [79, 193] on span "Client Document Storage" at bounding box center [64, 191] width 62 height 7
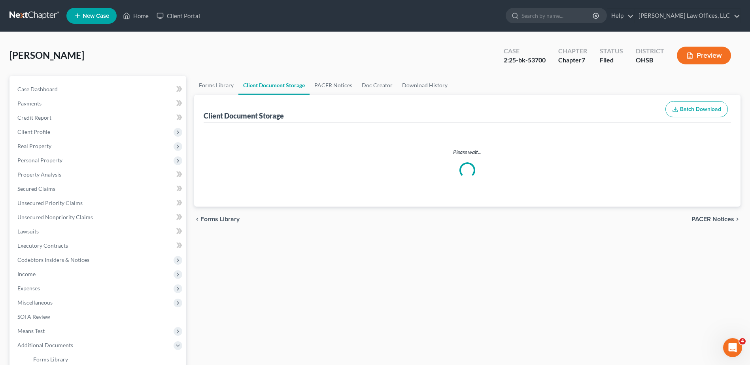
select select "7"
select select "37"
select select "52"
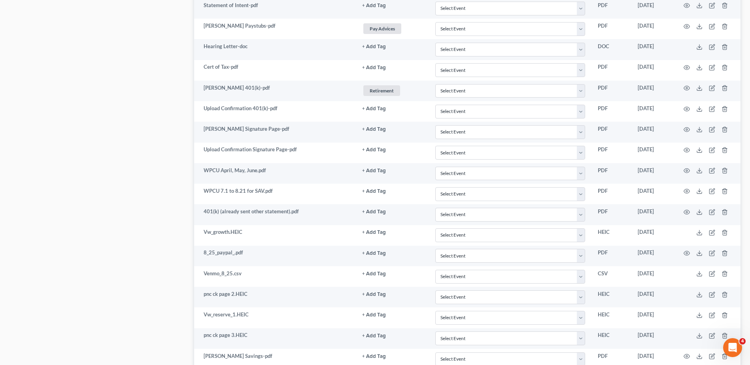
scroll to position [1064, 0]
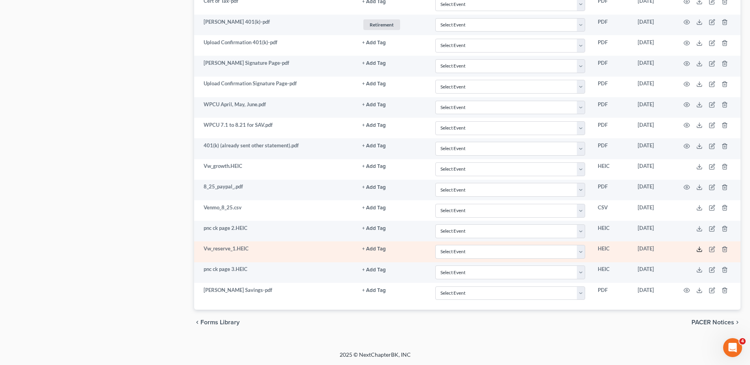
click at [698, 249] on polyline at bounding box center [699, 249] width 3 height 1
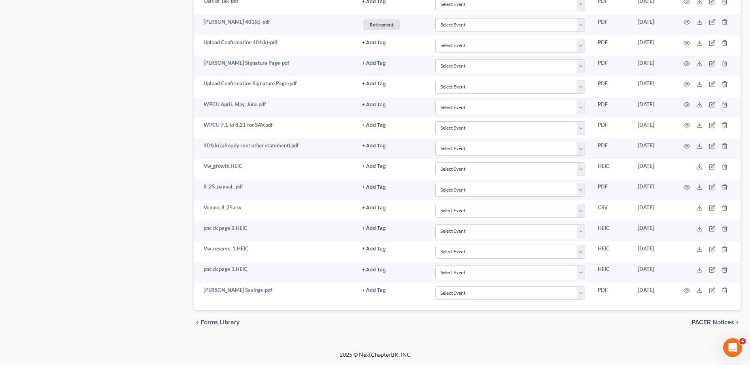
click at [295, 326] on div "chevron_left Forms Library PACER Notices chevron_right" at bounding box center [467, 322] width 546 height 25
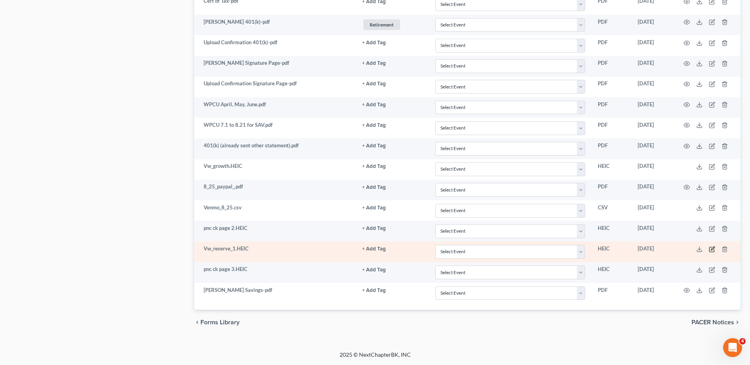
click at [713, 249] on icon "button" at bounding box center [712, 249] width 6 height 6
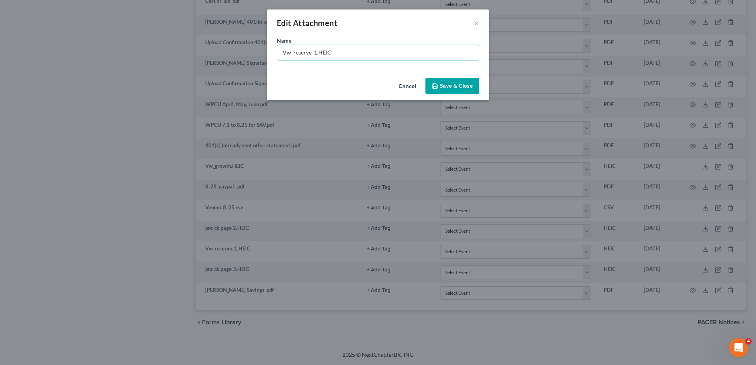
drag, startPoint x: 316, startPoint y: 53, endPoint x: 210, endPoint y: 54, distance: 106.4
click at [210, 54] on div "Edit Attachment × Name * Vw_reserve_1.HEIC Cancel Save & Close" at bounding box center [378, 182] width 756 height 365
type input "pnc reserve page 2.HEIC"
click at [450, 83] on span "Save & Close" at bounding box center [456, 86] width 33 height 7
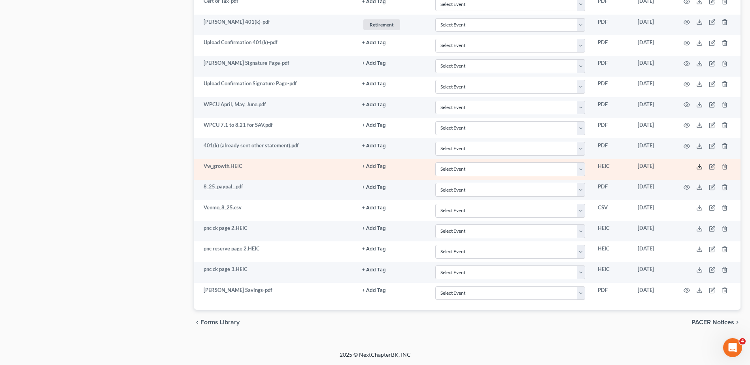
click at [700, 166] on line at bounding box center [700, 166] width 0 height 3
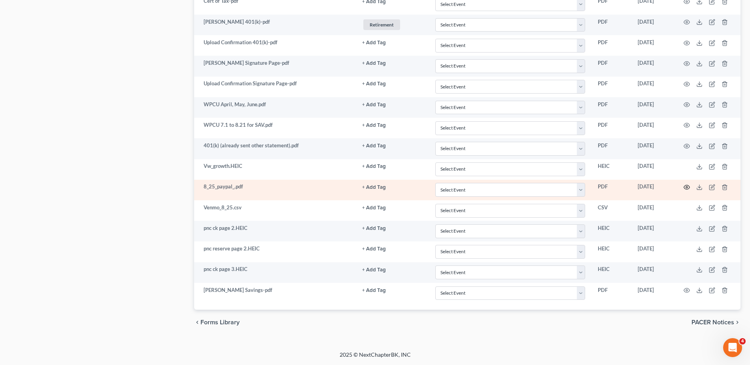
click at [687, 187] on icon "button" at bounding box center [687, 187] width 6 height 6
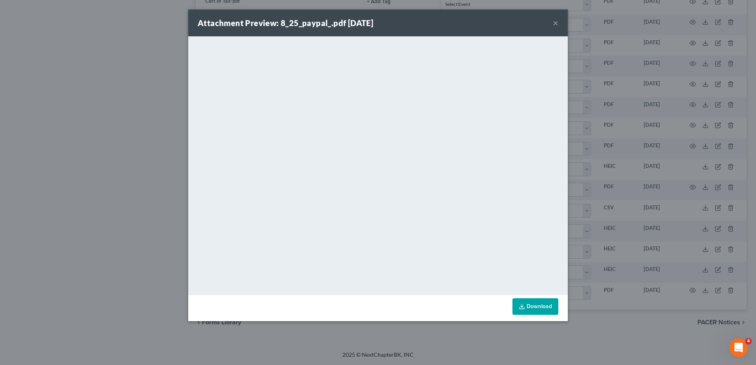
click at [555, 22] on button "×" at bounding box center [556, 22] width 6 height 9
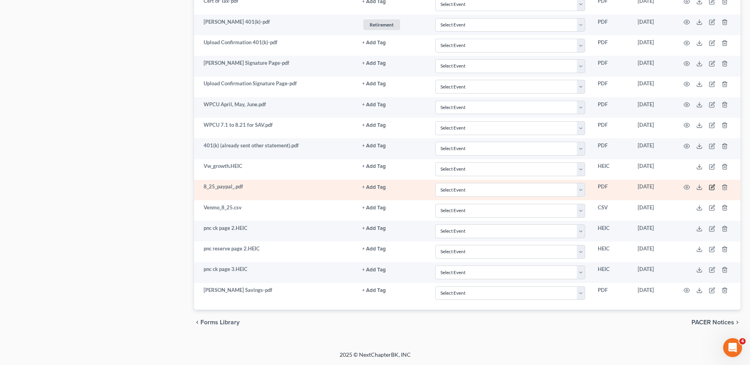
click at [711, 187] on icon "button" at bounding box center [712, 187] width 6 height 6
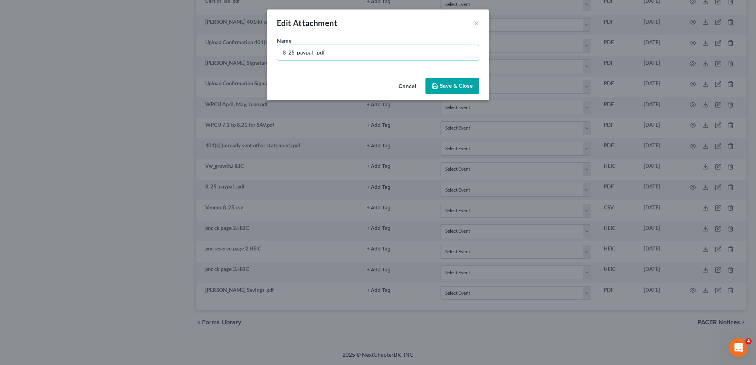
drag, startPoint x: 315, startPoint y: 54, endPoint x: 203, endPoint y: 45, distance: 112.7
click at [203, 52] on div "Edit Attachment × Name * 8_25_paypal_.pdf Cancel Save & Close" at bounding box center [378, 182] width 756 height 365
type input "PayPal August.pdf"
click at [459, 90] on button "Save & Close" at bounding box center [452, 86] width 54 height 17
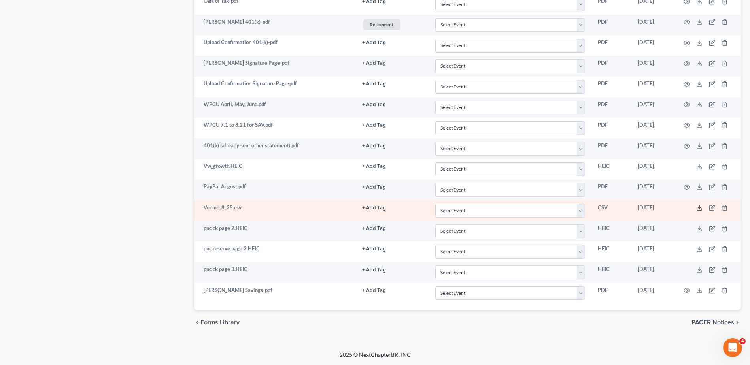
click at [700, 208] on icon at bounding box center [699, 208] width 6 height 6
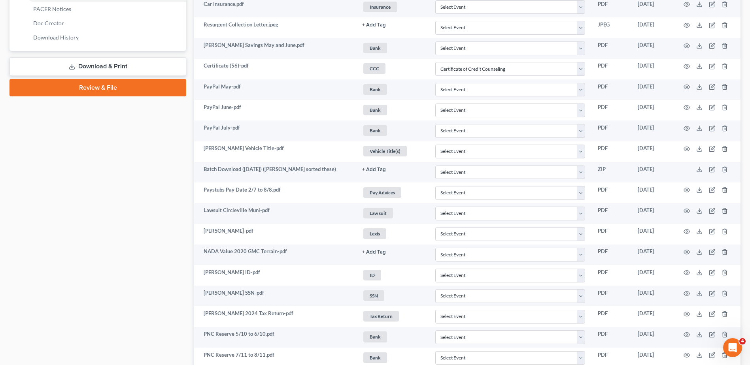
scroll to position [0, 0]
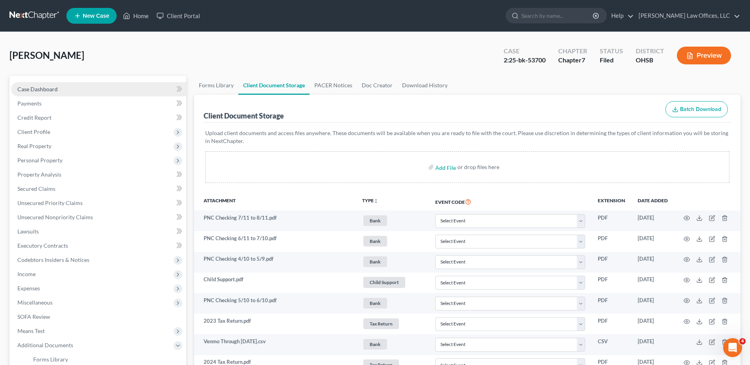
click at [52, 90] on span "Case Dashboard" at bounding box center [37, 89] width 40 height 7
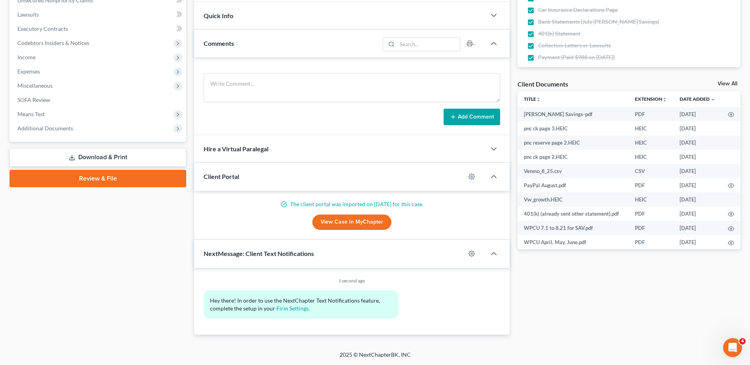
click at [348, 223] on link "View Case in MyChapter" at bounding box center [351, 223] width 79 height 16
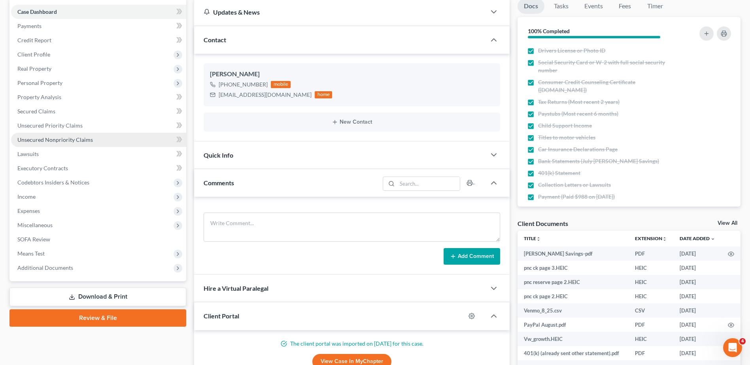
scroll to position [217, 0]
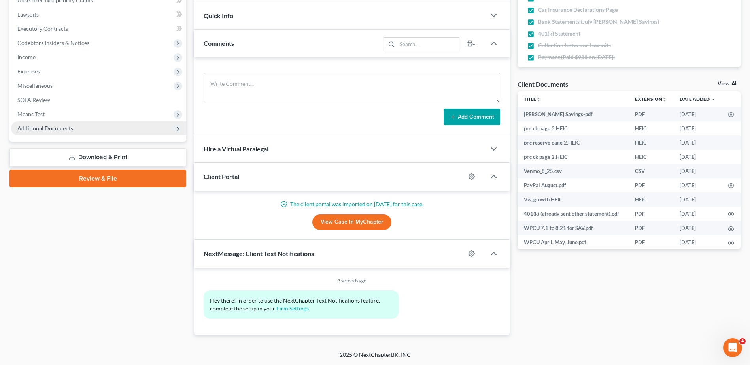
click at [49, 125] on span "Additional Documents" at bounding box center [45, 128] width 56 height 7
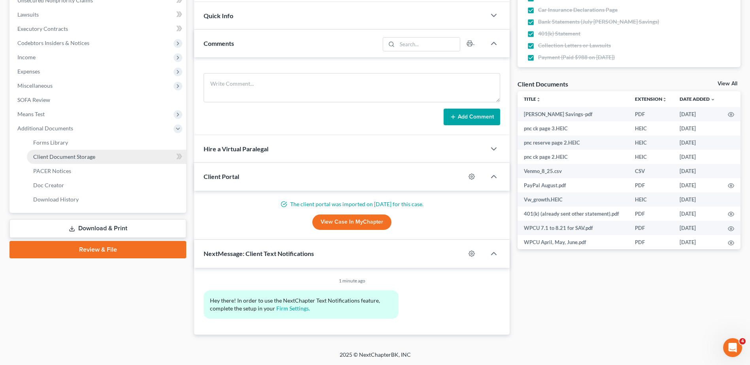
click at [52, 155] on span "Client Document Storage" at bounding box center [64, 156] width 62 height 7
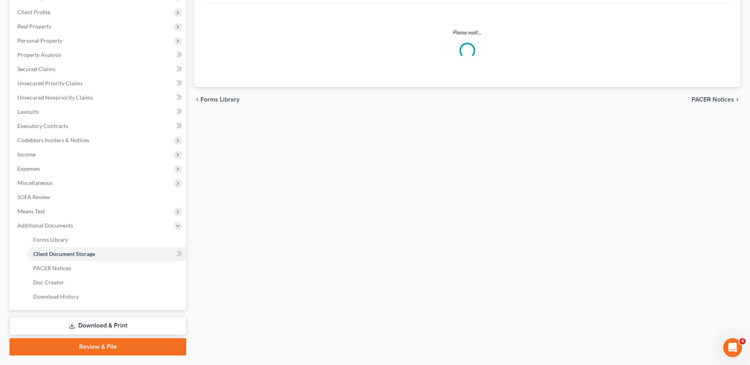
scroll to position [28, 0]
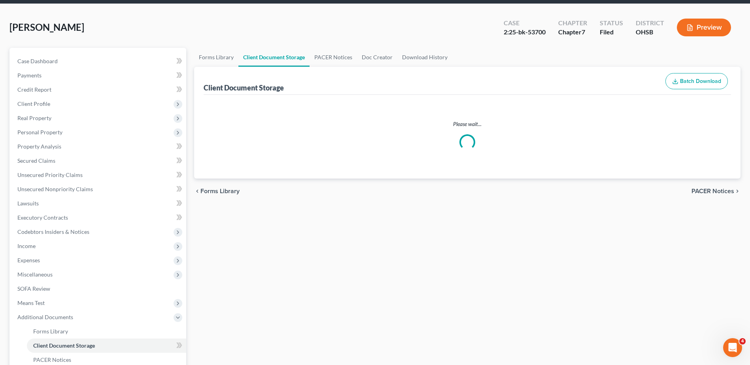
select select "7"
select select "37"
select select "52"
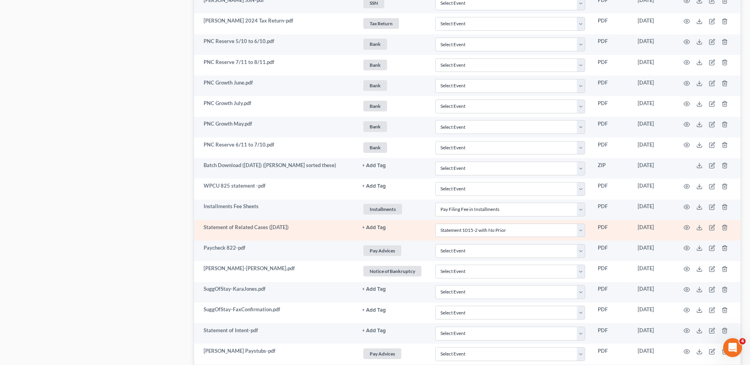
scroll to position [1064, 0]
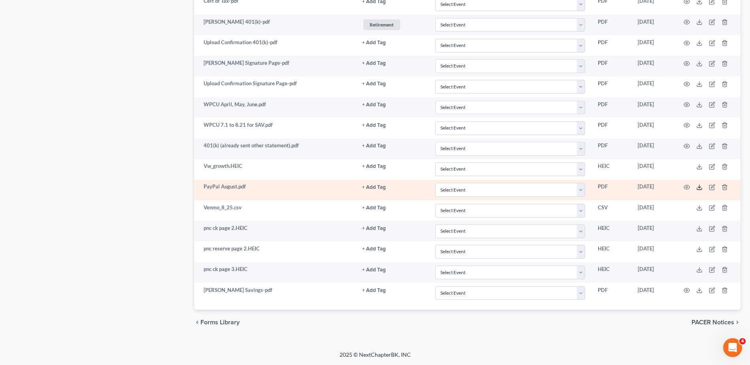
click at [699, 187] on icon at bounding box center [699, 187] width 6 height 6
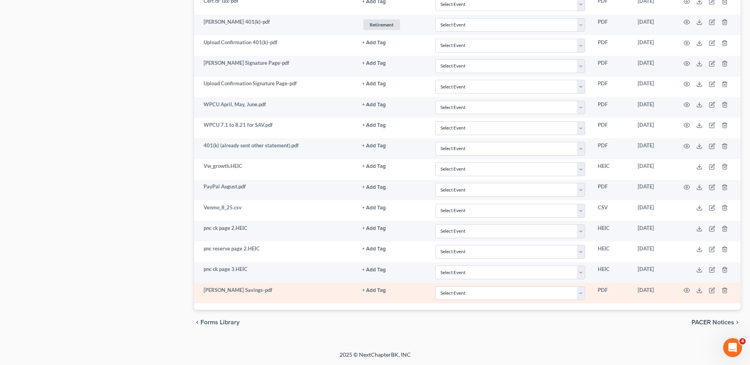
click at [368, 290] on button "+ Add Tag" at bounding box center [374, 290] width 24 height 5
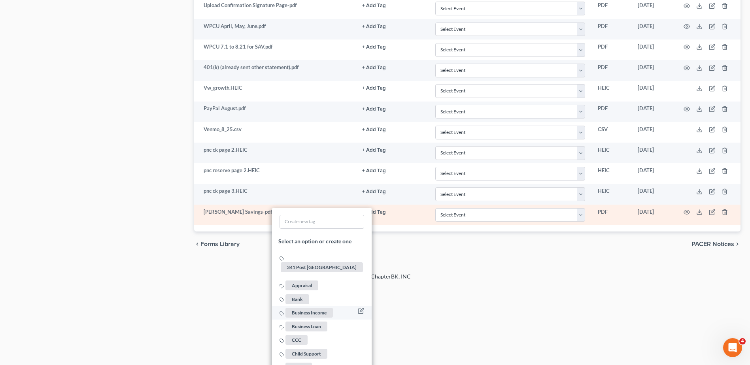
scroll to position [1143, 0]
click at [299, 293] on span "Bank" at bounding box center [298, 298] width 24 height 10
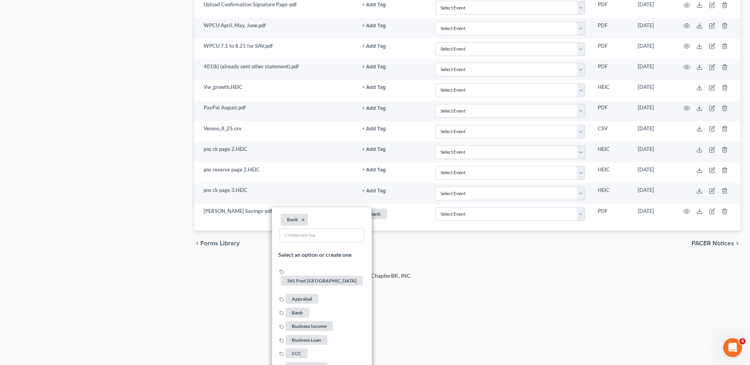
click at [498, 285] on div "2025 © NextChapterBK, INC" at bounding box center [375, 279] width 451 height 14
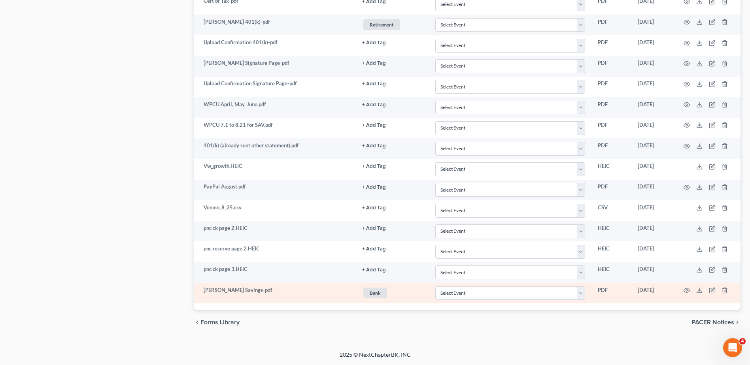
scroll to position [1024, 0]
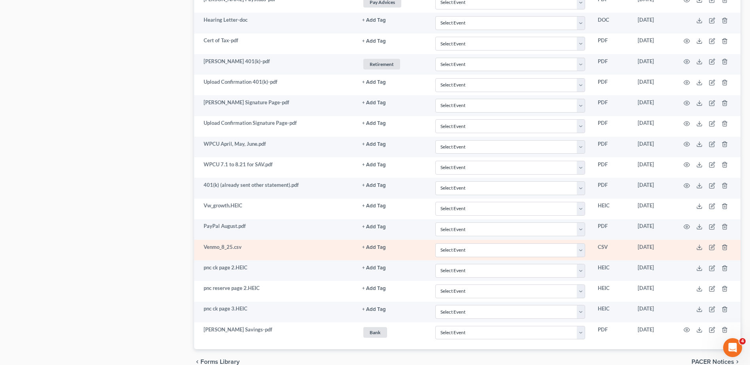
click at [373, 249] on button "+ Add Tag" at bounding box center [374, 247] width 24 height 5
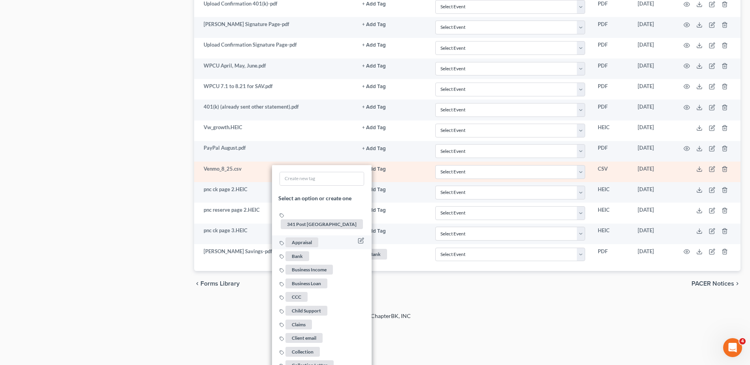
scroll to position [1103, 0]
click at [300, 250] on span "Bank" at bounding box center [298, 255] width 24 height 10
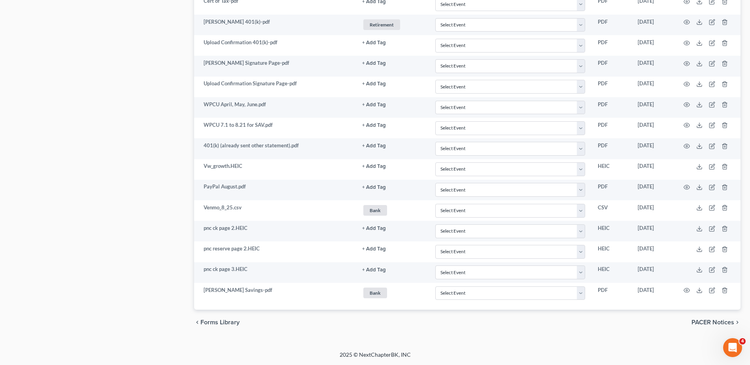
scroll to position [1024, 0]
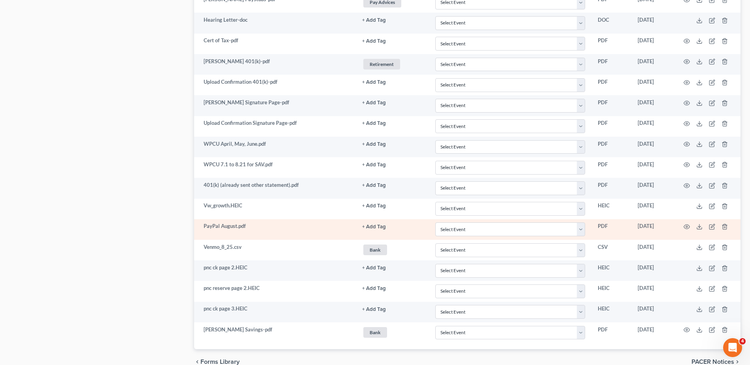
click at [373, 227] on button "+ Add Tag" at bounding box center [374, 227] width 24 height 5
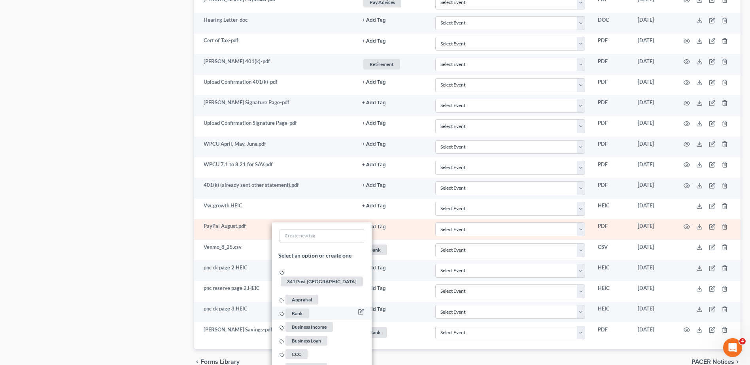
click at [302, 309] on span "Bank" at bounding box center [298, 314] width 24 height 10
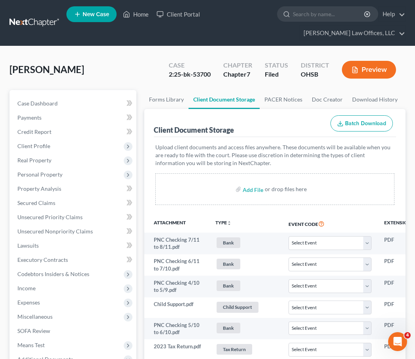
scroll to position [14, 0]
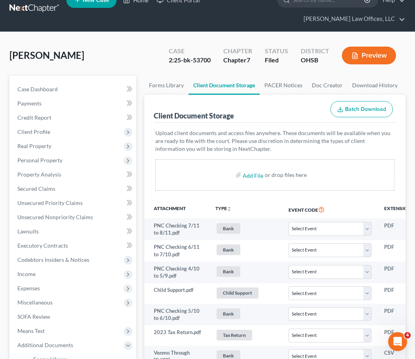
select select "7"
select select "37"
select select "52"
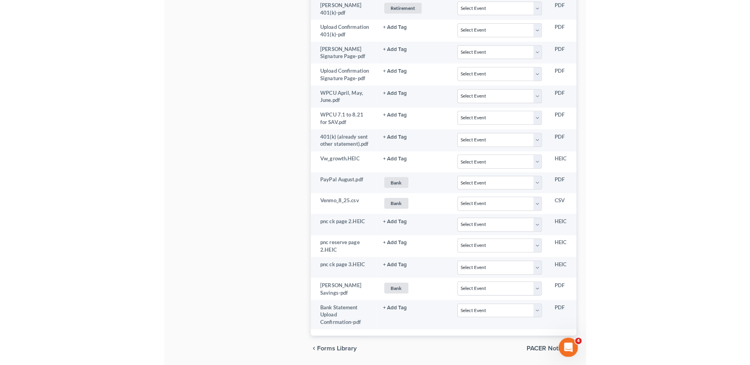
scroll to position [1084, 0]
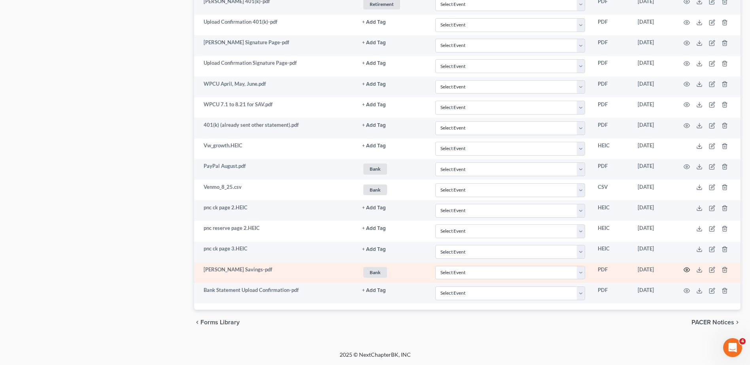
click at [686, 269] on circle "button" at bounding box center [687, 270] width 2 height 2
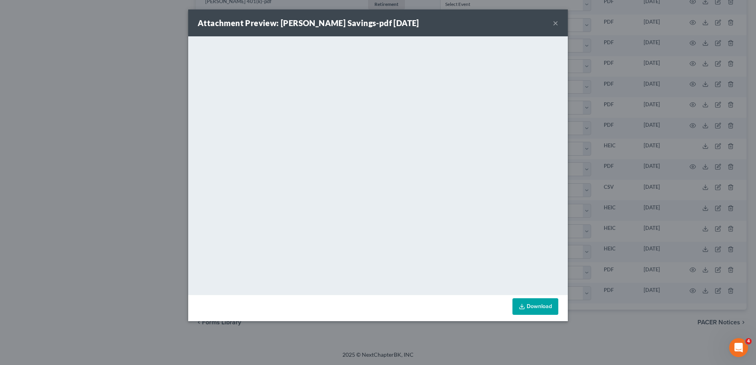
click at [555, 23] on button "×" at bounding box center [556, 22] width 6 height 9
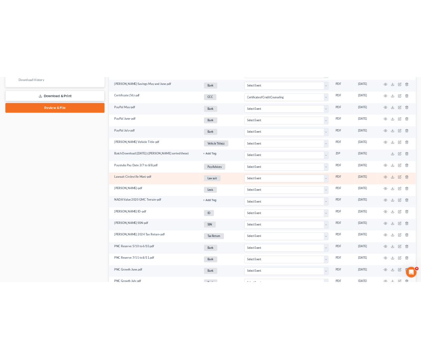
scroll to position [0, 0]
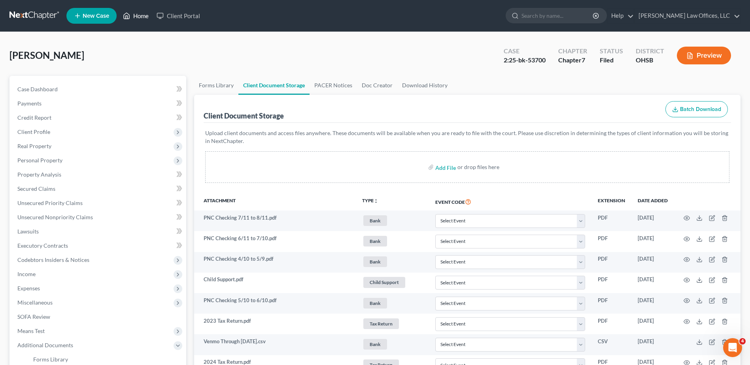
click at [140, 16] on link "Home" at bounding box center [136, 16] width 34 height 14
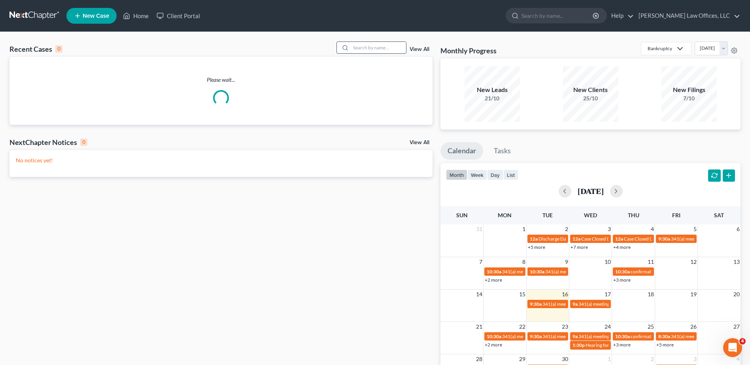
click at [365, 47] on input "search" at bounding box center [378, 47] width 55 height 11
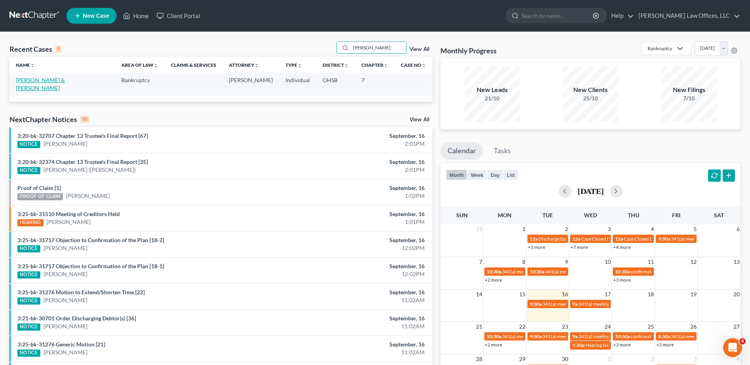
type input "graham"
click at [46, 80] on link "[PERSON_NAME] & [PERSON_NAME]" at bounding box center [40, 84] width 49 height 15
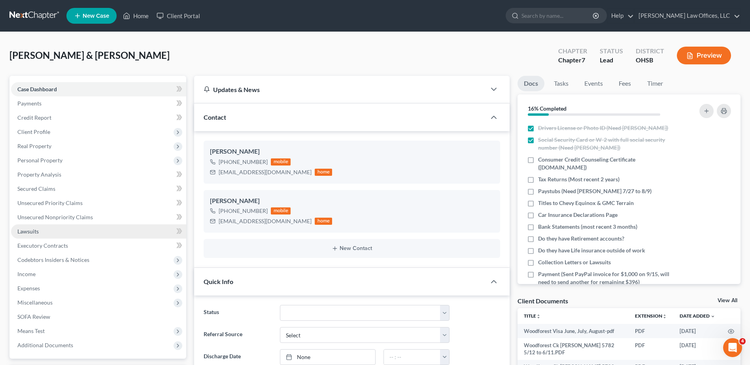
click at [34, 232] on span "Lawsuits" at bounding box center [27, 231] width 21 height 7
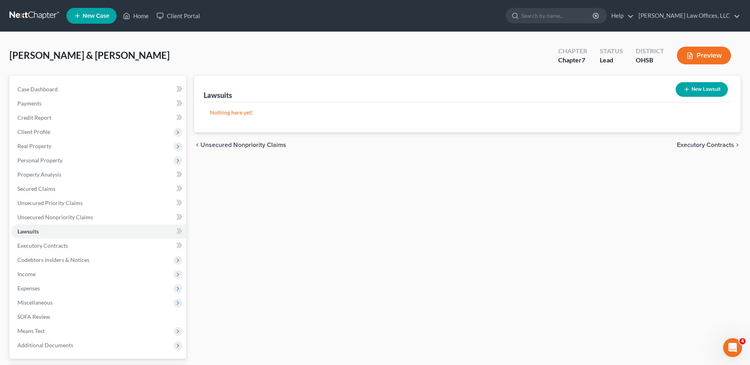
click at [702, 87] on button "New Lawsuit" at bounding box center [702, 89] width 52 height 15
select select "0"
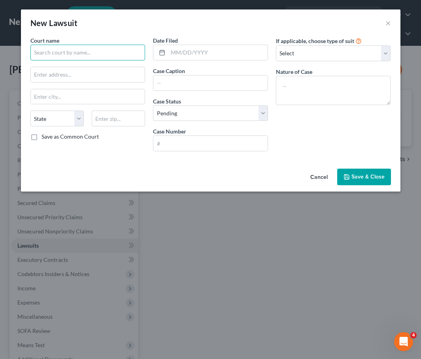
click at [62, 54] on input "text" at bounding box center [87, 53] width 115 height 16
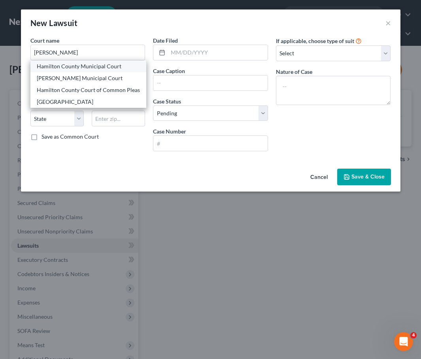
click at [56, 66] on div "Hamilton County Municipal Court" at bounding box center [88, 66] width 103 height 8
type input "Hamilton County Municipal Court"
type input "1000 Main St., Room 115"
type input "[GEOGRAPHIC_DATA]"
select select "36"
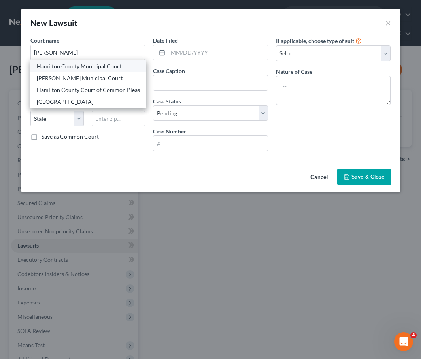
type input "45202"
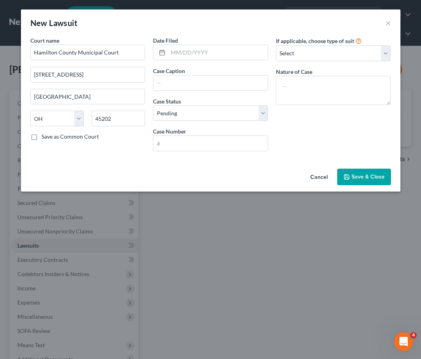
click at [240, 180] on div "Cancel Save & Close" at bounding box center [211, 179] width 380 height 26
click at [181, 54] on input "text" at bounding box center [218, 52] width 100 height 15
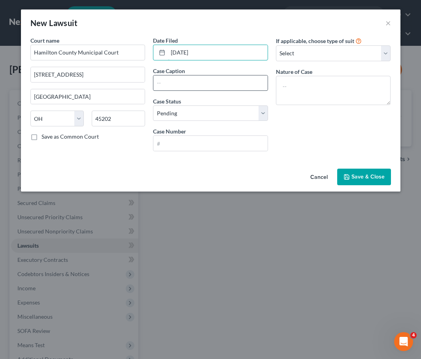
type input "12/17/2018"
click at [180, 82] on input "text" at bounding box center [210, 83] width 114 height 15
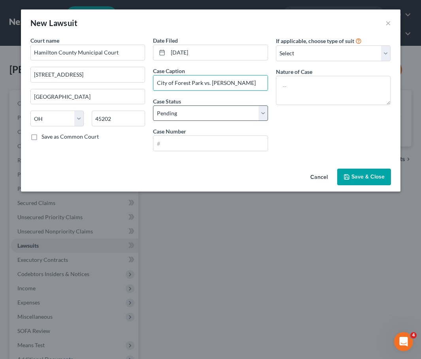
type input "City of Forest Park vs. Ronda L Graham"
click at [185, 107] on select "Select Pending On Appeal Concluded" at bounding box center [210, 114] width 115 height 16
select select "2"
click at [153, 106] on select "Select Pending On Appeal Concluded" at bounding box center [210, 114] width 115 height 16
click at [319, 173] on button "Cancel" at bounding box center [319, 178] width 30 height 16
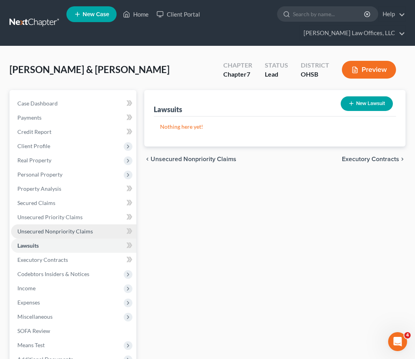
click at [57, 231] on span "Unsecured Nonpriority Claims" at bounding box center [55, 231] width 76 height 7
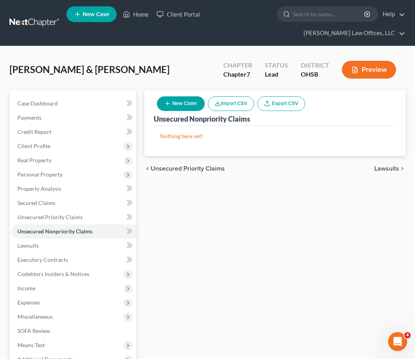
click at [182, 107] on button "New Claim" at bounding box center [181, 103] width 48 height 15
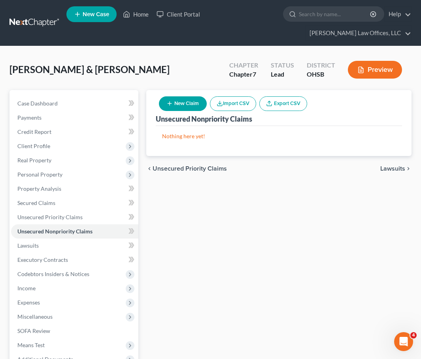
select select "2"
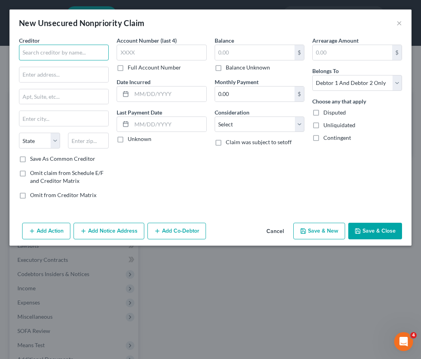
click at [64, 57] on input "text" at bounding box center [64, 53] width 90 height 16
type input "City of Forest Park"
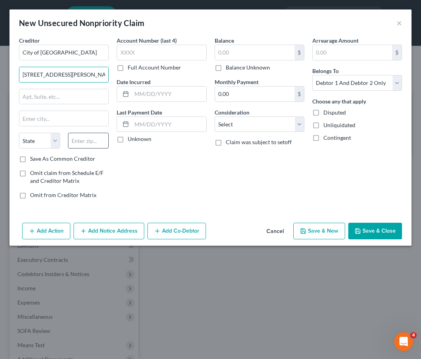
type input "1201 West Kemper Rd."
click at [91, 138] on input "text" at bounding box center [88, 141] width 41 height 16
type input "45240"
type input "[GEOGRAPHIC_DATA]"
select select "36"
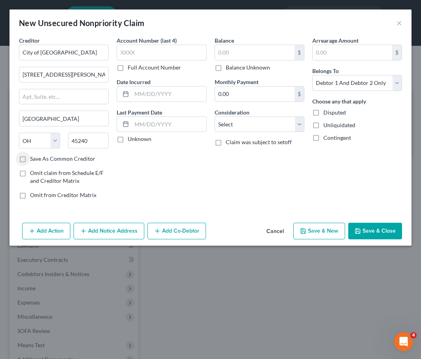
click at [46, 225] on button "Add Action" at bounding box center [46, 231] width 48 height 17
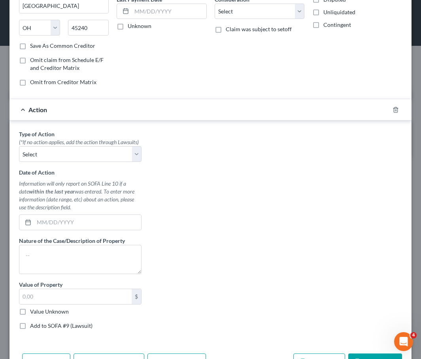
scroll to position [119, 0]
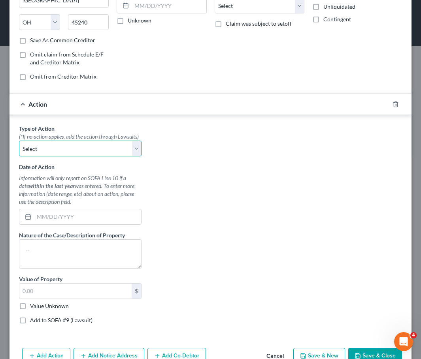
click at [49, 157] on select "Select Repossession Garnishment Foreclosure Personal Injury Attached, Seized, O…" at bounding box center [80, 149] width 123 height 16
select select "1"
click at [19, 149] on select "Select Repossession Garnishment Foreclosure Personal Injury Attached, Seized, O…" at bounding box center [80, 149] width 123 height 16
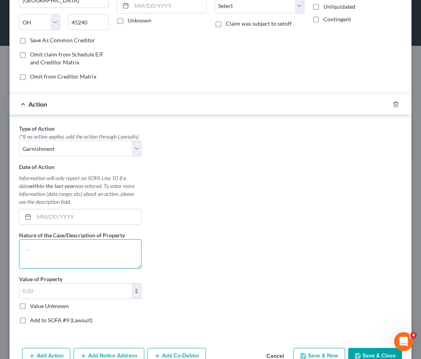
click at [38, 255] on textarea at bounding box center [80, 254] width 123 height 29
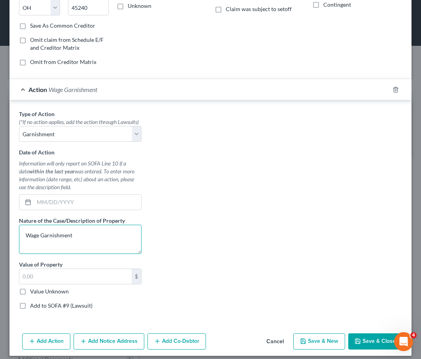
scroll to position [147, 0]
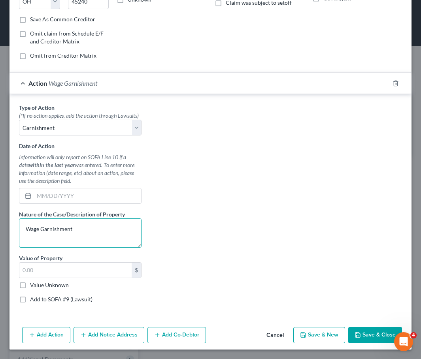
type textarea "Wage Garnishment"
click at [30, 300] on label "Add to SOFA #9 (Lawsuit)" at bounding box center [61, 300] width 62 height 8
click at [33, 300] on input "Add to SOFA #9 (Lawsuit)" at bounding box center [35, 298] width 5 height 5
checkbox input "true"
select select "0"
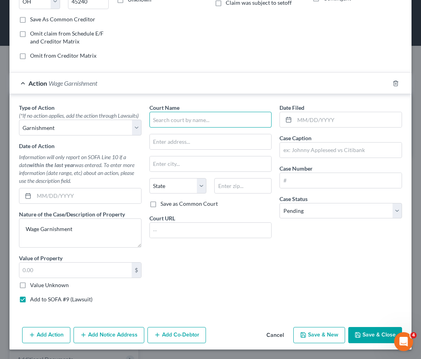
click at [189, 118] on input "text" at bounding box center [210, 120] width 123 height 16
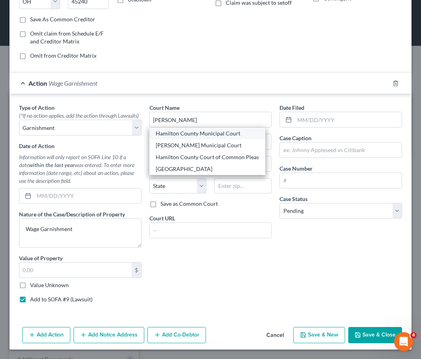
click at [186, 130] on div "Hamilton County Municipal Court" at bounding box center [207, 134] width 103 height 8
type input "Hamilton County Municipal Court"
type input "1000 Main St., Room 115"
type input "[GEOGRAPHIC_DATA]"
select select "36"
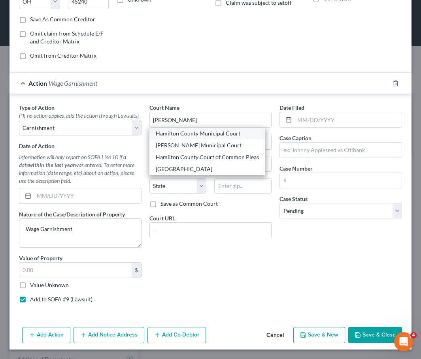
type input "45202"
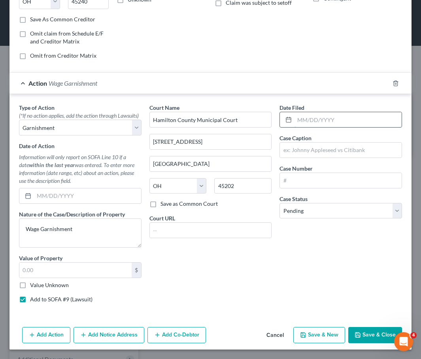
click at [308, 112] on input "text" at bounding box center [348, 119] width 107 height 15
type input "12/17/2018"
click at [303, 146] on input "text" at bounding box center [341, 150] width 122 height 15
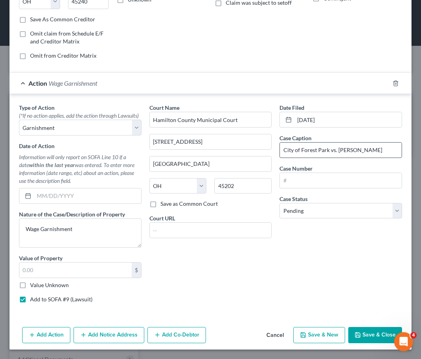
type input "City of Forest Park vs. Ronda L Graham"
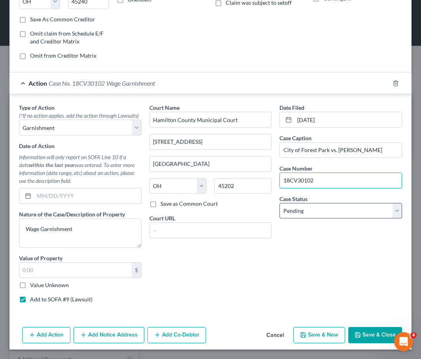
type input "18CV30102"
click at [295, 206] on select "Select Pending On Appeal Concluded" at bounding box center [341, 211] width 123 height 16
select select "2"
click at [280, 203] on select "Select Pending On Appeal Concluded" at bounding box center [341, 211] width 123 height 16
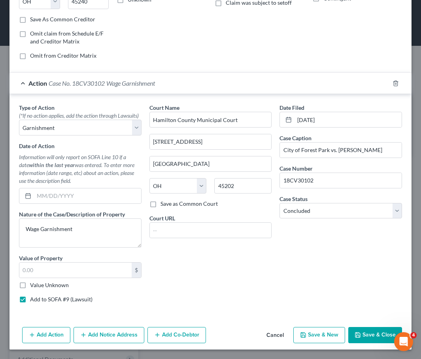
click at [368, 338] on button "Save & Close" at bounding box center [375, 335] width 54 height 17
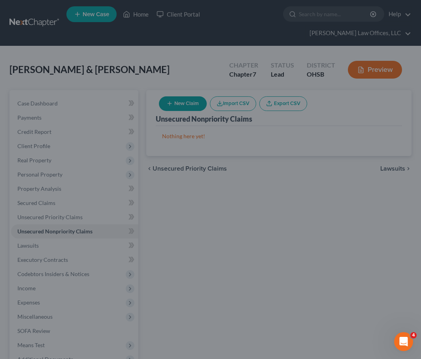
scroll to position [0, 0]
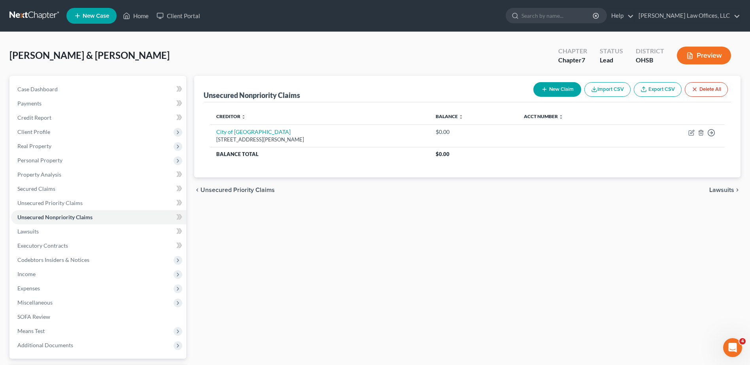
click at [555, 90] on button "New Claim" at bounding box center [557, 89] width 48 height 15
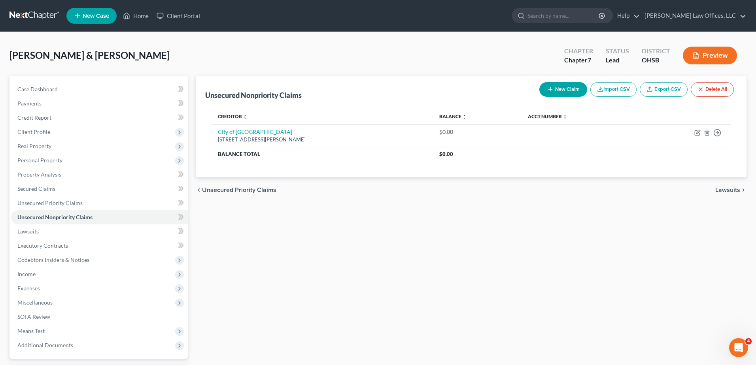
select select "2"
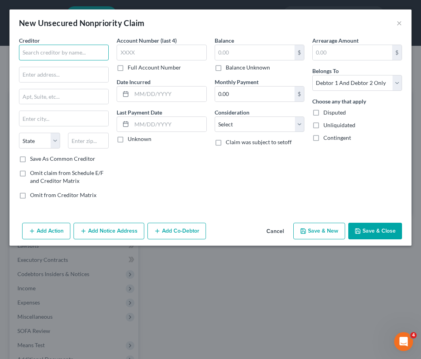
click at [55, 51] on input "text" at bounding box center [64, 53] width 90 height 16
type input "GFS II, LLC"
click at [44, 75] on input "text" at bounding box center [63, 74] width 89 height 15
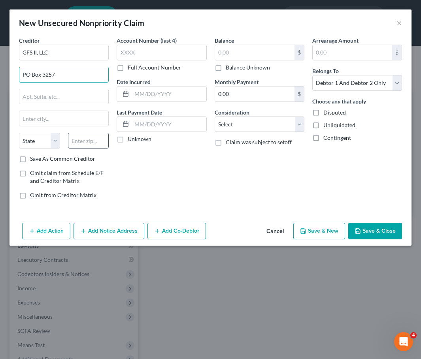
type input "PO Box 3257"
click at [81, 140] on input "text" at bounding box center [88, 141] width 41 height 16
type input "48605"
type input "Saginaw"
select select "23"
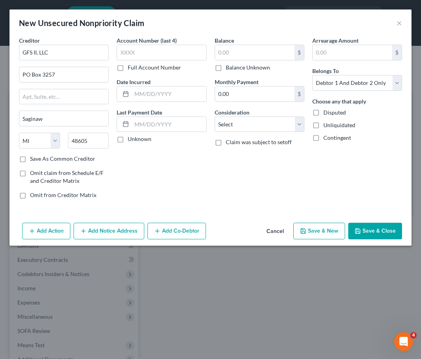
click at [52, 235] on button "Add Action" at bounding box center [46, 231] width 48 height 17
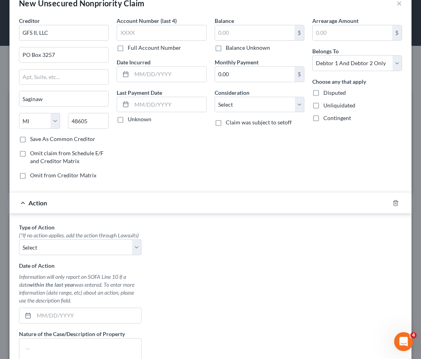
scroll to position [40, 0]
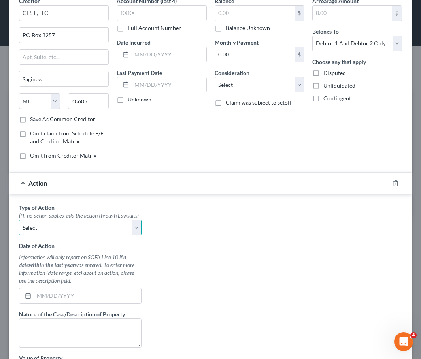
click at [50, 236] on select "Select Repossession Garnishment Foreclosure Personal Injury Attached, Seized, O…" at bounding box center [80, 228] width 123 height 16
select select "1"
click at [19, 228] on select "Select Repossession Garnishment Foreclosure Personal Injury Attached, Seized, O…" at bounding box center [80, 228] width 123 height 16
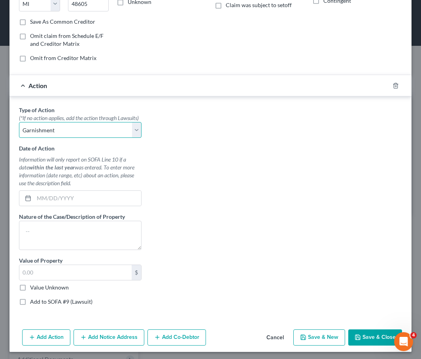
scroll to position [147, 0]
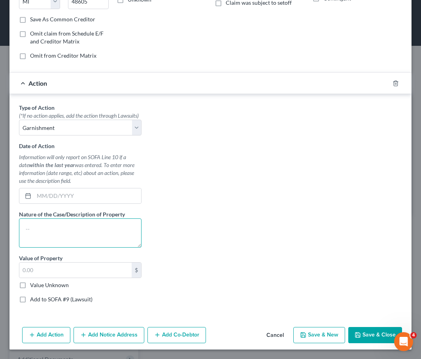
click at [52, 231] on textarea at bounding box center [80, 233] width 123 height 29
type textarea "Wage Garnishment"
click at [30, 300] on label "Add to SOFA #9 (Lawsuit)" at bounding box center [61, 300] width 62 height 8
click at [33, 300] on input "Add to SOFA #9 (Lawsuit)" at bounding box center [35, 298] width 5 height 5
checkbox input "true"
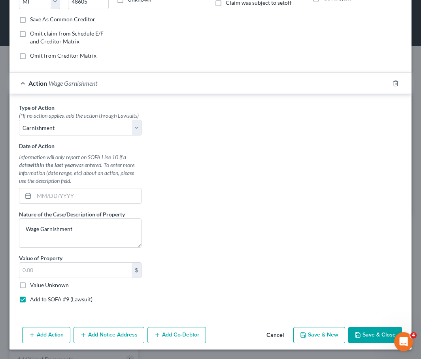
select select "0"
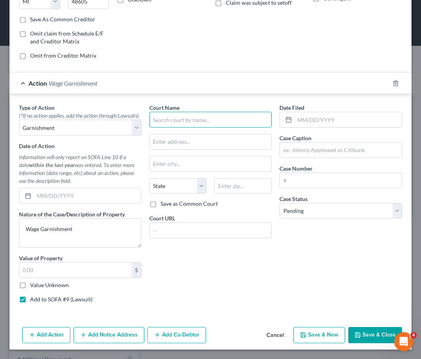
click at [173, 112] on input "text" at bounding box center [210, 120] width 123 height 16
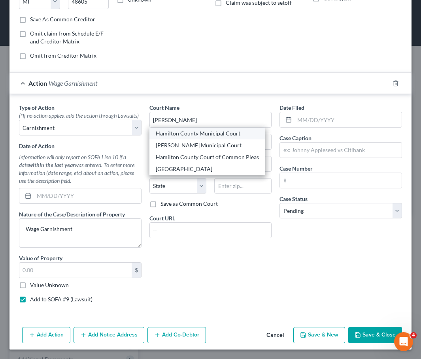
click at [173, 130] on div "Hamilton County Municipal Court" at bounding box center [207, 134] width 103 height 8
type input "Hamilton County Municipal Court"
type input "1000 Main St., Room 115"
type input "[GEOGRAPHIC_DATA]"
select select "36"
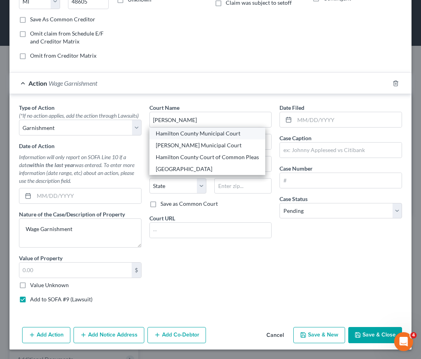
type input "45202"
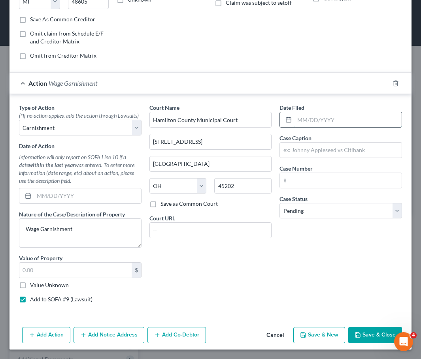
click at [298, 112] on input "text" at bounding box center [348, 119] width 107 height 15
type input "12/28/2017"
click at [299, 143] on input "text" at bounding box center [341, 150] width 122 height 15
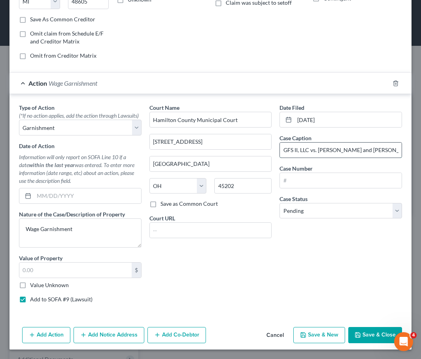
scroll to position [0, 3]
type input "GFS II, LLC vs. Cleon Graham and Ronda Graham"
click at [327, 173] on input "text" at bounding box center [341, 180] width 122 height 15
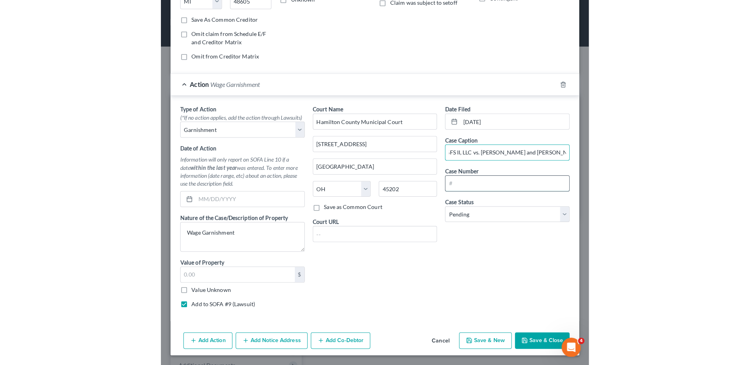
scroll to position [0, 0]
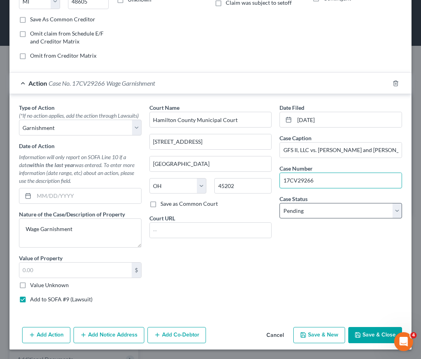
type input "17CV29266"
click at [305, 204] on select "Select Pending On Appeal Concluded" at bounding box center [341, 211] width 123 height 16
select select "2"
click at [280, 203] on select "Select Pending On Appeal Concluded" at bounding box center [341, 211] width 123 height 16
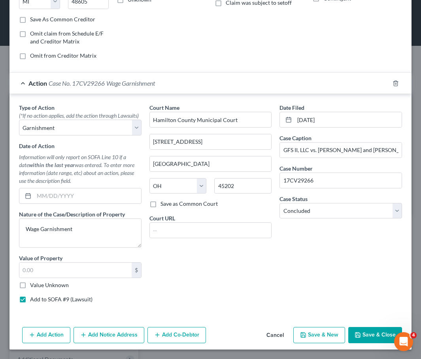
click at [365, 335] on button "Save & Close" at bounding box center [375, 335] width 54 height 17
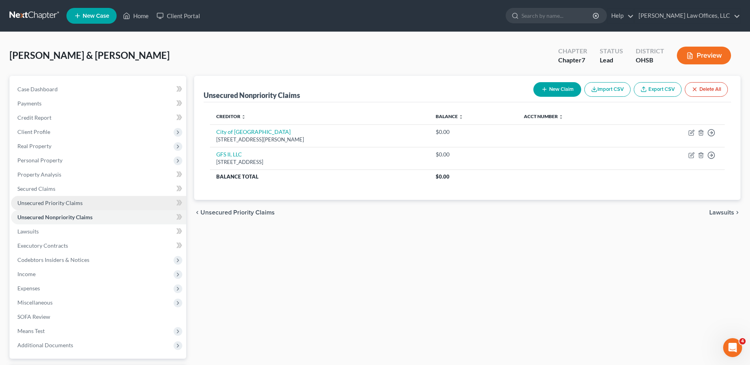
scroll to position [69, 0]
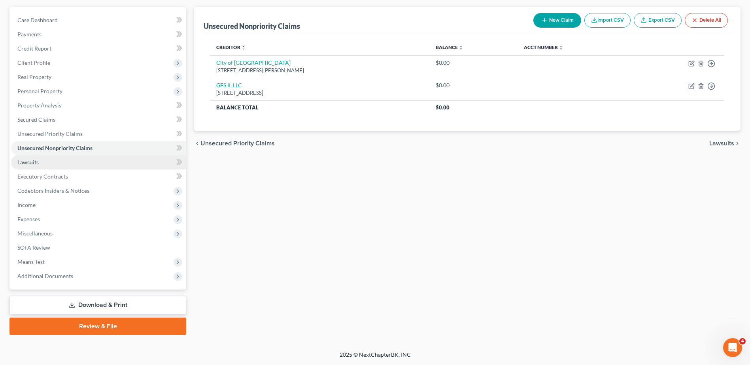
click at [38, 163] on span "Lawsuits" at bounding box center [27, 162] width 21 height 7
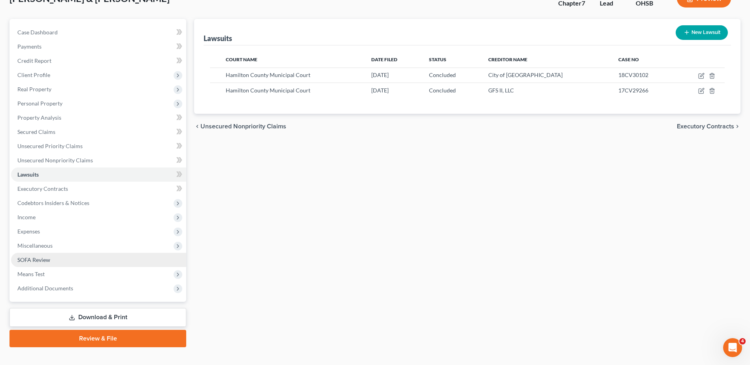
scroll to position [69, 0]
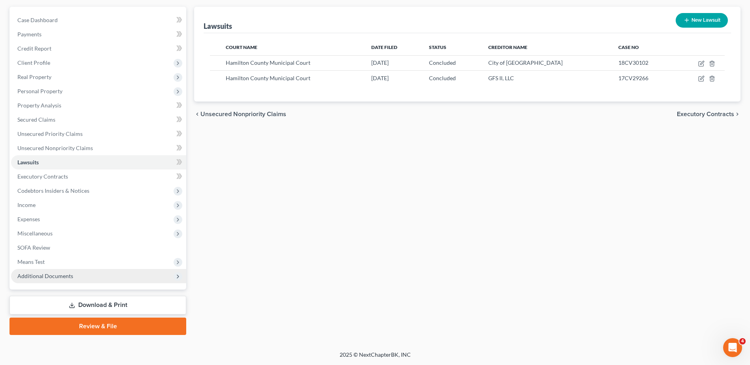
click at [63, 274] on span "Additional Documents" at bounding box center [45, 276] width 56 height 7
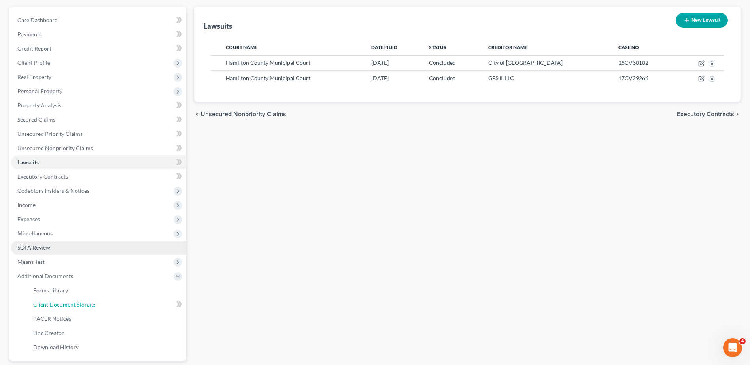
drag, startPoint x: 66, startPoint y: 302, endPoint x: 160, endPoint y: 244, distance: 110.5
click at [66, 303] on span "Client Document Storage" at bounding box center [64, 304] width 62 height 7
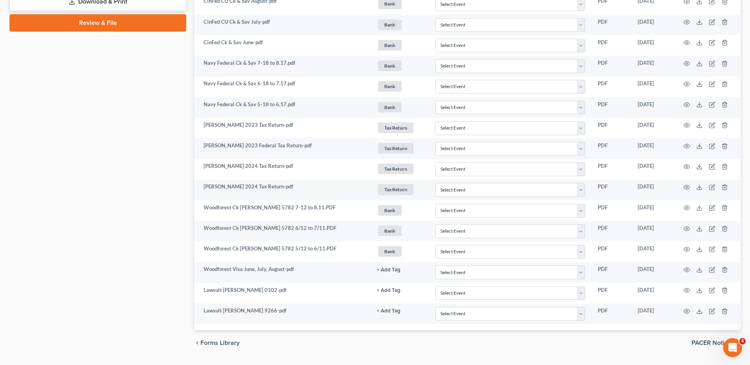
scroll to position [446, 0]
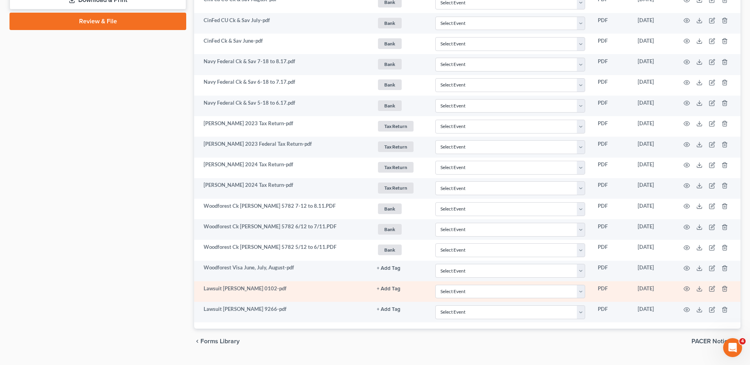
click at [391, 287] on button "+ Add Tag" at bounding box center [389, 289] width 24 height 5
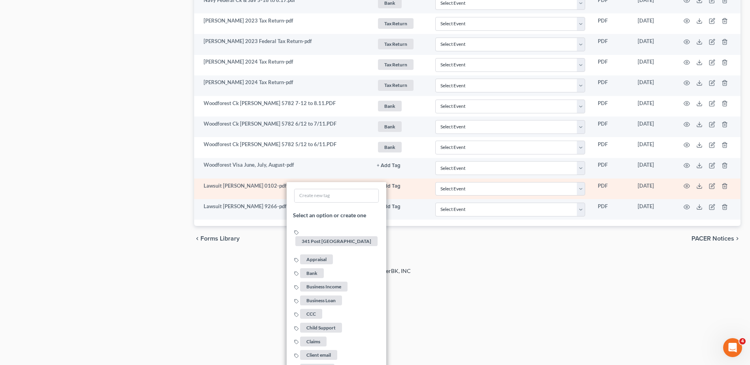
scroll to position [762, 0]
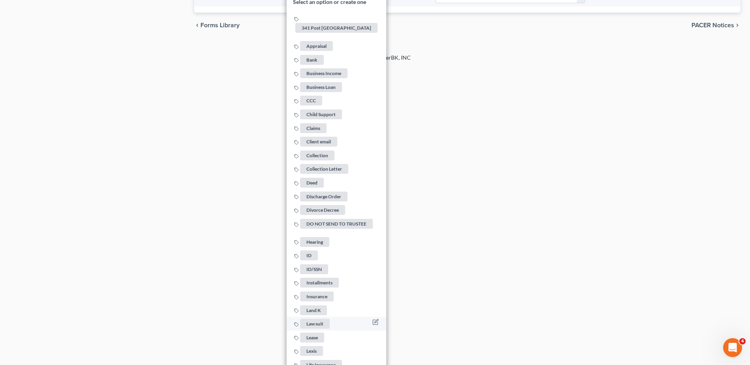
click at [317, 319] on span "Law suit" at bounding box center [315, 324] width 30 height 10
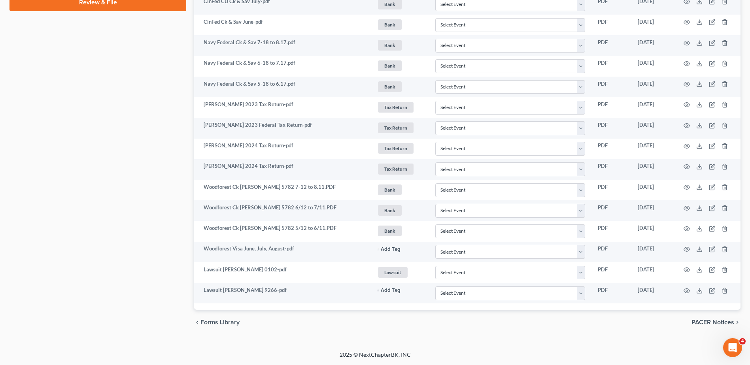
scroll to position [465, 0]
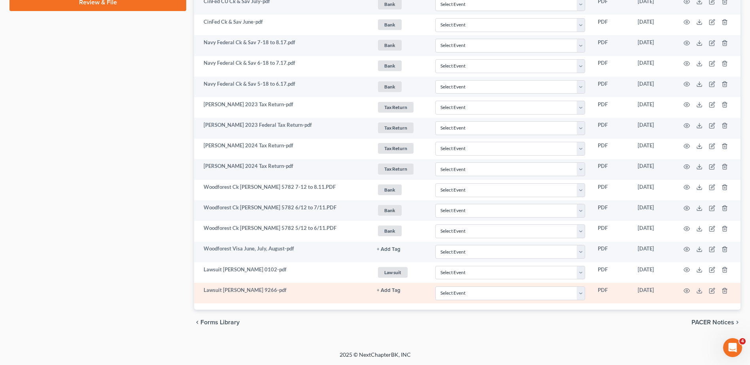
click at [384, 289] on button "+ Add Tag" at bounding box center [389, 290] width 24 height 5
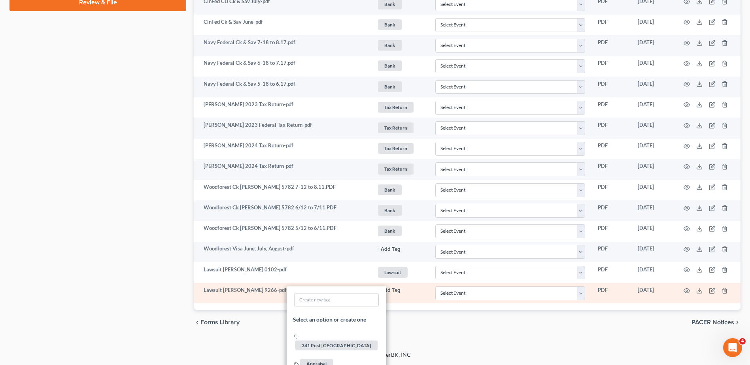
scroll to position [979, 0]
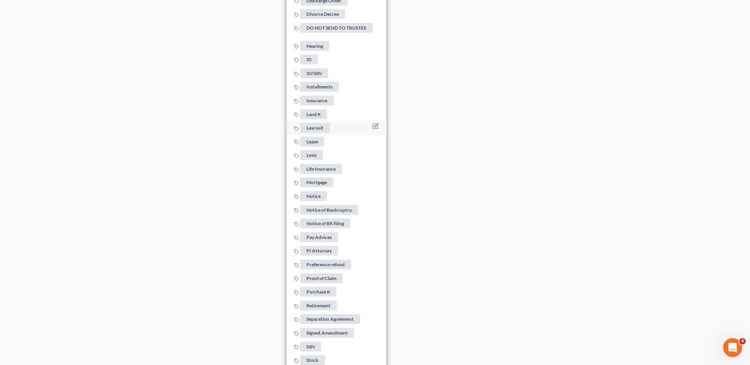
click at [320, 126] on span "Law suit" at bounding box center [315, 128] width 30 height 10
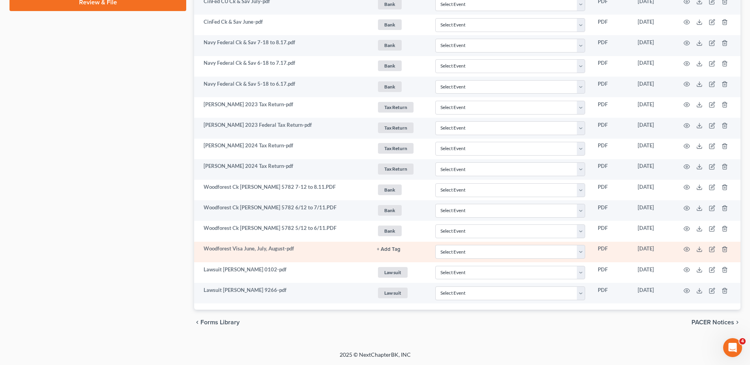
scroll to position [0, 0]
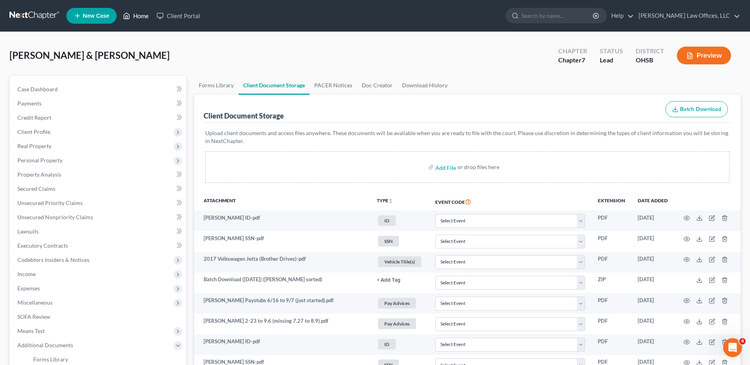
click at [141, 18] on link "Home" at bounding box center [136, 16] width 34 height 14
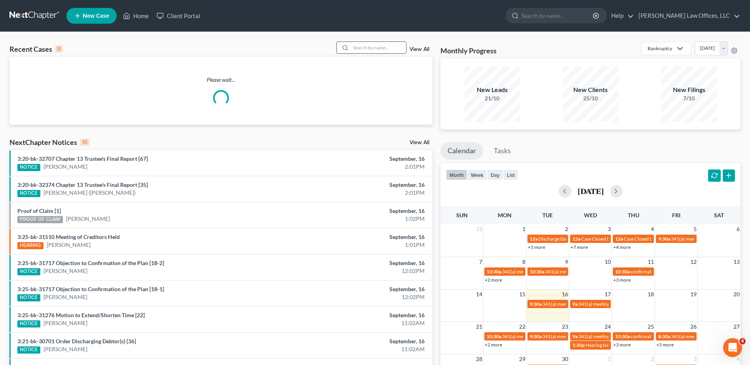
click at [360, 49] on input "search" at bounding box center [378, 47] width 55 height 11
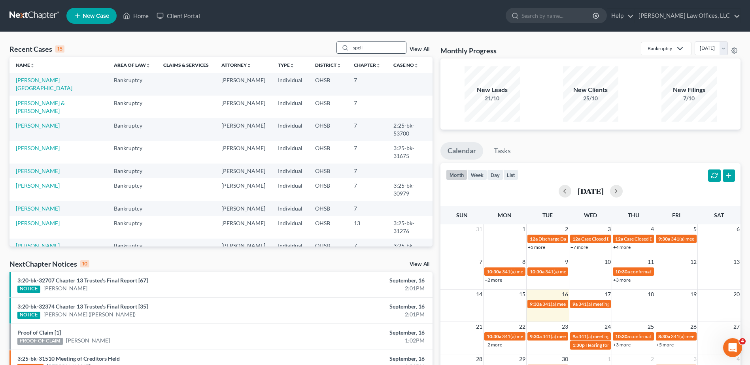
type input "spell"
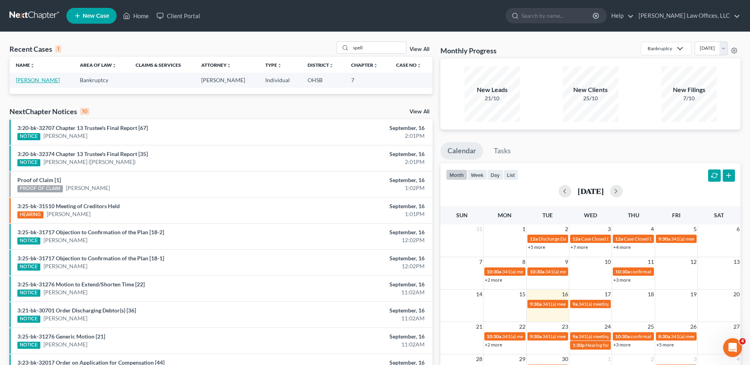
click at [23, 79] on link "[PERSON_NAME]" at bounding box center [38, 80] width 44 height 7
select select "1"
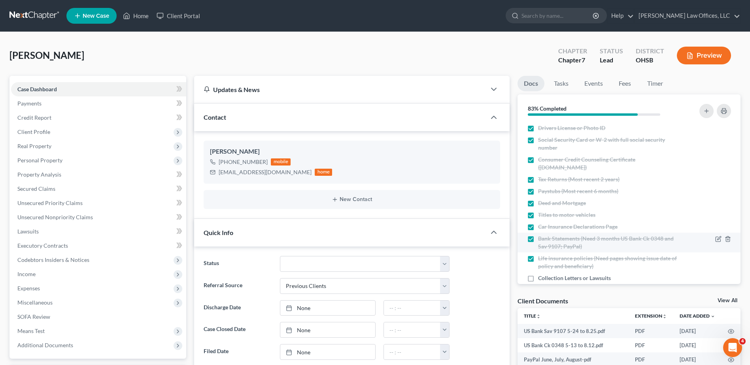
scroll to position [25, 0]
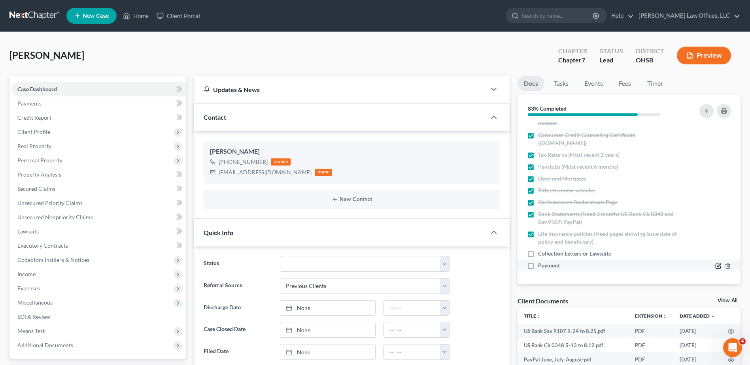
click at [715, 265] on icon "button" at bounding box center [718, 266] width 6 height 6
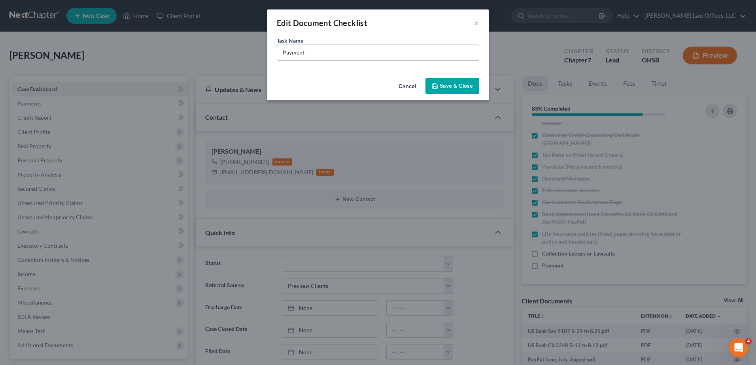
click at [318, 52] on input "Payment" at bounding box center [378, 52] width 202 height 15
type input "Payment (Paid $1,276 on [DATE])"
click at [452, 87] on button "Save & Close" at bounding box center [452, 86] width 54 height 17
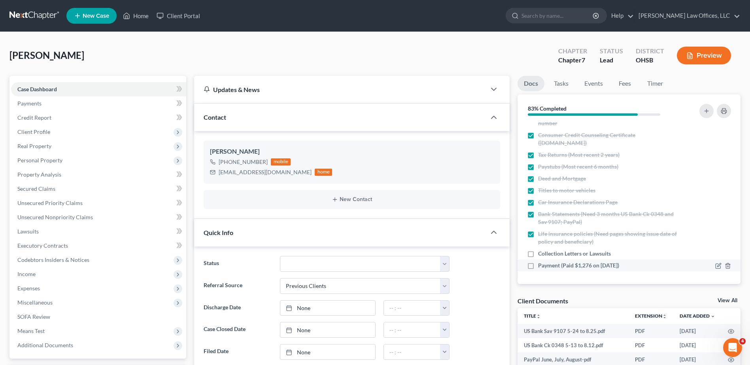
click at [538, 267] on label "Payment (Paid $1,276 on [DATE])" at bounding box center [578, 266] width 81 height 8
click at [541, 267] on input "Payment (Paid $1,276 on [DATE])" at bounding box center [543, 264] width 5 height 5
checkbox input "true"
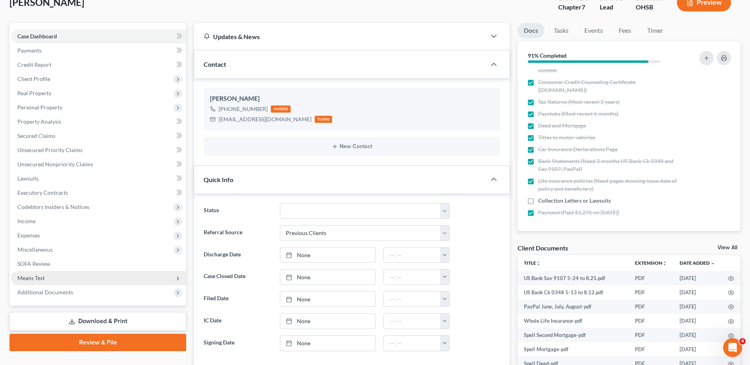
scroll to position [158, 0]
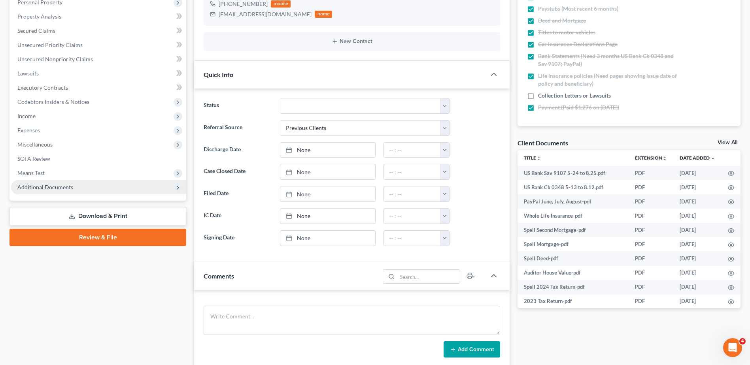
click at [51, 188] on span "Additional Documents" at bounding box center [45, 187] width 56 height 7
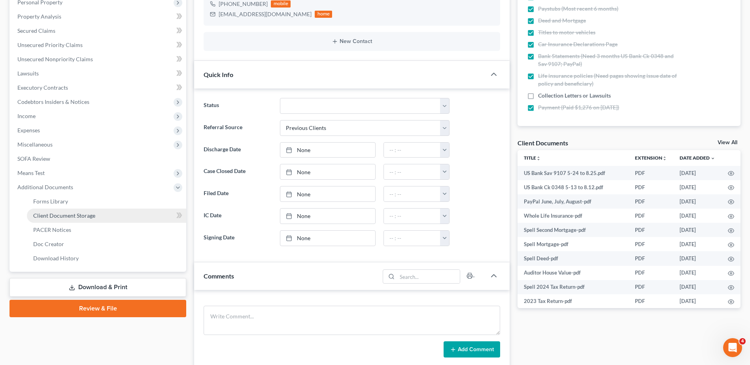
click at [63, 213] on span "Client Document Storage" at bounding box center [64, 215] width 62 height 7
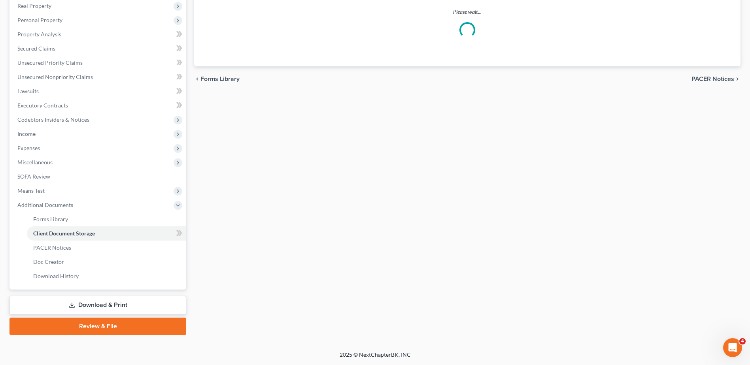
scroll to position [120, 0]
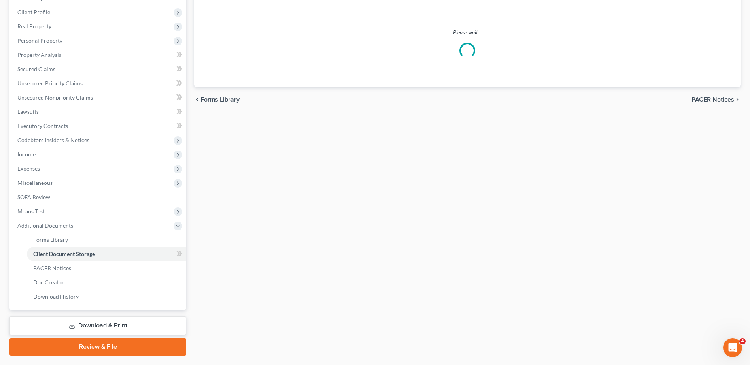
select select "7"
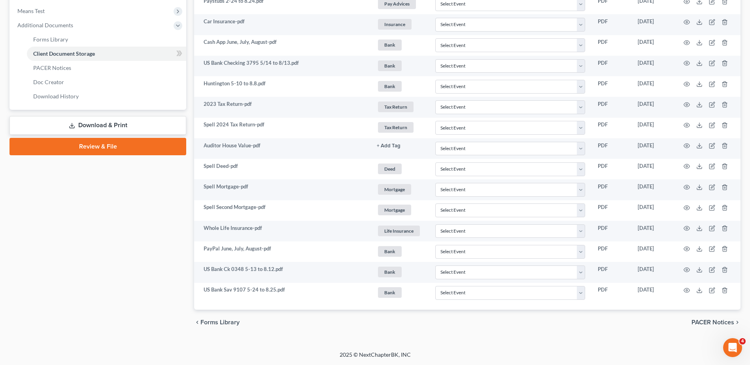
scroll to position [0, 0]
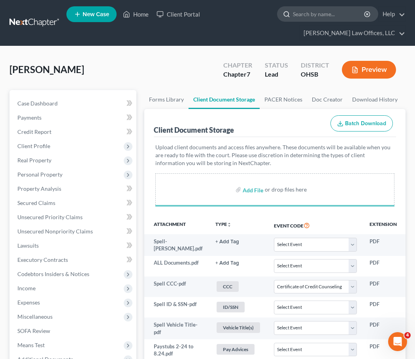
select select "7"
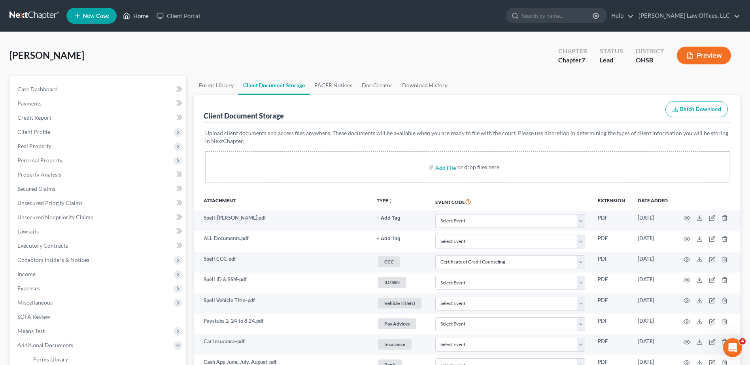
drag, startPoint x: 139, startPoint y: 17, endPoint x: 147, endPoint y: 19, distance: 9.0
click at [139, 17] on link "Home" at bounding box center [136, 16] width 34 height 14
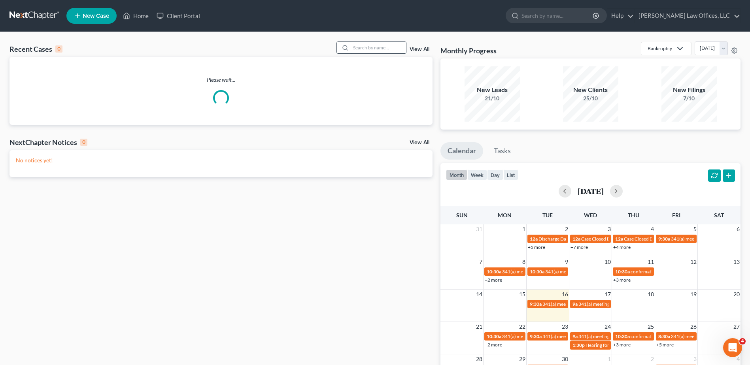
click at [377, 47] on input "search" at bounding box center [378, 47] width 55 height 11
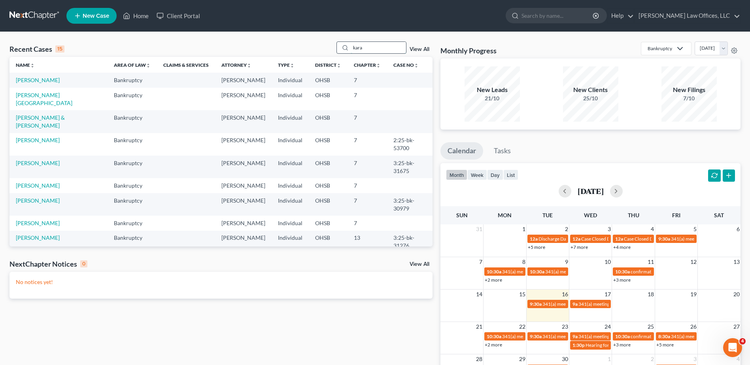
type input "kara"
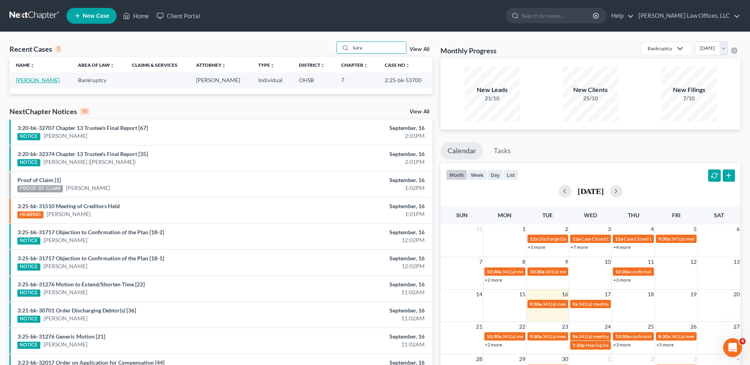
click at [25, 80] on link "[PERSON_NAME]" at bounding box center [38, 80] width 44 height 7
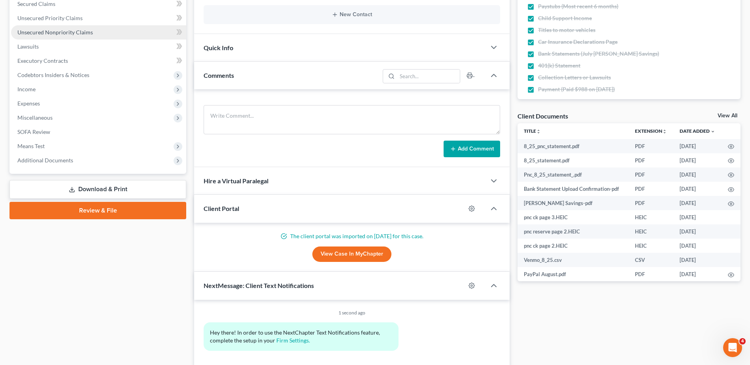
scroll to position [198, 0]
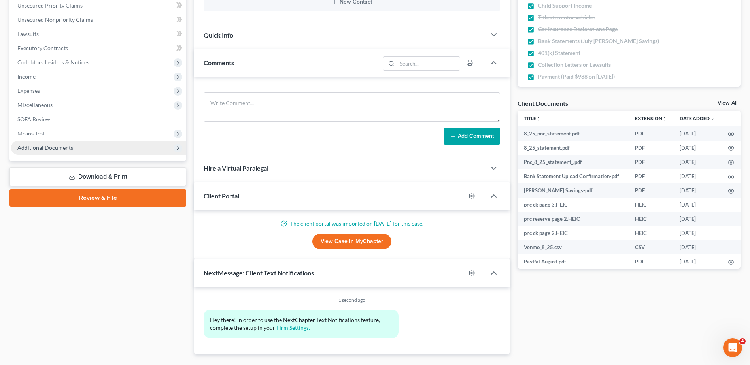
click at [50, 149] on span "Additional Documents" at bounding box center [45, 147] width 56 height 7
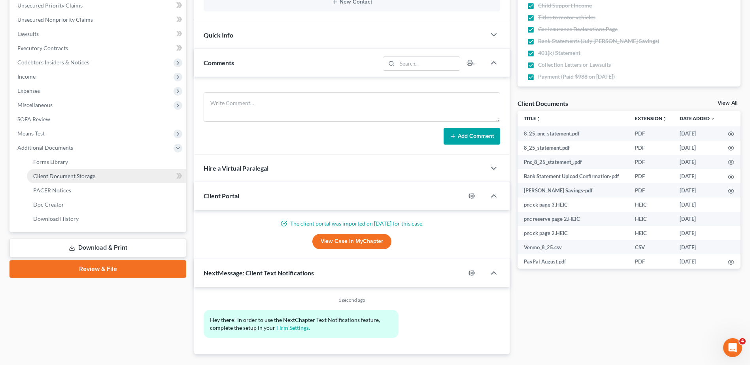
click at [55, 180] on link "Client Document Storage" at bounding box center [106, 176] width 159 height 14
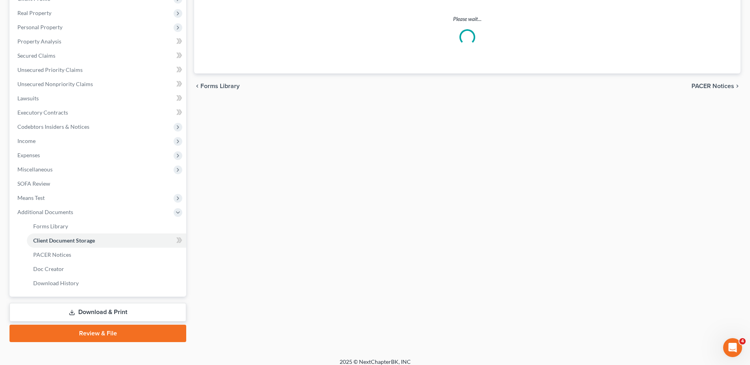
scroll to position [100, 0]
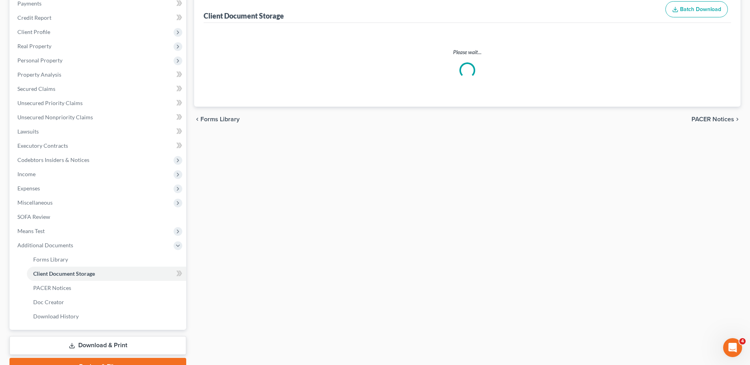
select select "7"
select select "37"
select select "52"
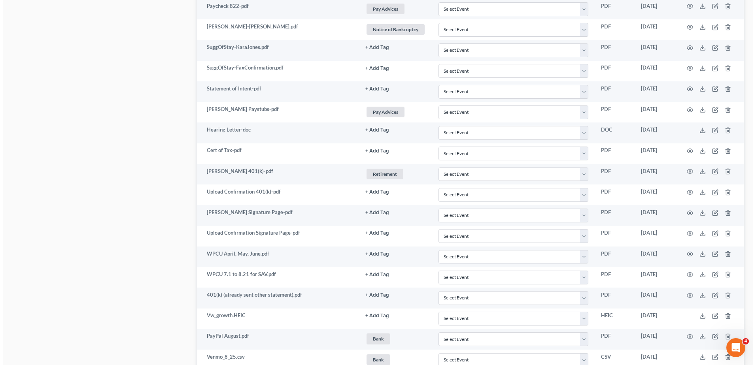
scroll to position [1146, 0]
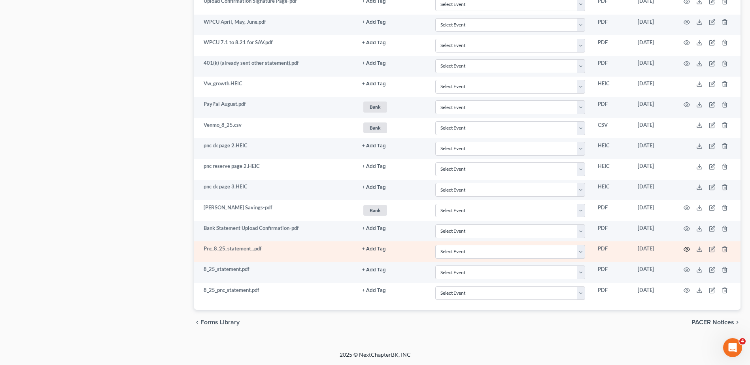
click at [686, 248] on icon "button" at bounding box center [687, 249] width 6 height 6
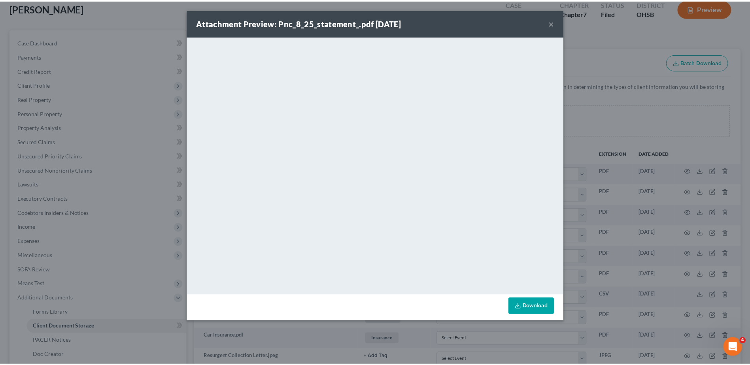
scroll to position [0, 0]
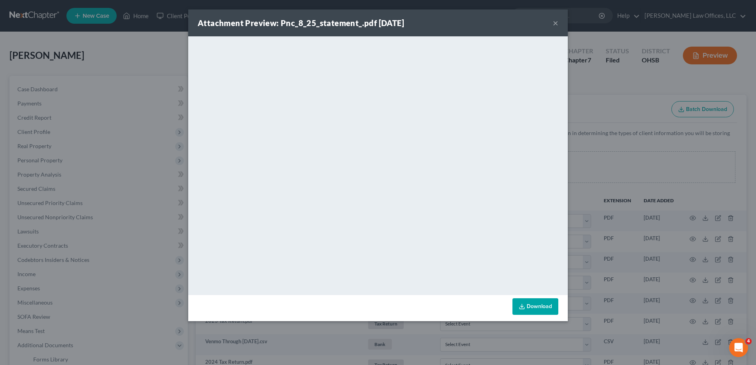
click at [556, 22] on button "×" at bounding box center [556, 22] width 6 height 9
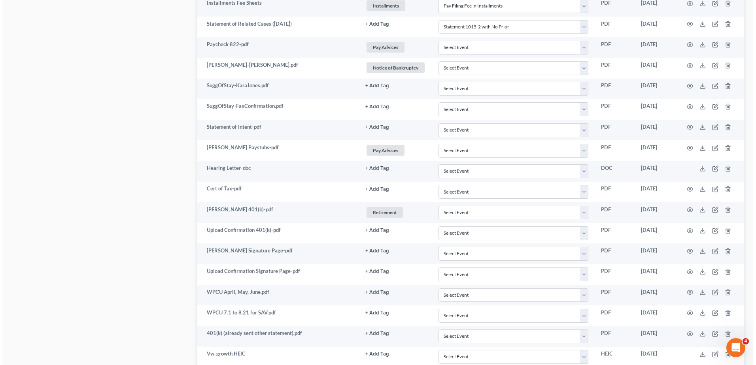
scroll to position [1146, 0]
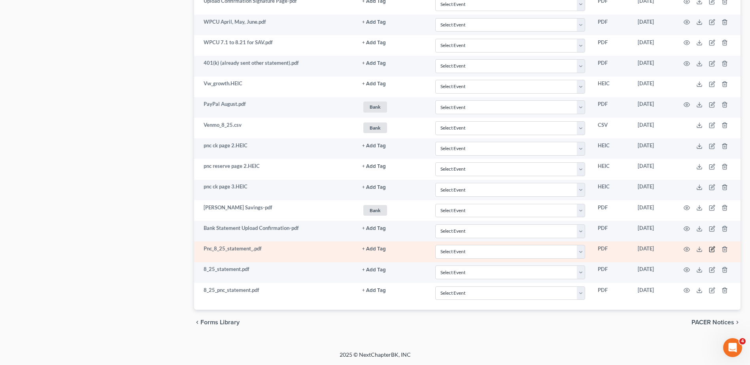
click at [712, 250] on icon "button" at bounding box center [712, 249] width 6 height 6
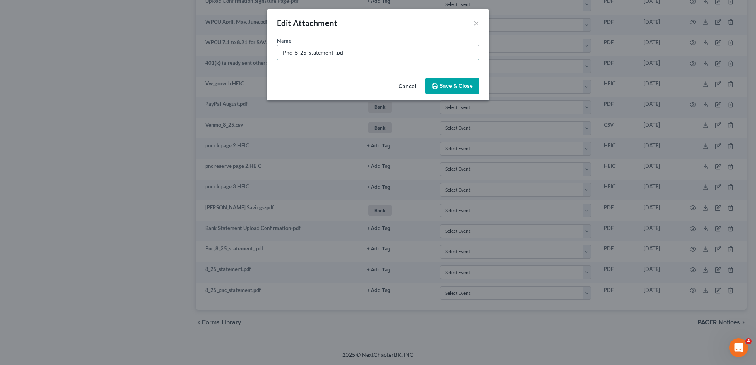
drag, startPoint x: 335, startPoint y: 53, endPoint x: 287, endPoint y: 54, distance: 47.5
click at [287, 54] on input "Pnc_8_25_statement_.pdf" at bounding box center [378, 52] width 202 height 15
type input "PNC Reserve.pdf"
click at [470, 80] on button "Save & Close" at bounding box center [452, 86] width 54 height 17
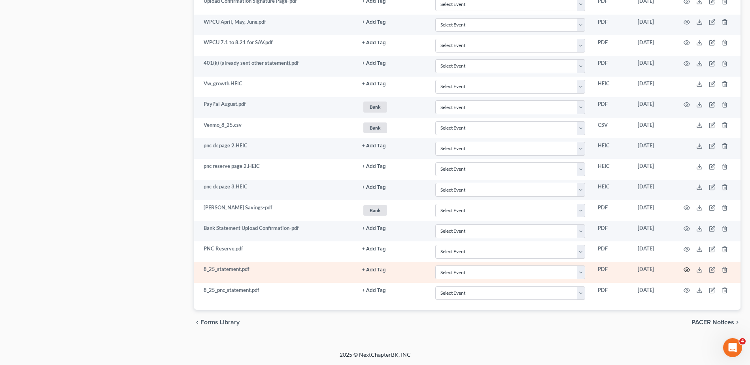
click at [687, 270] on icon "button" at bounding box center [687, 270] width 6 height 6
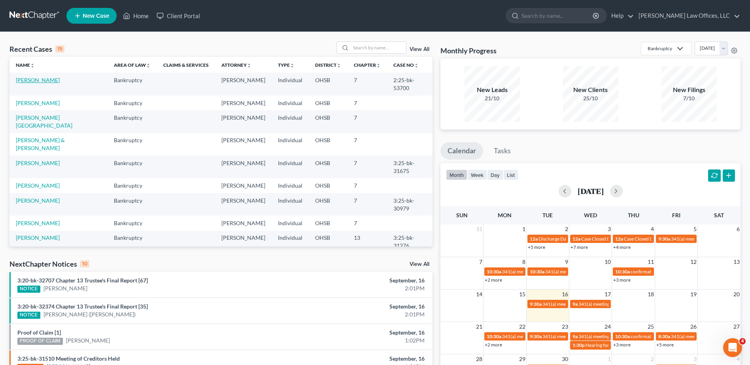
click at [38, 81] on link "[PERSON_NAME]" at bounding box center [38, 80] width 44 height 7
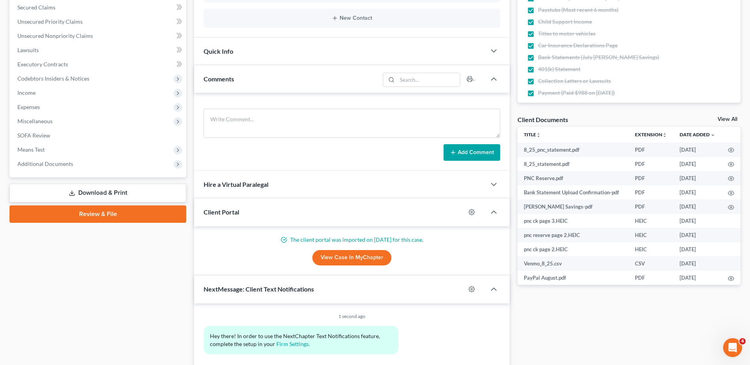
scroll to position [198, 0]
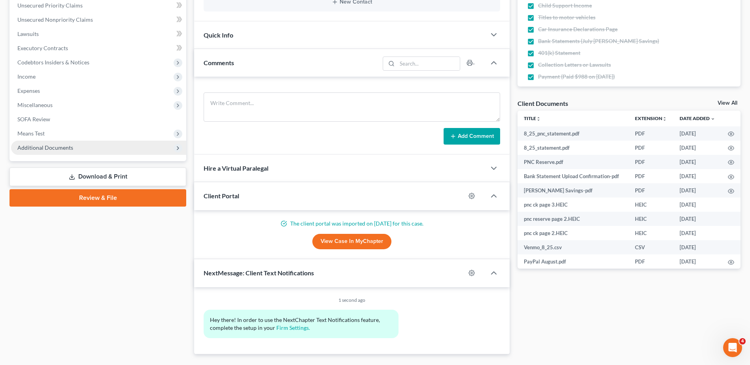
click at [57, 148] on span "Additional Documents" at bounding box center [45, 147] width 56 height 7
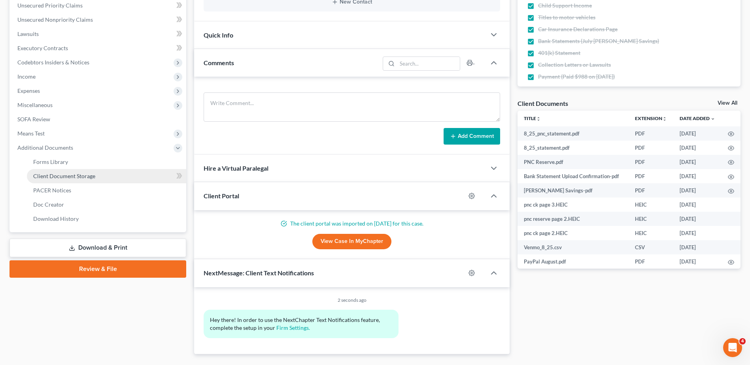
click at [55, 173] on span "Client Document Storage" at bounding box center [64, 176] width 62 height 7
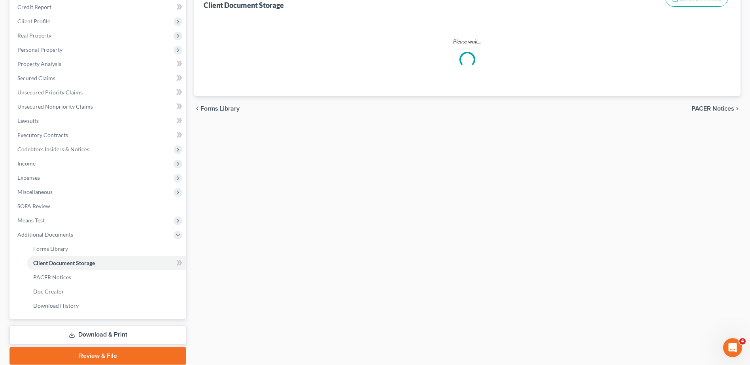
scroll to position [28, 0]
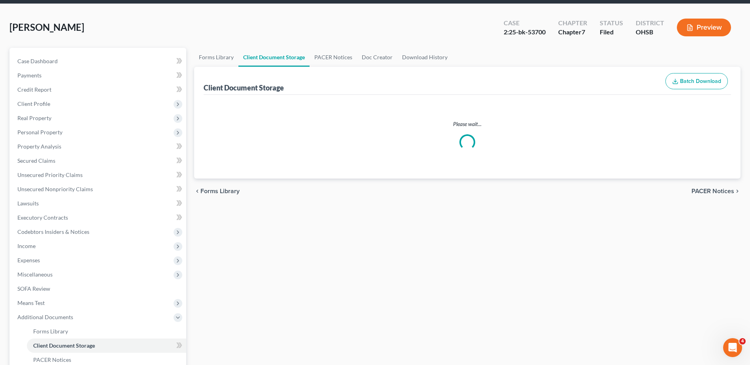
select select "7"
select select "37"
select select "52"
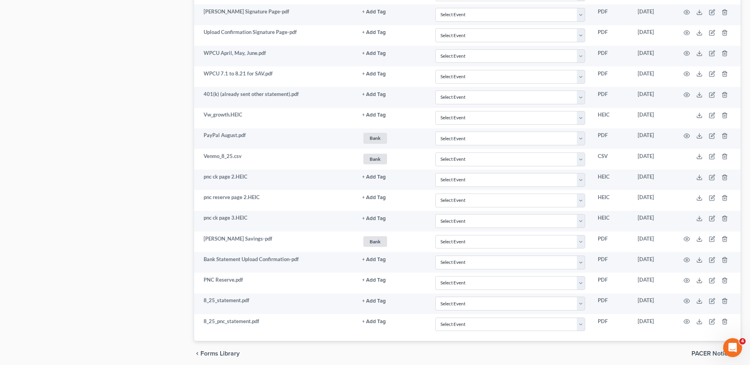
scroll to position [1146, 0]
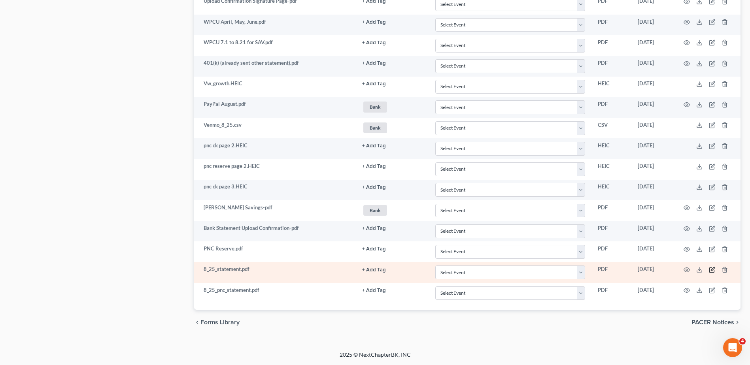
click at [713, 268] on icon "button" at bounding box center [712, 270] width 6 height 6
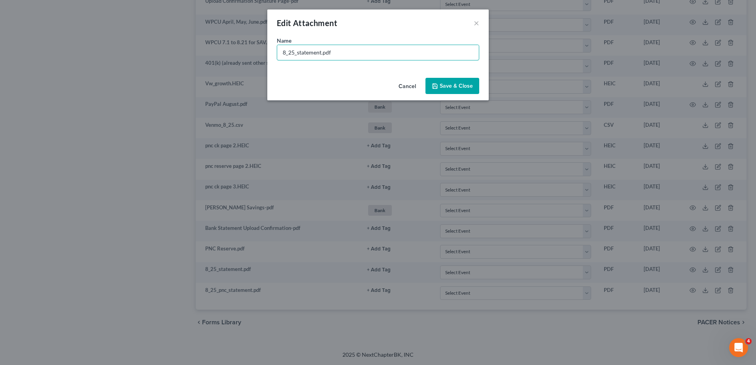
drag, startPoint x: 321, startPoint y: 53, endPoint x: 204, endPoint y: 57, distance: 116.3
click at [205, 57] on div "Edit Attachment × Name * 8_25_statement.pdf Cancel Save & Close" at bounding box center [378, 182] width 756 height 365
type input "PNC Growth.pdf"
click at [442, 83] on span "Save & Close" at bounding box center [456, 86] width 33 height 7
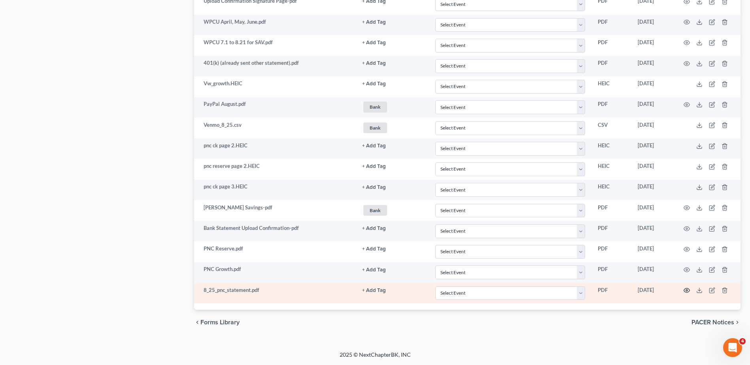
click at [687, 290] on circle "button" at bounding box center [687, 291] width 2 height 2
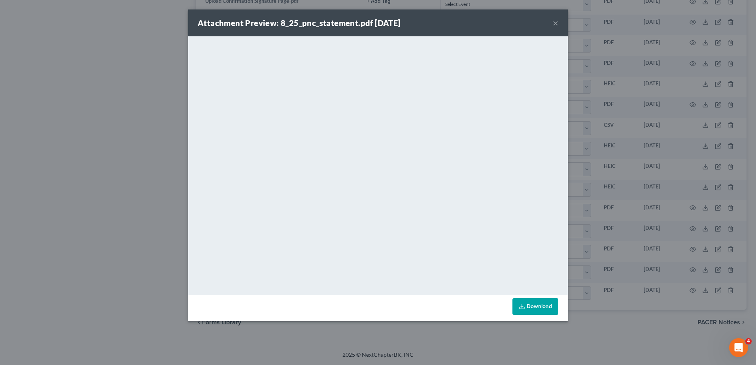
click at [557, 23] on button "×" at bounding box center [556, 22] width 6 height 9
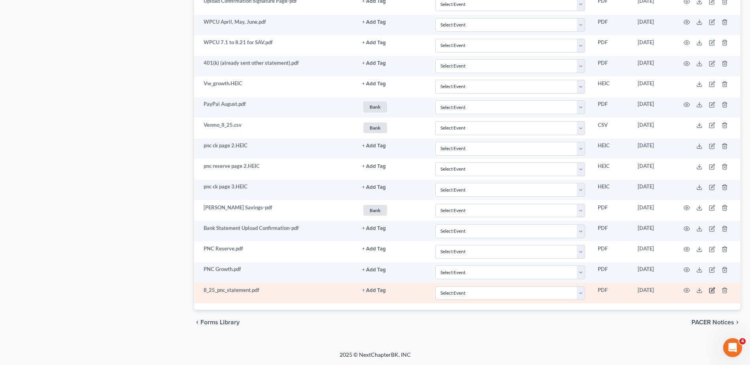
click at [713, 292] on icon "button" at bounding box center [712, 290] width 6 height 6
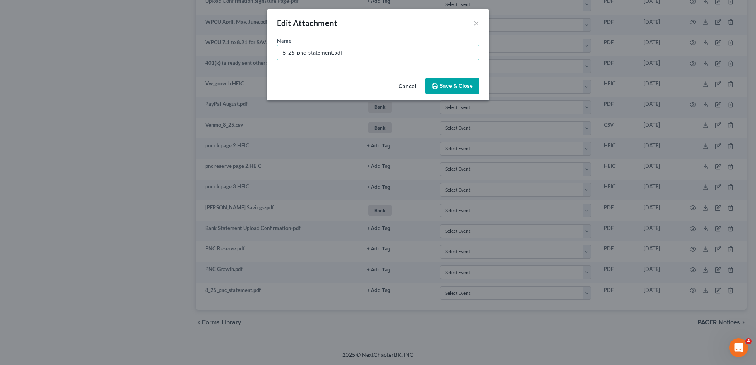
drag, startPoint x: 332, startPoint y: 54, endPoint x: 246, endPoint y: 54, distance: 85.8
click at [248, 54] on div "Edit Attachment × Name * 8_25_pnc_statement.pdf Cancel Save & Close" at bounding box center [378, 182] width 756 height 365
type input "PNC Checking.pdf"
click at [464, 81] on button "Save & Close" at bounding box center [452, 86] width 54 height 17
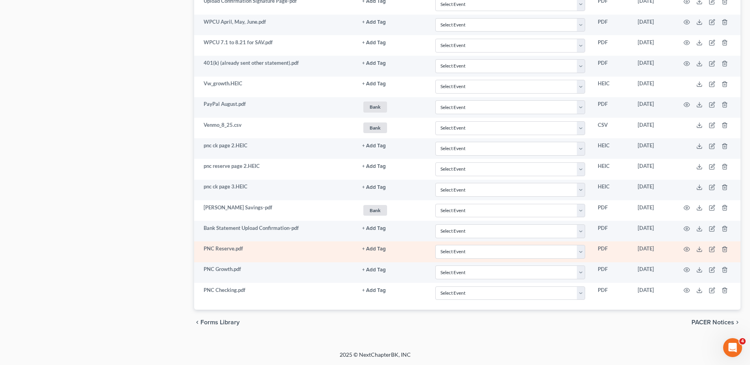
click at [376, 250] on button "+ Add Tag" at bounding box center [374, 249] width 24 height 5
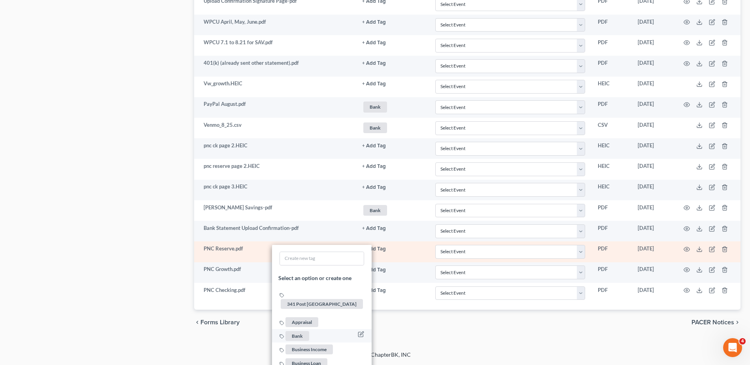
click at [299, 331] on span "Bank" at bounding box center [298, 336] width 24 height 10
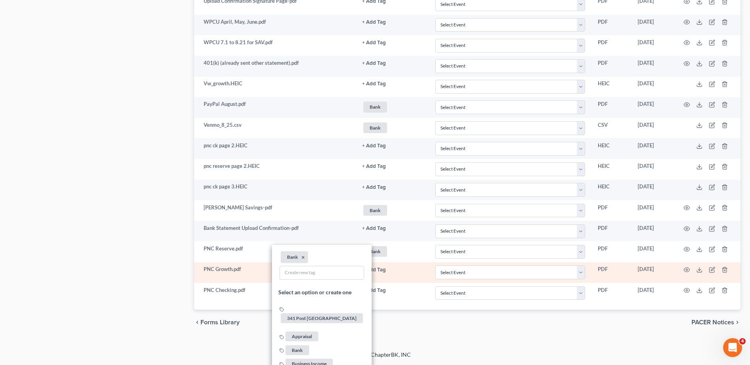
click at [372, 272] on button "+ Add Tag" at bounding box center [374, 270] width 24 height 5
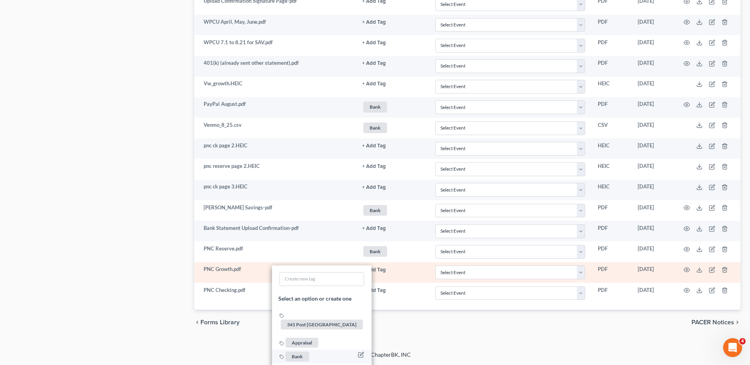
click at [300, 352] on span "Bank" at bounding box center [298, 357] width 24 height 10
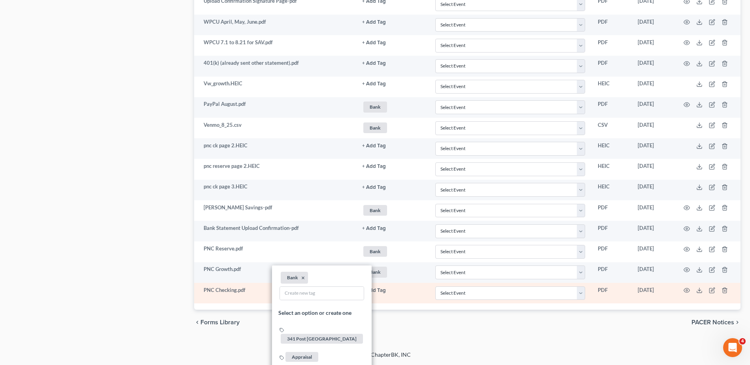
click at [381, 291] on button "+ Add Tag" at bounding box center [374, 290] width 24 height 5
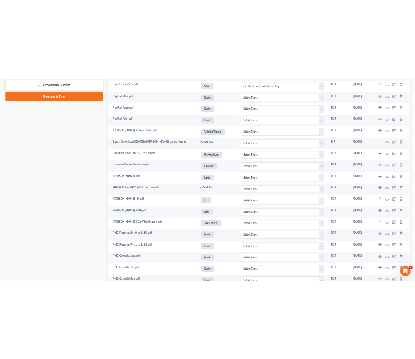
scroll to position [0, 0]
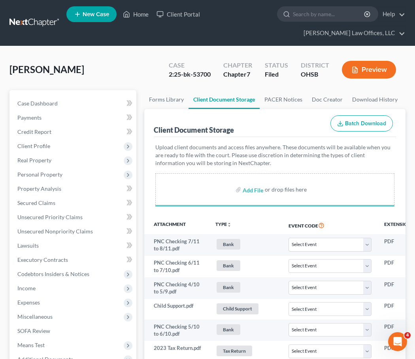
select select "7"
select select "37"
select select "52"
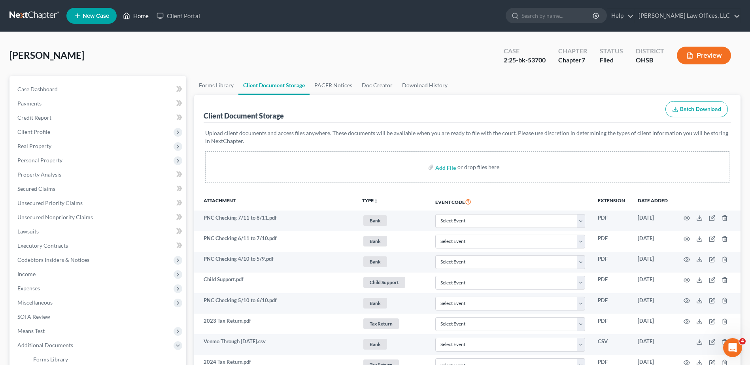
drag, startPoint x: 141, startPoint y: 16, endPoint x: 182, endPoint y: 52, distance: 55.2
click at [141, 16] on link "Home" at bounding box center [136, 16] width 34 height 14
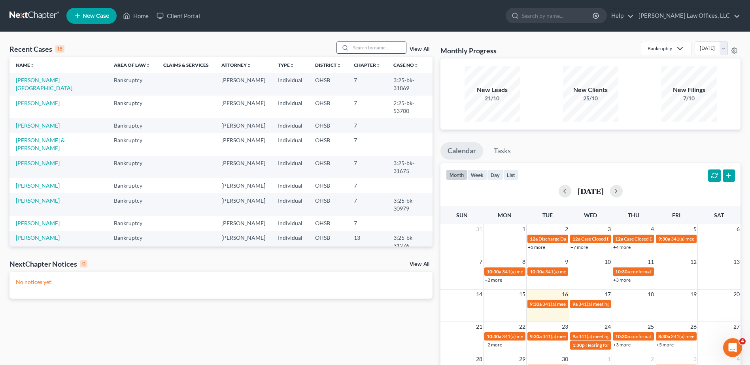
click at [360, 48] on input "search" at bounding box center [378, 47] width 55 height 11
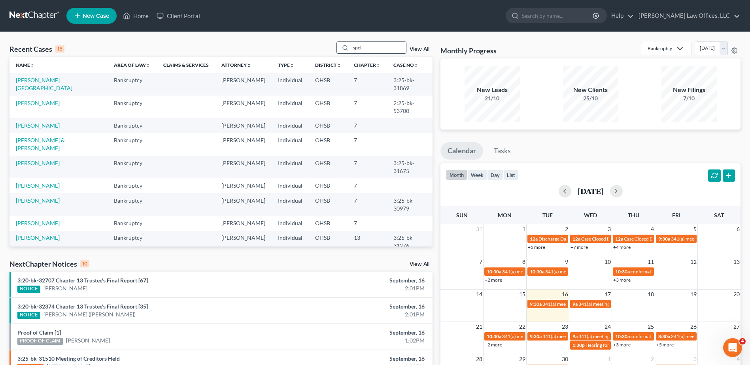
type input "spell"
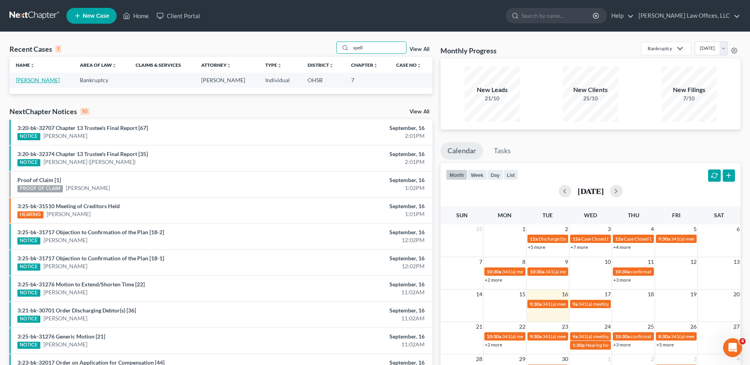
click at [39, 78] on link "[PERSON_NAME]" at bounding box center [38, 80] width 44 height 7
select select "1"
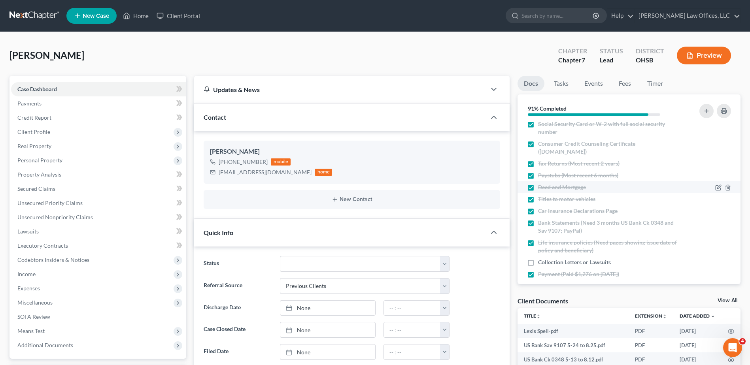
scroll to position [25, 0]
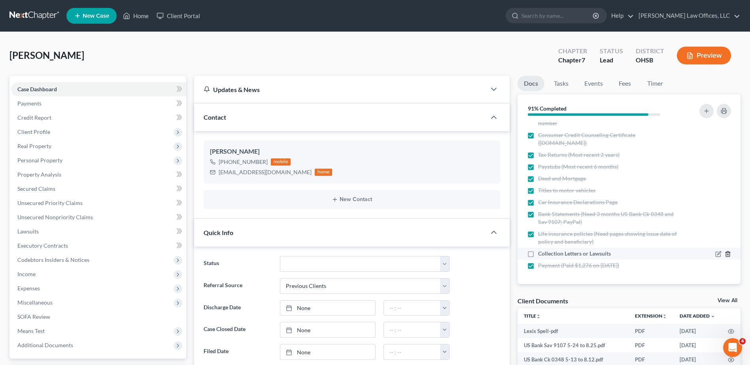
click at [725, 254] on icon "button" at bounding box center [728, 254] width 6 height 6
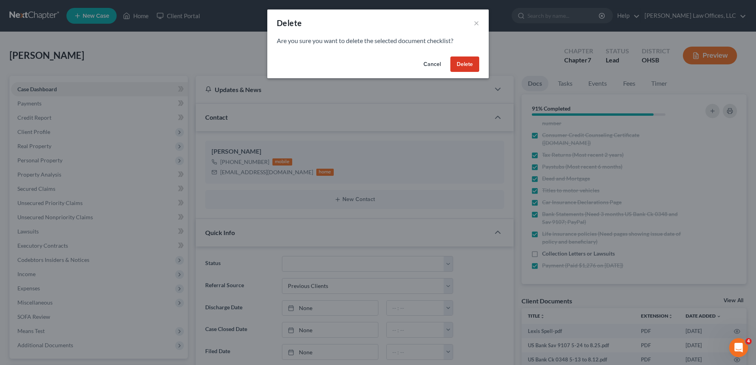
click at [457, 64] on button "Delete" at bounding box center [464, 65] width 29 height 16
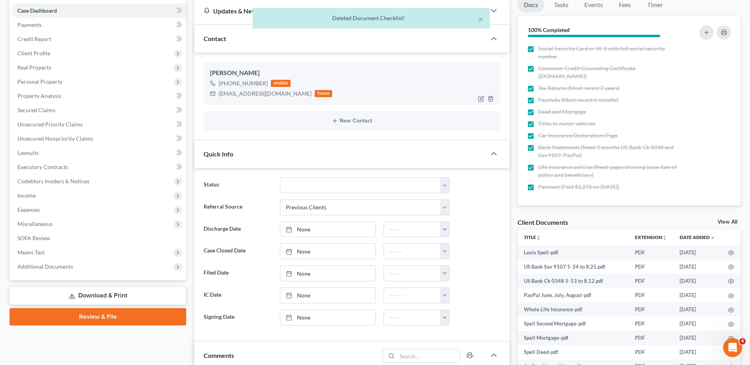
scroll to position [0, 0]
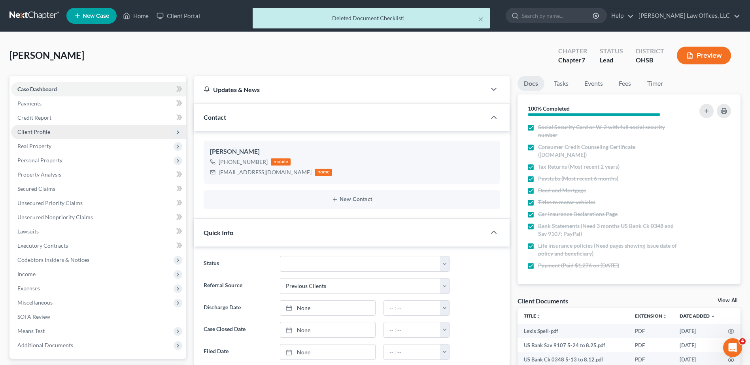
click at [33, 132] on span "Client Profile" at bounding box center [33, 132] width 33 height 7
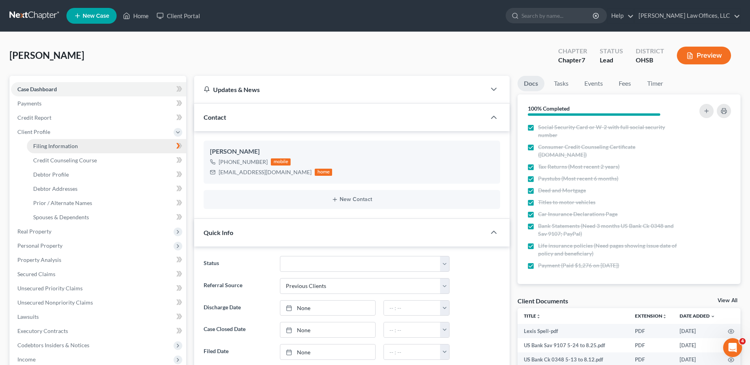
click at [38, 144] on span "Filing Information" at bounding box center [55, 146] width 45 height 7
select select "1"
select select "0"
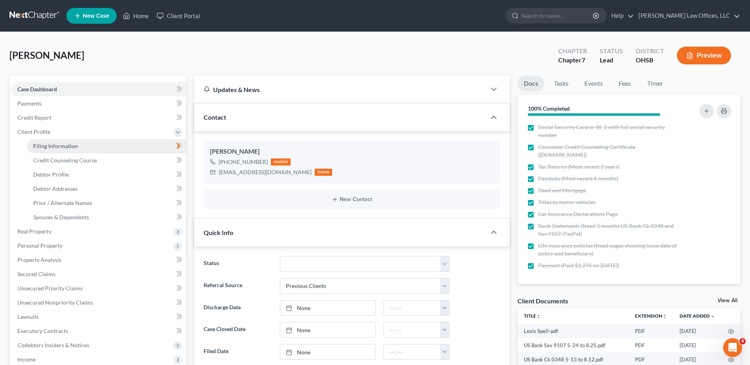
select select "36"
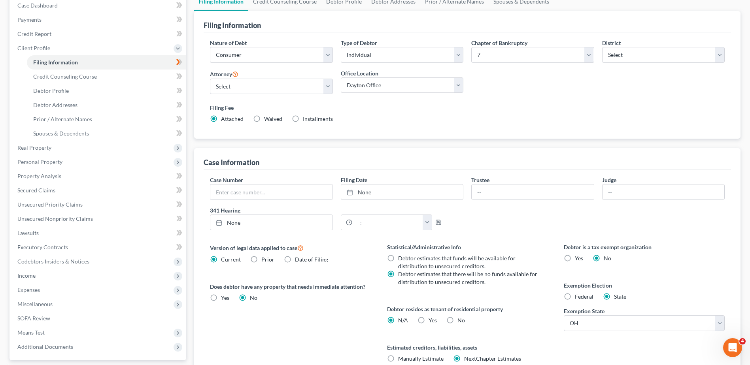
scroll to position [119, 0]
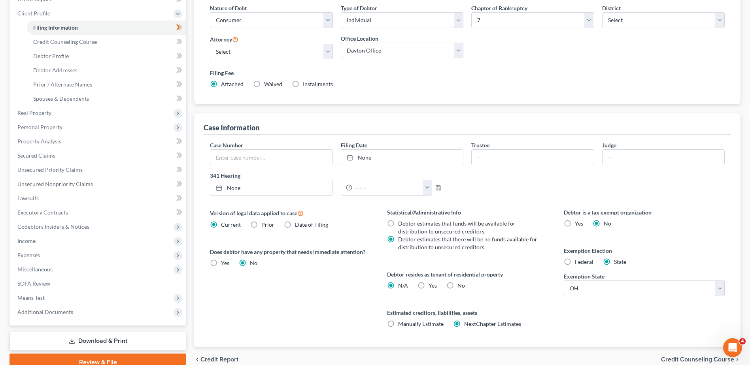
click at [458, 287] on label "No" at bounding box center [462, 286] width 8 height 8
click at [461, 287] on input "No" at bounding box center [463, 284] width 5 height 5
radio input "true"
radio input "false"
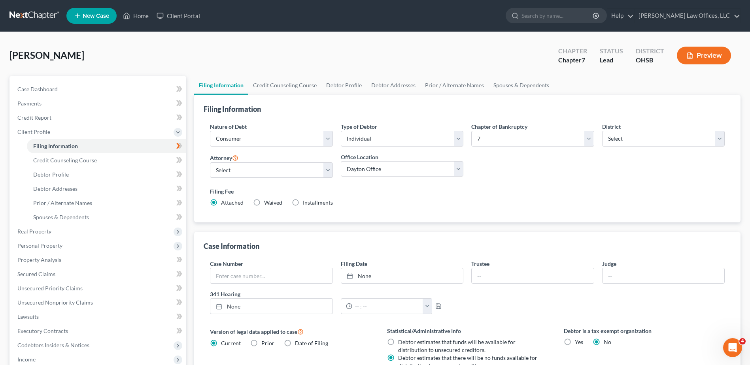
scroll to position [156, 0]
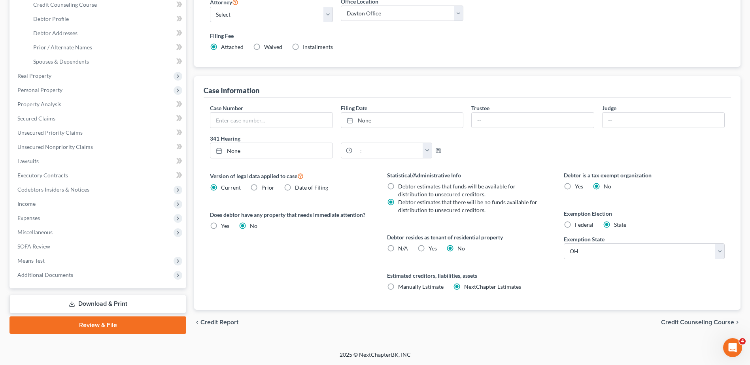
click at [701, 327] on div "chevron_left Credit Report Credit Counseling Course chevron_right" at bounding box center [467, 322] width 546 height 25
click at [699, 321] on span "Credit Counseling Course" at bounding box center [697, 323] width 73 height 6
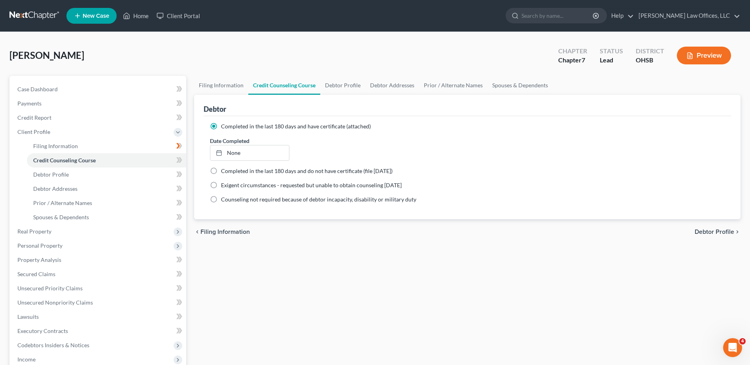
click at [702, 234] on span "Debtor Profile" at bounding box center [715, 232] width 40 height 6
select select "0"
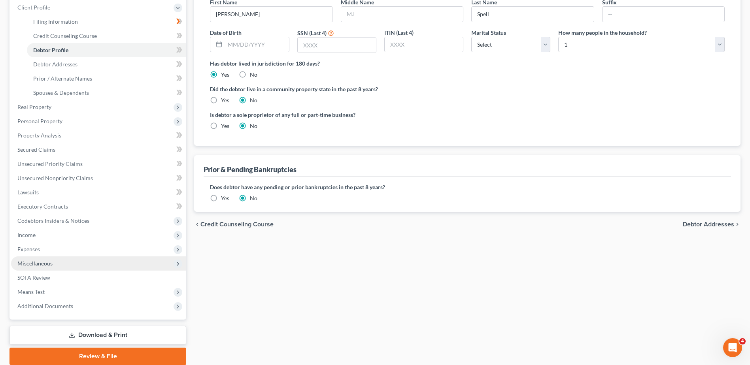
scroll to position [155, 0]
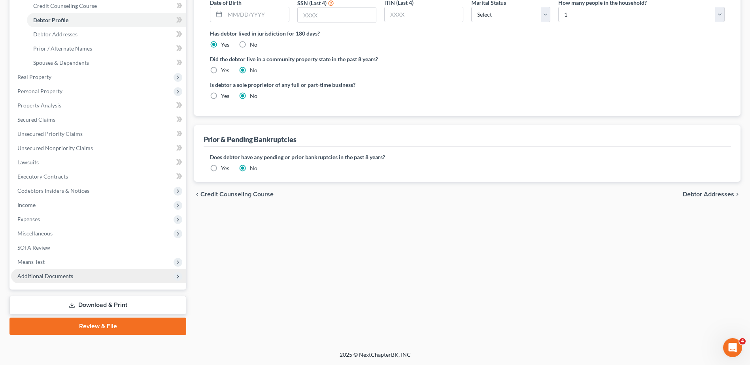
click at [48, 277] on span "Additional Documents" at bounding box center [45, 276] width 56 height 7
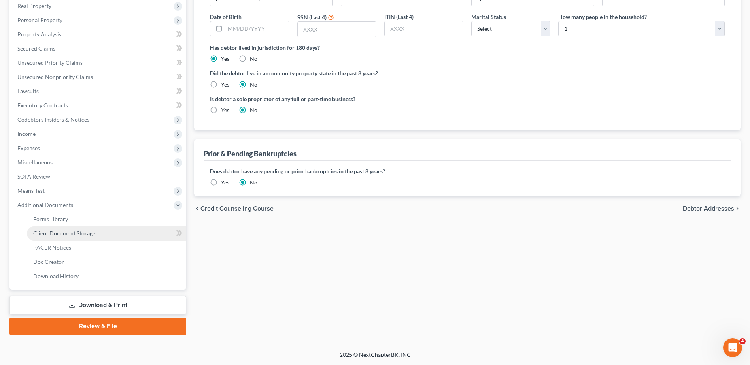
click at [61, 234] on span "Client Document Storage" at bounding box center [64, 233] width 62 height 7
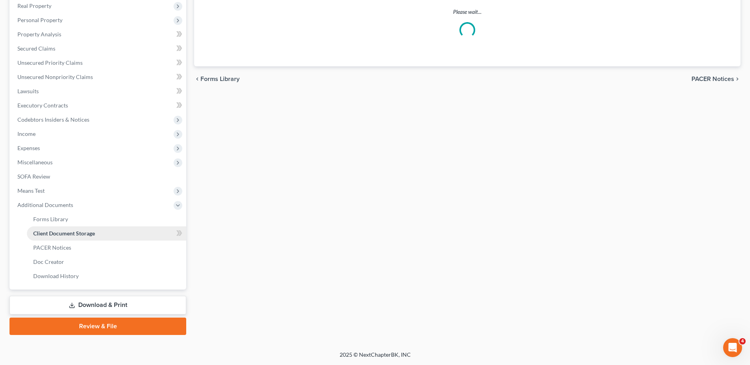
scroll to position [100, 0]
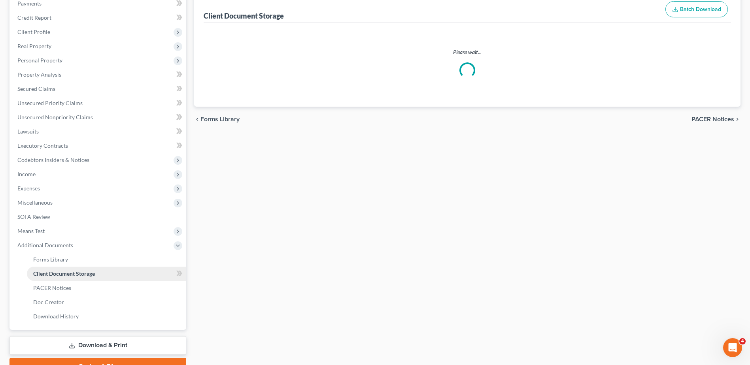
select select "7"
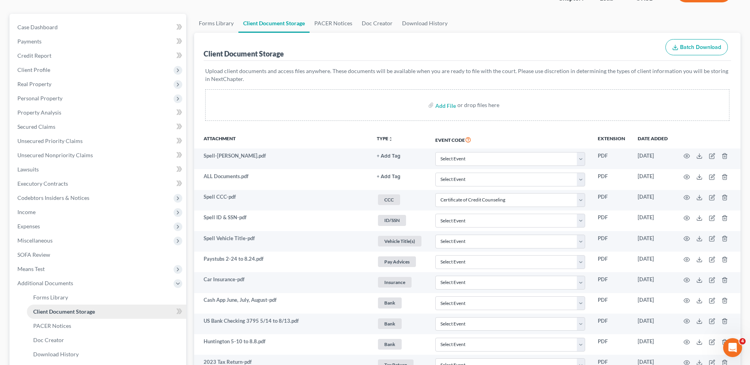
scroll to position [119, 0]
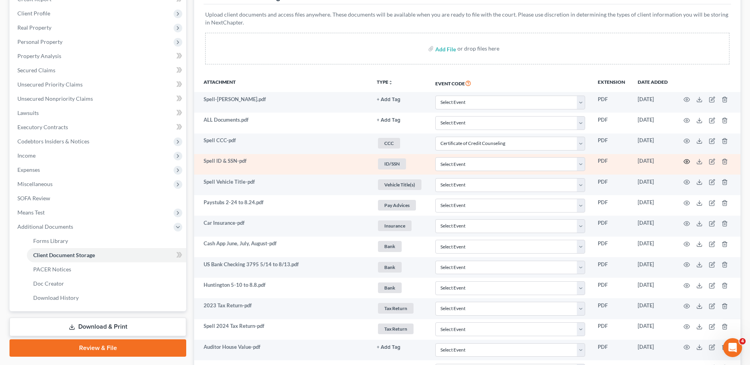
click at [685, 161] on icon "button" at bounding box center [687, 162] width 6 height 4
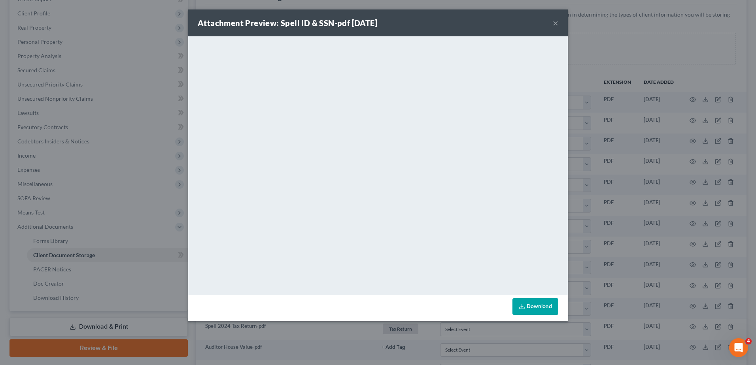
click at [554, 23] on button "×" at bounding box center [556, 22] width 6 height 9
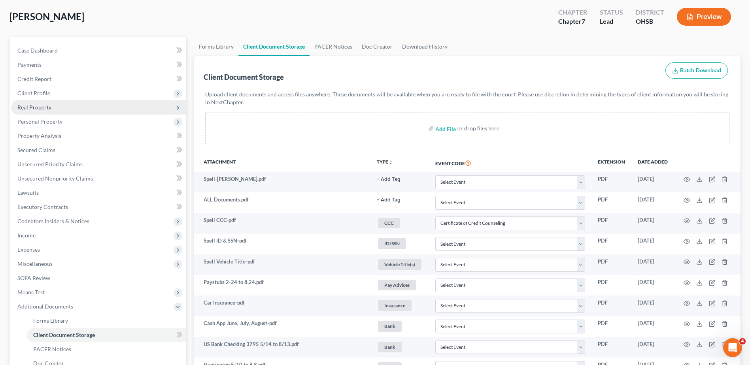
scroll to position [0, 0]
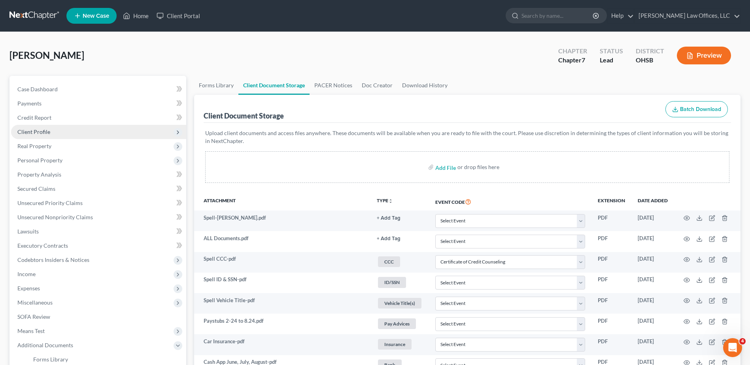
click at [40, 131] on span "Client Profile" at bounding box center [33, 132] width 33 height 7
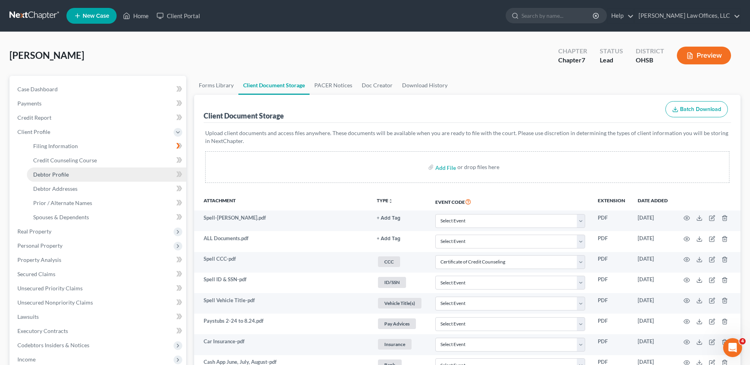
click at [56, 175] on span "Debtor Profile" at bounding box center [51, 174] width 36 height 7
select select "0"
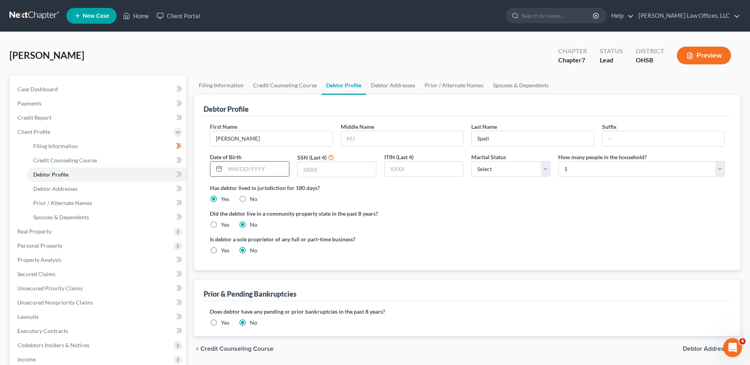
click at [248, 174] on input "text" at bounding box center [257, 169] width 64 height 15
type input "[DATE]"
click at [317, 172] on input "text" at bounding box center [337, 169] width 78 height 15
type input "8825"
click at [503, 166] on select "Select Single Married Separated Divorced Widowed" at bounding box center [510, 169] width 79 height 16
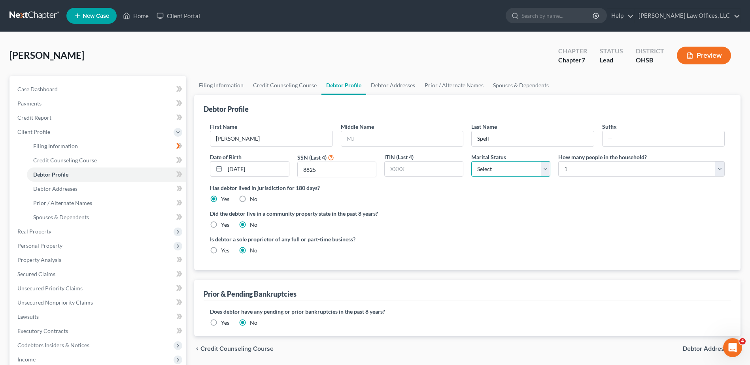
select select "0"
click at [471, 161] on select "Select Single Married Separated Divorced Widowed" at bounding box center [510, 169] width 79 height 16
click at [582, 173] on select "Select 1 2 3 4 5 6 7 8 9 10 11 12 13 14 15 16 17 18 19 20" at bounding box center [641, 169] width 166 height 16
select select "1"
click at [558, 161] on select "Select 1 2 3 4 5 6 7 8 9 10 11 12 13 14 15 16 17 18 19 20" at bounding box center [641, 169] width 166 height 16
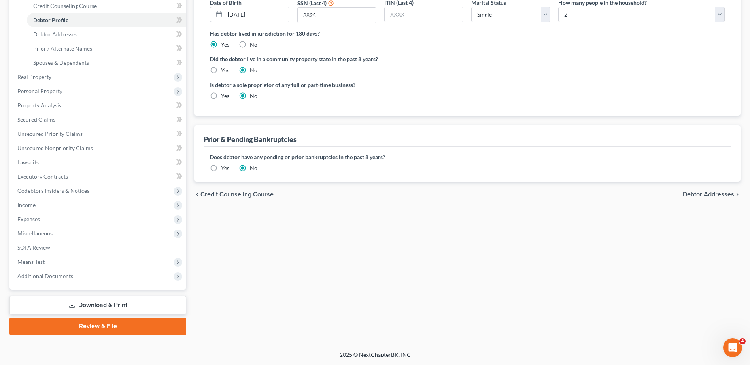
click at [689, 193] on span "Debtor Addresses" at bounding box center [708, 194] width 51 height 6
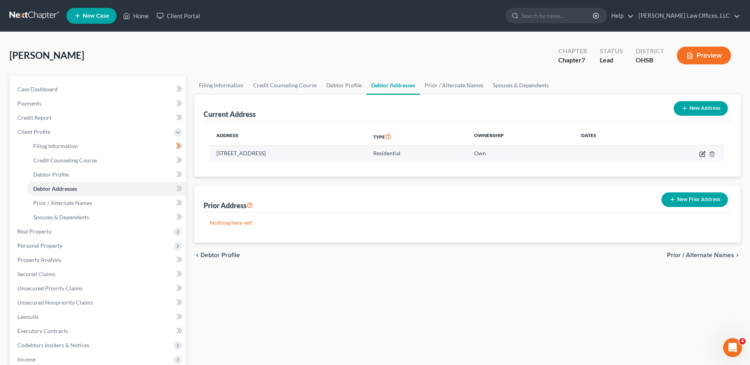
click at [701, 156] on icon "button" at bounding box center [703, 154] width 6 height 6
select select "36"
select select "0"
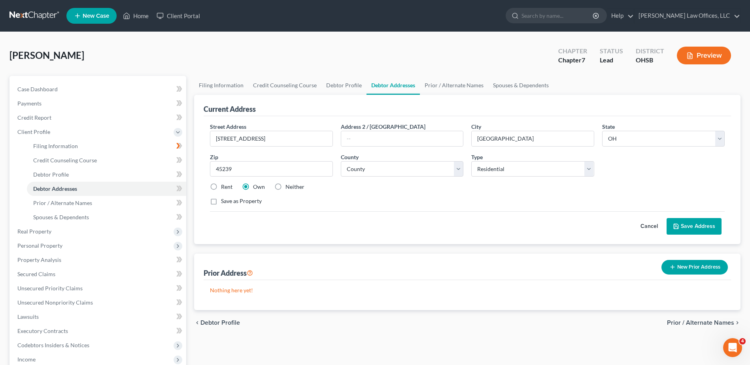
click at [697, 224] on button "Save Address" at bounding box center [694, 226] width 55 height 17
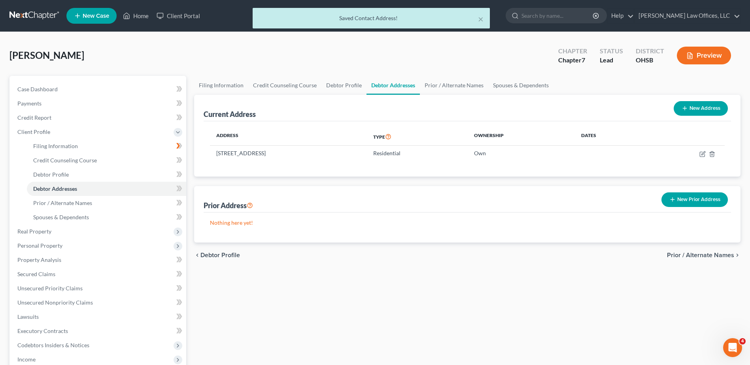
click at [684, 254] on span "Prior / Alternate Names" at bounding box center [700, 255] width 67 height 6
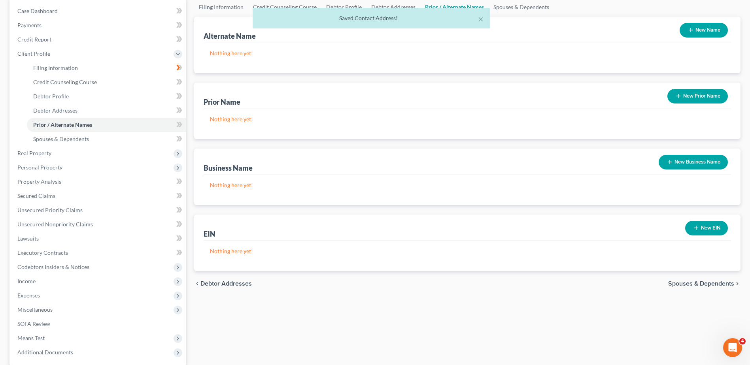
scroll to position [79, 0]
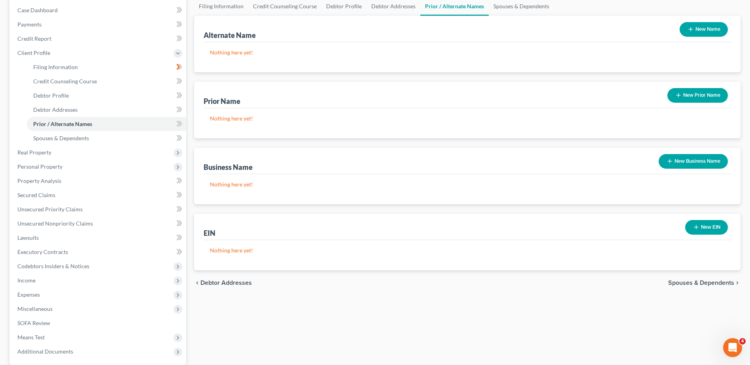
click at [686, 281] on span "Spouses & Dependents" at bounding box center [701, 283] width 66 height 6
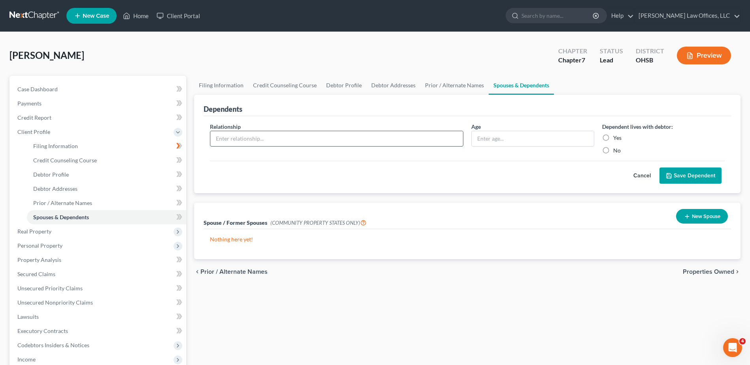
click at [285, 142] on input "text" at bounding box center [336, 138] width 253 height 15
type input "Child"
type input "12"
click at [613, 134] on label "Yes" at bounding box center [617, 138] width 8 height 8
click at [616, 134] on input "Yes" at bounding box center [618, 136] width 5 height 5
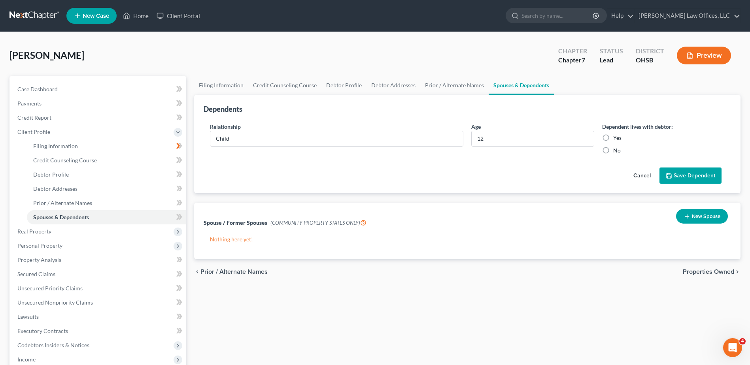
radio input "true"
click at [700, 177] on button "Save Dependent" at bounding box center [691, 176] width 62 height 17
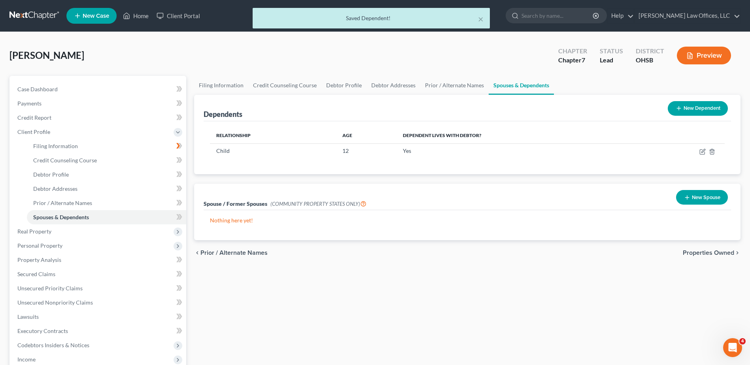
click at [712, 253] on span "Properties Owned" at bounding box center [708, 253] width 51 height 6
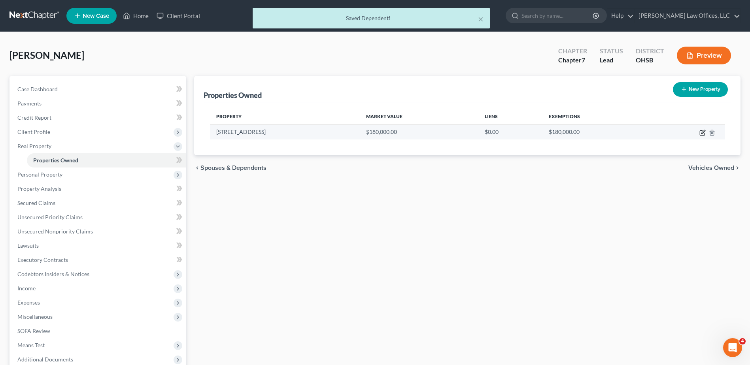
click at [700, 134] on icon "button" at bounding box center [702, 133] width 5 height 5
select select "36"
select select "30"
select select "0"
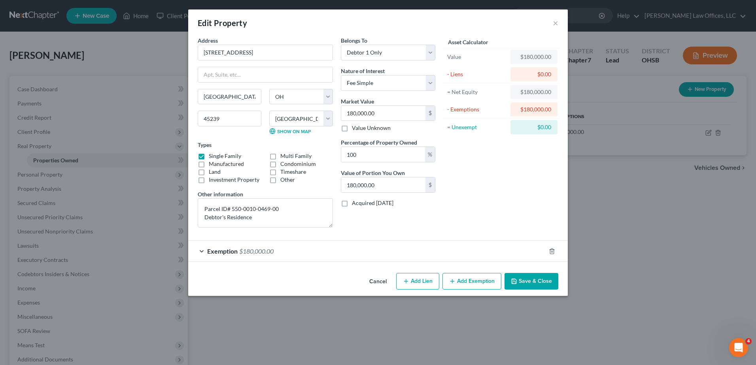
click at [524, 279] on button "Save & Close" at bounding box center [532, 281] width 54 height 17
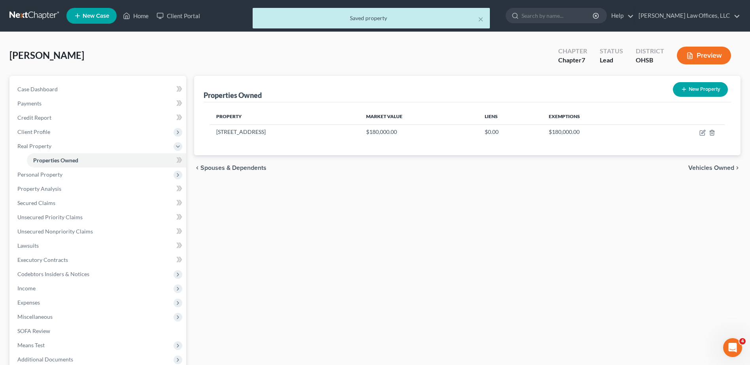
click at [722, 169] on span "Vehicles Owned" at bounding box center [711, 168] width 46 height 6
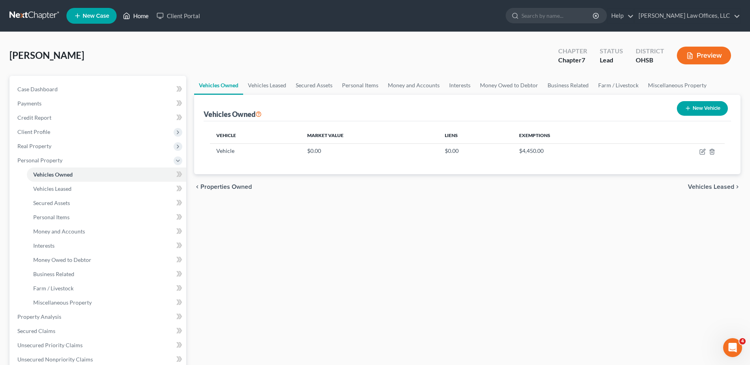
click at [144, 17] on link "Home" at bounding box center [136, 16] width 34 height 14
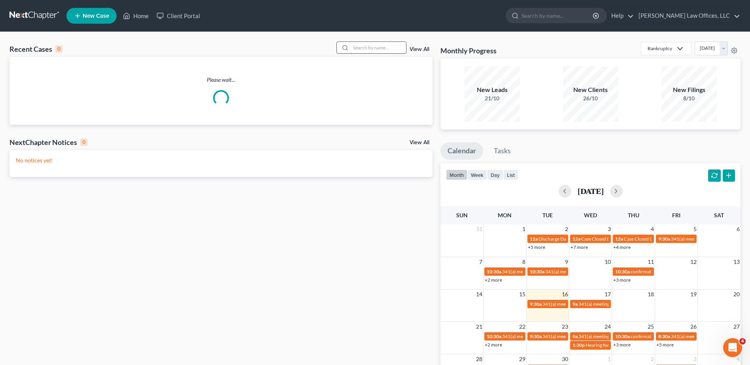
click at [382, 49] on input "search" at bounding box center [378, 47] width 55 height 11
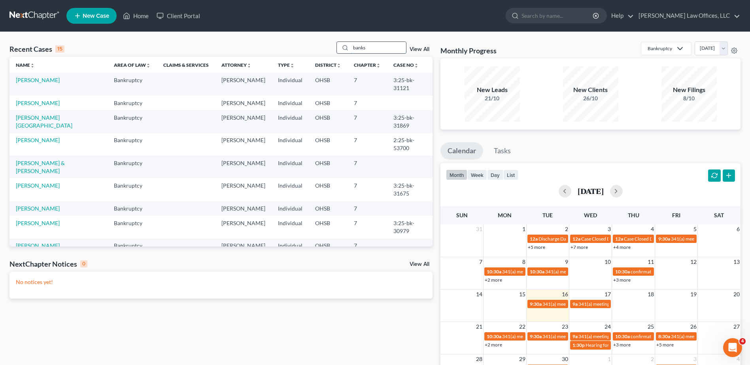
type input "banks"
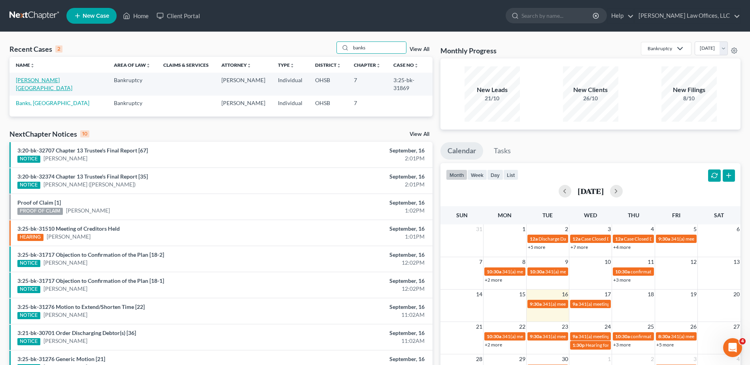
click at [40, 83] on link "[PERSON_NAME][GEOGRAPHIC_DATA]" at bounding box center [44, 84] width 57 height 15
select select "0"
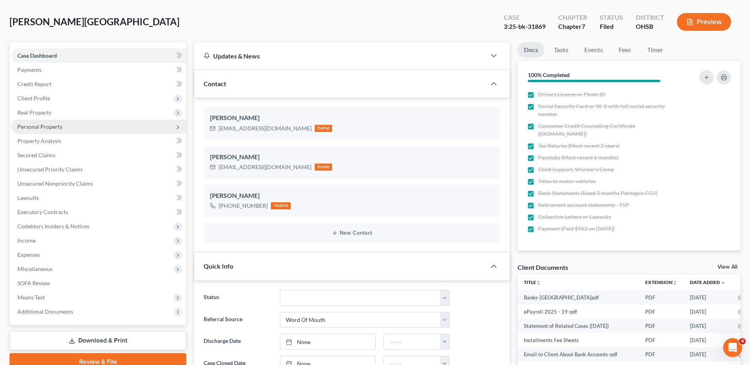
scroll to position [79, 0]
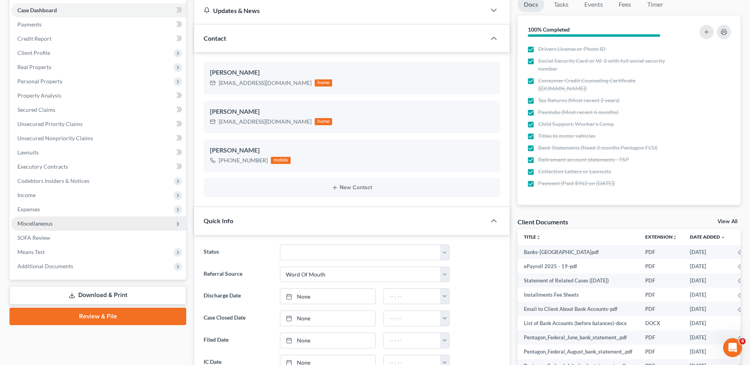
click at [41, 220] on span "Miscellaneous" at bounding box center [34, 223] width 35 height 7
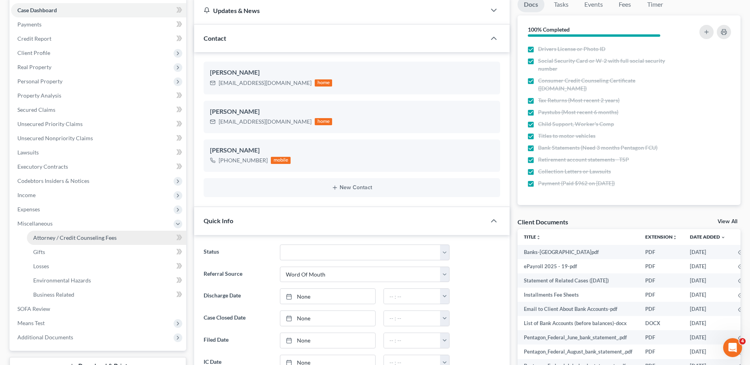
click at [45, 236] on span "Attorney / Credit Counseling Fees" at bounding box center [74, 237] width 83 height 7
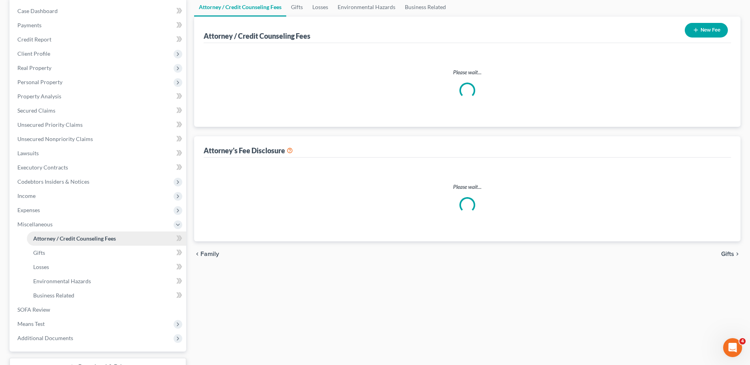
scroll to position [14, 0]
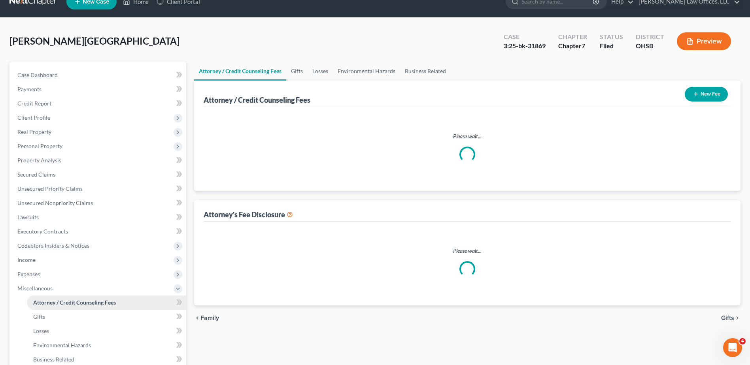
select select "1"
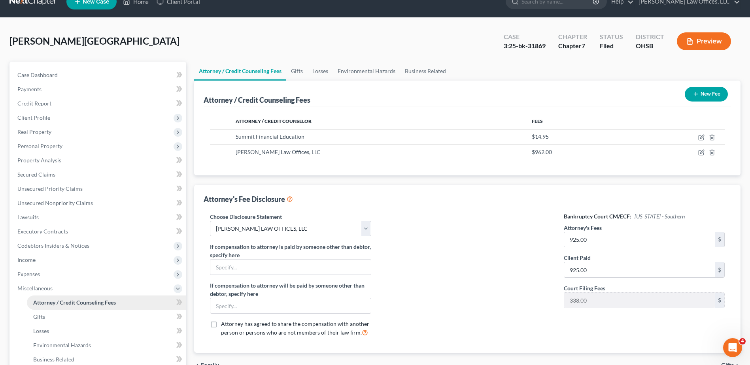
scroll to position [0, 0]
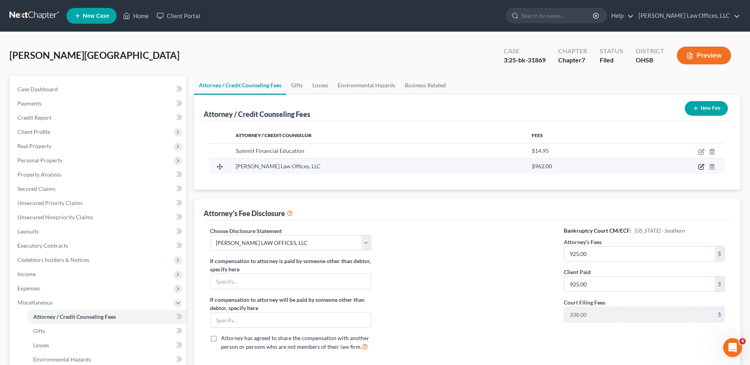
click at [699, 167] on icon "button" at bounding box center [701, 167] width 5 height 5
select select "36"
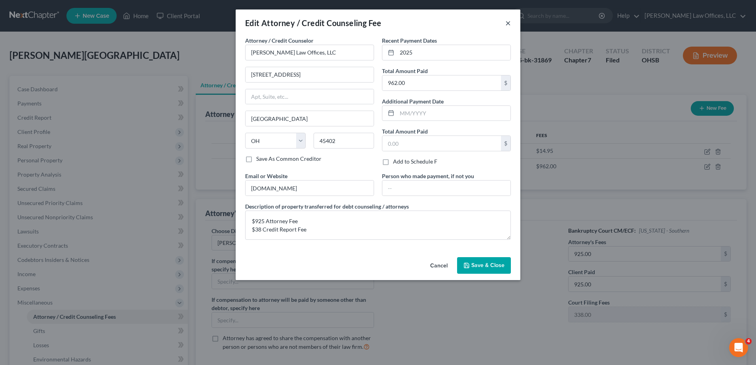
click at [509, 23] on button "×" at bounding box center [508, 22] width 6 height 9
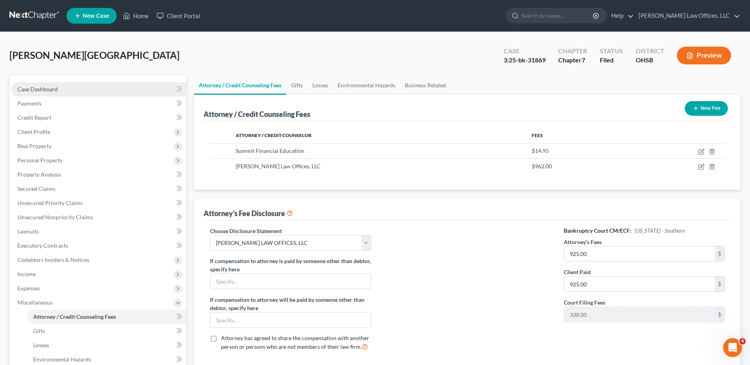
click at [62, 91] on link "Case Dashboard" at bounding box center [98, 89] width 175 height 14
select select "0"
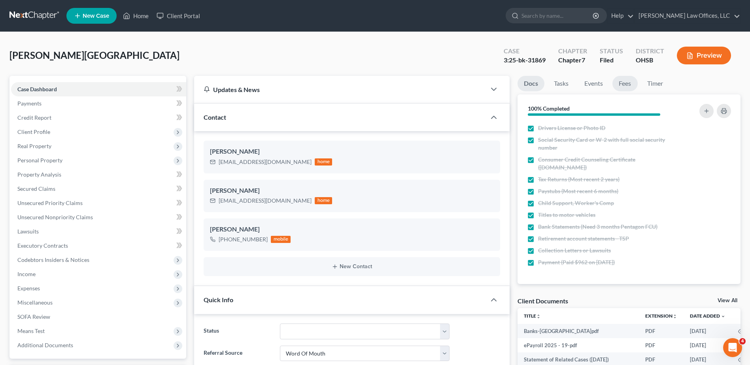
click at [627, 84] on link "Fees" at bounding box center [625, 83] width 25 height 15
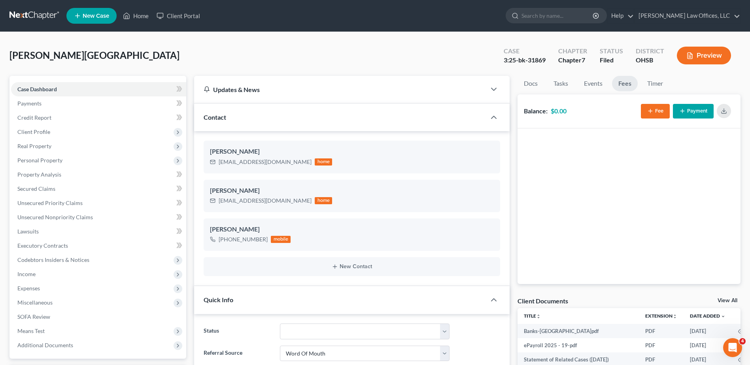
click at [654, 115] on button "Fee" at bounding box center [655, 111] width 29 height 15
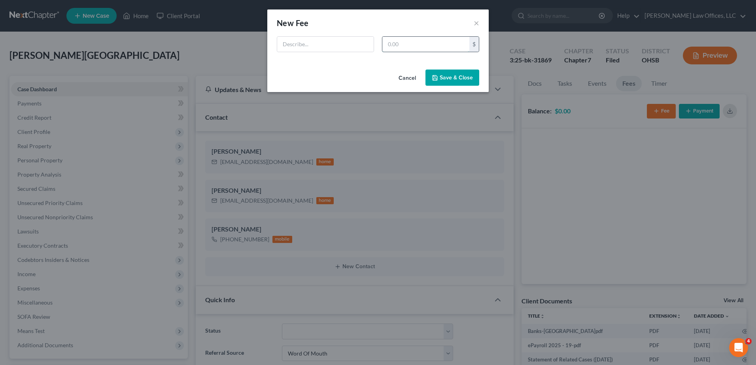
click at [448, 42] on input "text" at bounding box center [425, 44] width 87 height 15
type input "925"
click at [353, 41] on input "text" at bounding box center [325, 44] width 96 height 15
type input "Attorney Fee"
click at [468, 79] on button "Save & Close" at bounding box center [452, 78] width 54 height 17
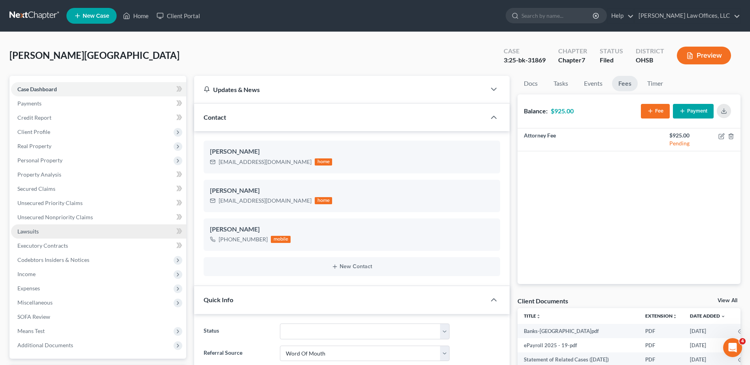
click at [33, 230] on span "Lawsuits" at bounding box center [27, 231] width 21 height 7
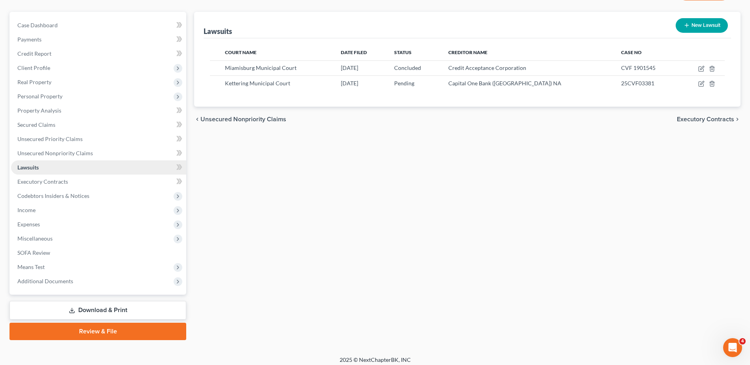
scroll to position [69, 0]
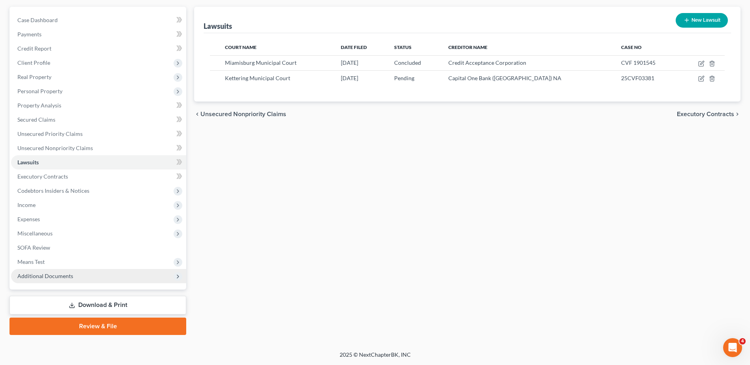
click at [31, 276] on span "Additional Documents" at bounding box center [45, 276] width 56 height 7
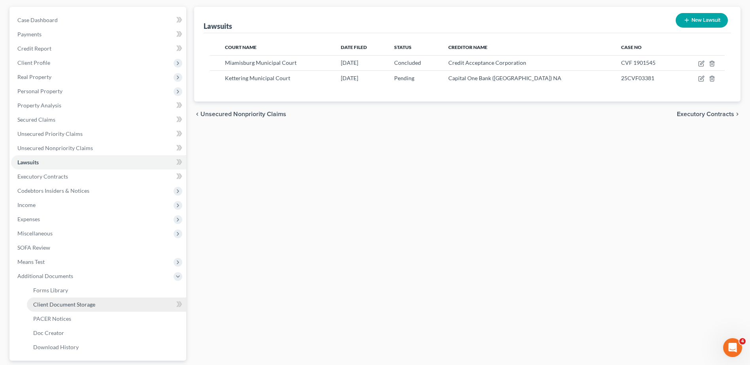
click at [44, 305] on span "Client Document Storage" at bounding box center [64, 304] width 62 height 7
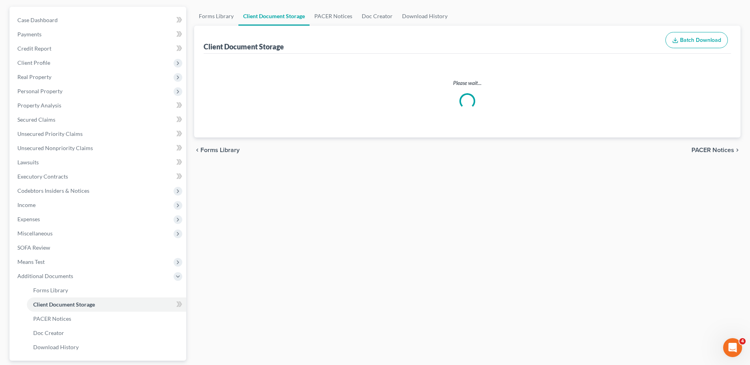
scroll to position [31, 0]
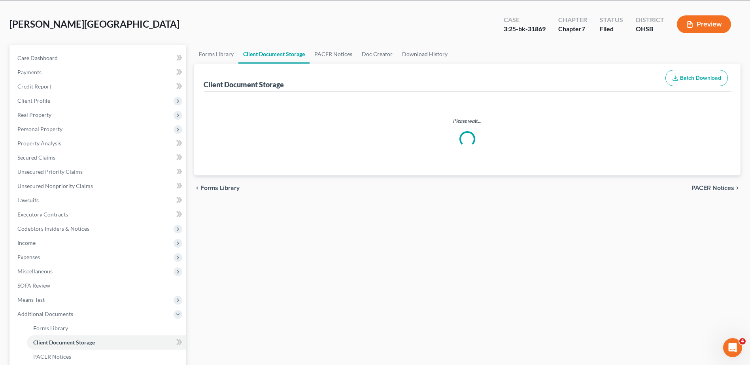
select select "7"
select select "37"
select select "52"
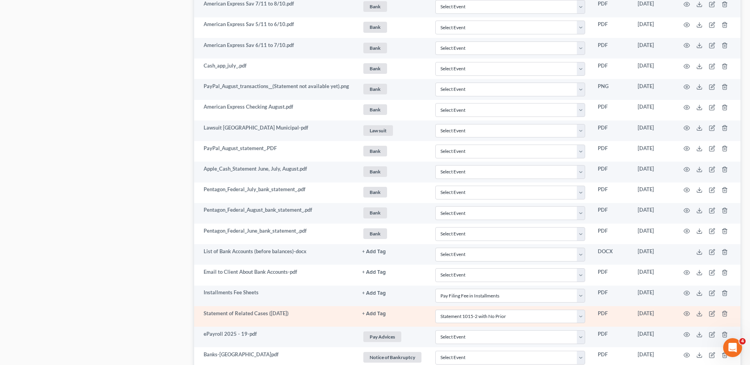
scroll to position [1066, 0]
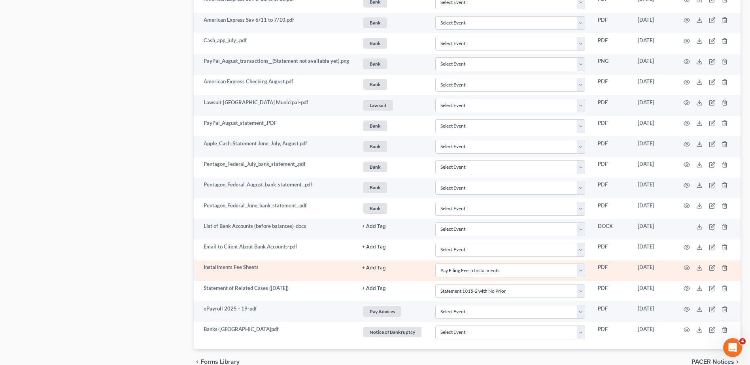
click at [373, 268] on button "+ Add Tag" at bounding box center [374, 268] width 24 height 5
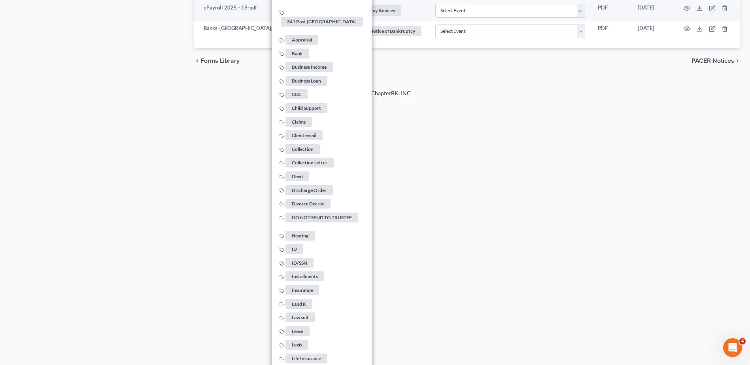
scroll to position [1382, 0]
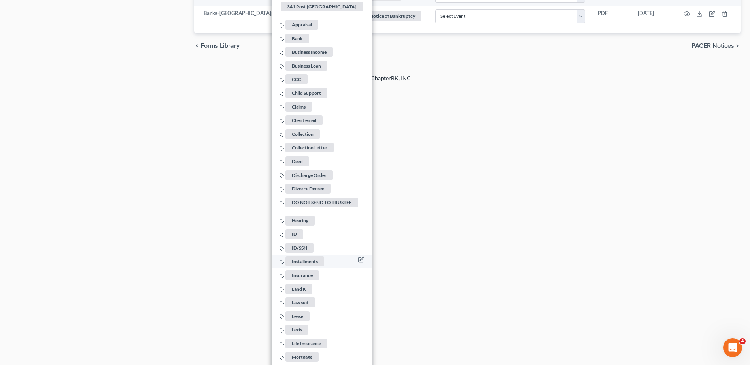
click at [308, 257] on span "Installments" at bounding box center [305, 262] width 39 height 10
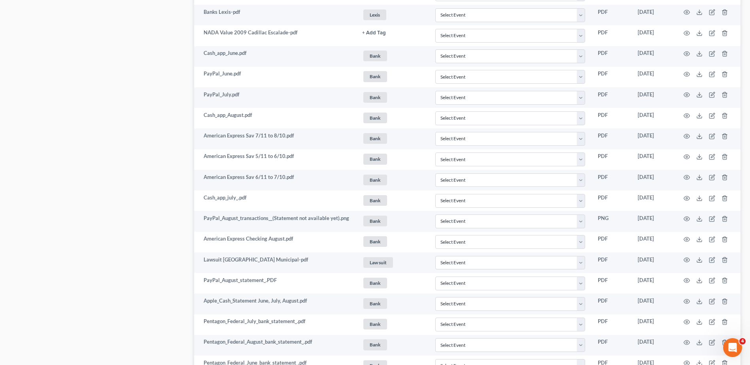
scroll to position [908, 0]
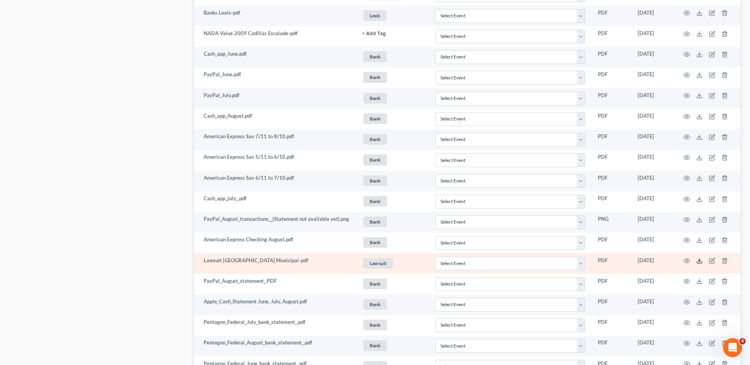
click at [700, 261] on polyline at bounding box center [699, 261] width 3 height 1
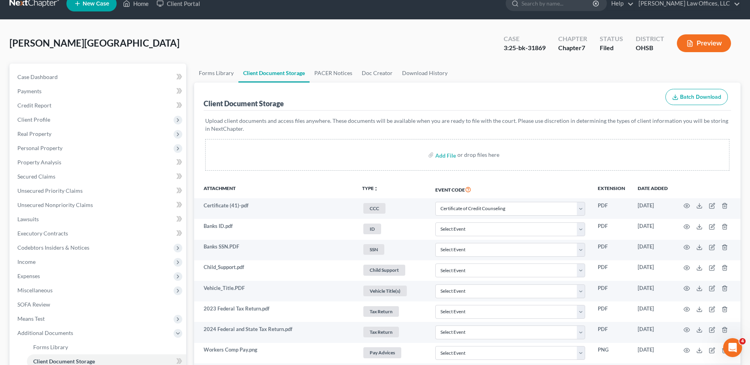
scroll to position [0, 0]
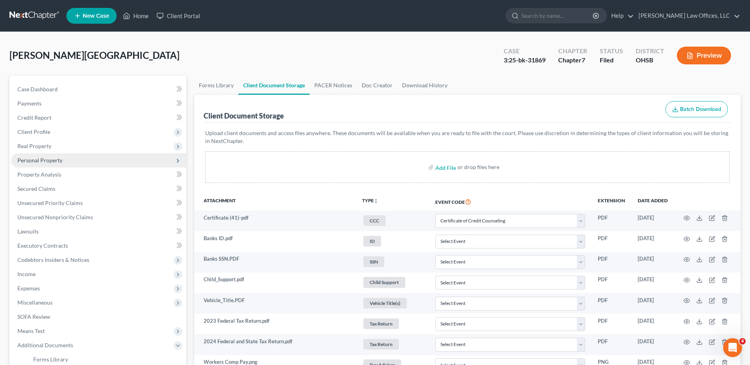
click at [58, 165] on span "Personal Property" at bounding box center [98, 160] width 175 height 14
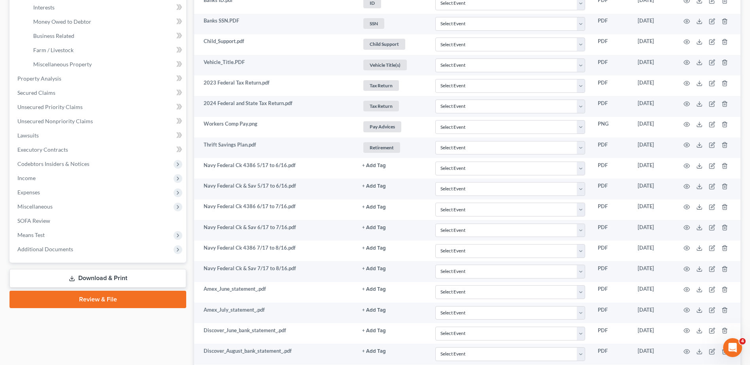
scroll to position [277, 0]
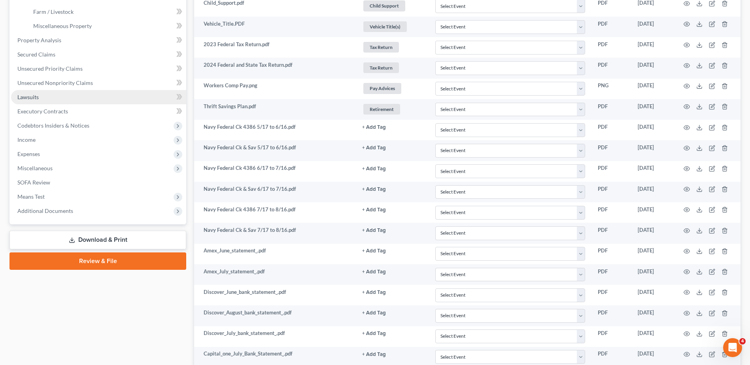
click at [40, 96] on link "Lawsuits" at bounding box center [98, 97] width 175 height 14
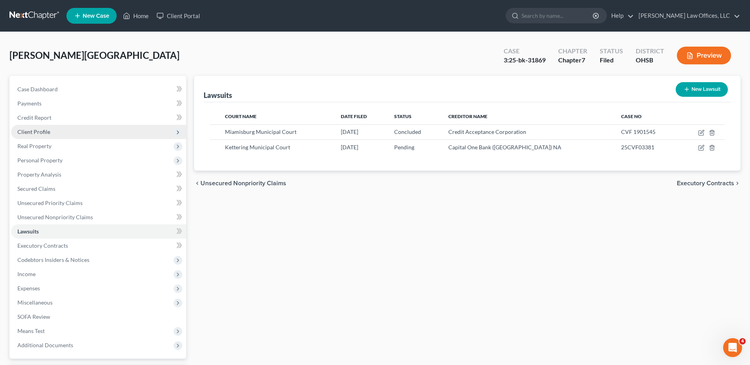
scroll to position [69, 0]
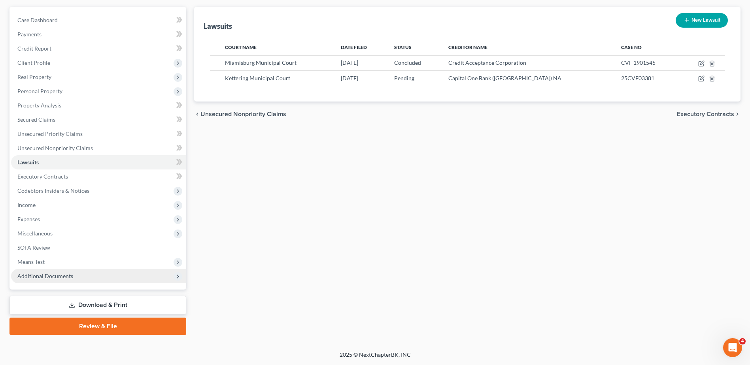
click at [52, 278] on span "Additional Documents" at bounding box center [45, 276] width 56 height 7
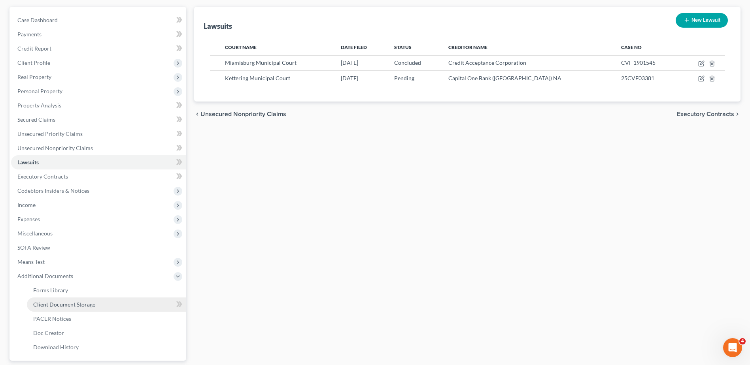
click at [53, 304] on span "Client Document Storage" at bounding box center [64, 304] width 62 height 7
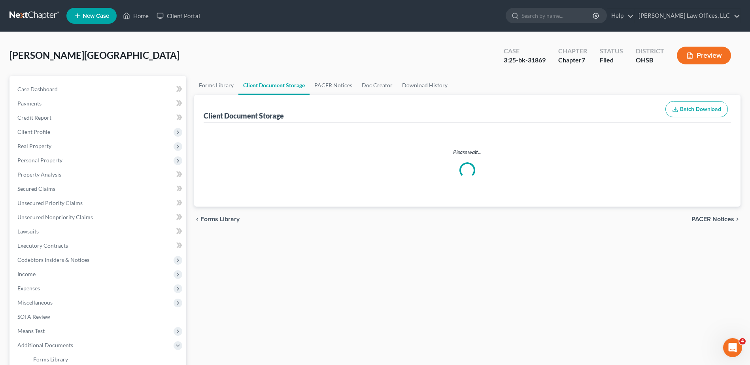
select select "7"
select select "37"
select select "52"
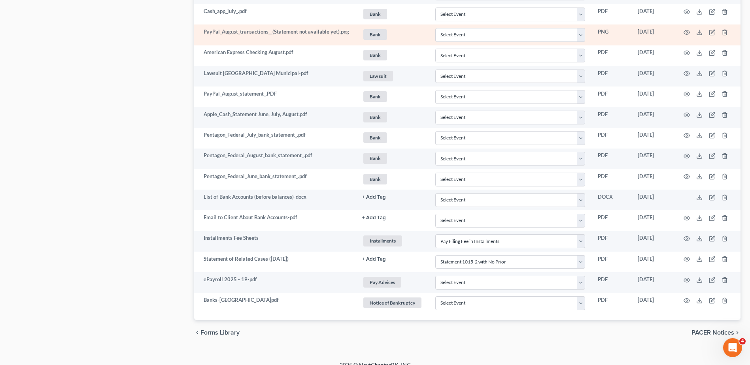
scroll to position [1105, 0]
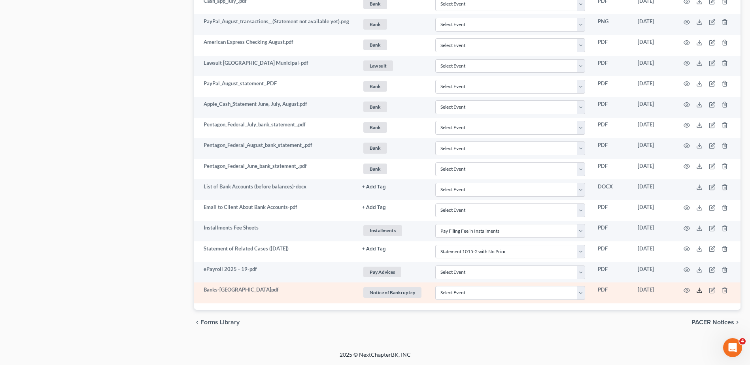
click at [698, 290] on icon at bounding box center [699, 290] width 6 height 6
